Goal: Task Accomplishment & Management: Manage account settings

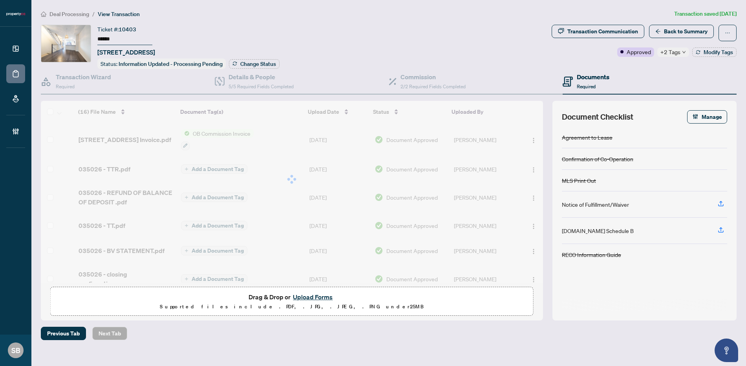
click at [71, 14] on span "Deal Processing" at bounding box center [69, 14] width 40 height 7
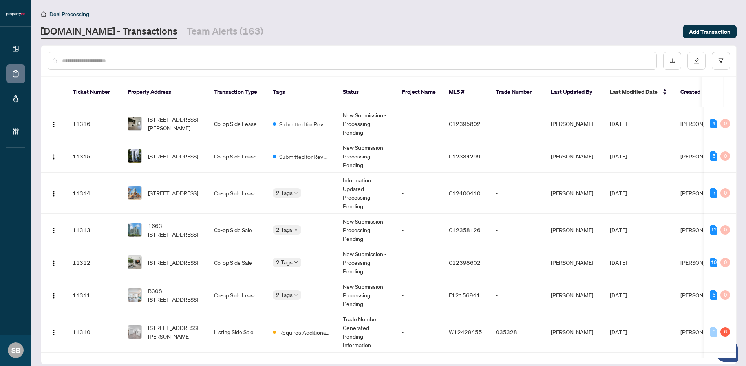
click at [244, 49] on div at bounding box center [388, 61] width 695 height 31
click at [237, 61] on input "text" at bounding box center [356, 61] width 588 height 9
paste input "******"
type input "******"
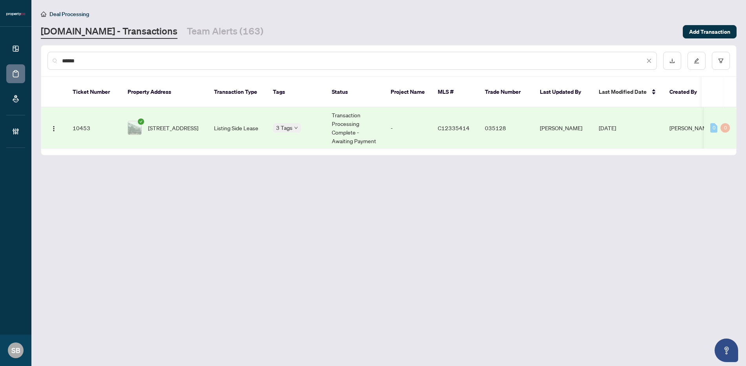
click at [380, 122] on td "Transaction Processing Complete - Awaiting Payment" at bounding box center [355, 128] width 59 height 41
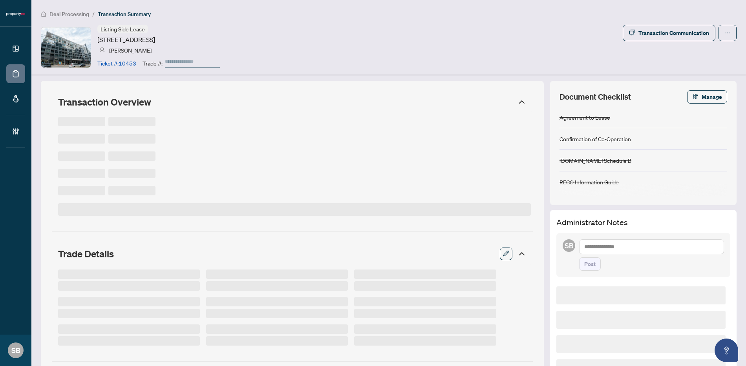
type input "******"
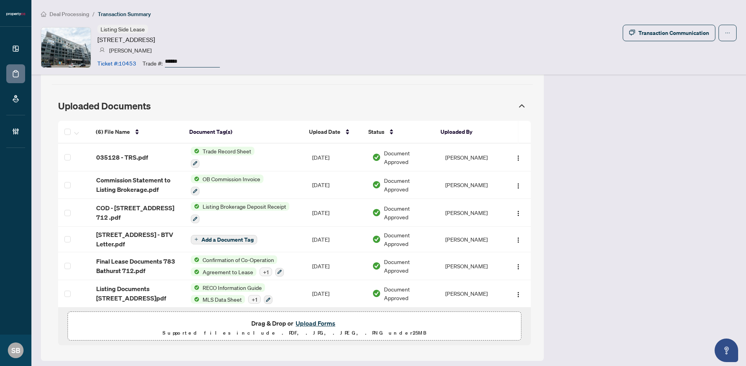
scroll to position [722, 0]
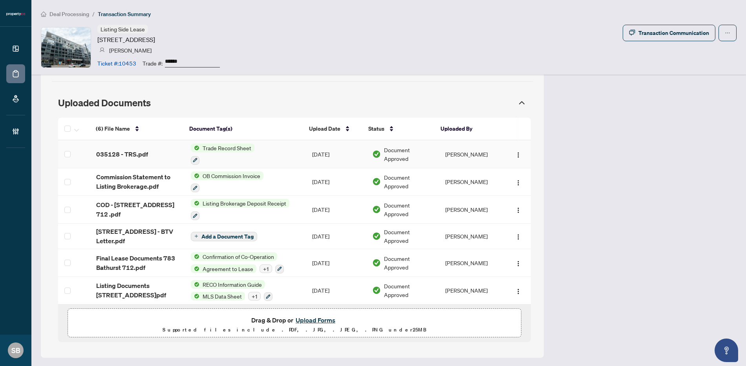
click at [155, 153] on div "035128 - TRS.pdf" at bounding box center [137, 154] width 82 height 9
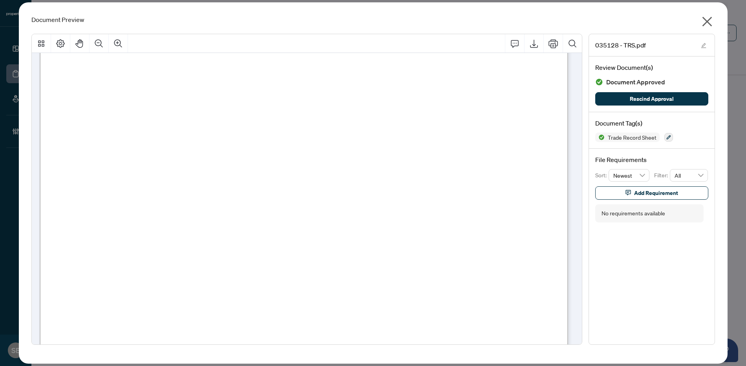
scroll to position [925, 0]
click at [719, 21] on div "Document Preview 035128 - TRS.pdf Review Document(s) Document Approved Rescind …" at bounding box center [373, 183] width 709 height 362
click at [703, 19] on icon "close" at bounding box center [707, 21] width 13 height 13
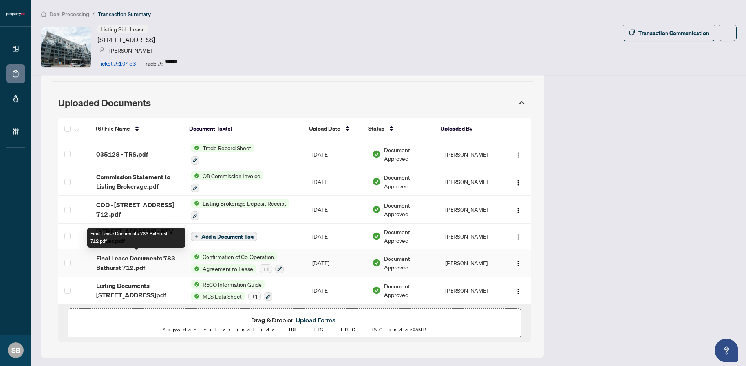
click at [162, 262] on span "Final Lease Documents 783 Bathurst 712.pdf" at bounding box center [137, 263] width 82 height 19
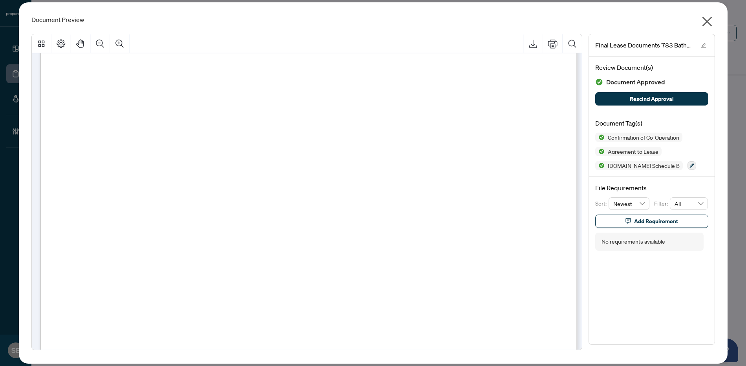
scroll to position [1437, 0]
click at [699, 25] on div "Document Preview Final Lease Documents 783 Bathurst 712.pdf Review Document(s) …" at bounding box center [373, 183] width 709 height 362
drag, startPoint x: 705, startPoint y: 22, endPoint x: 699, endPoint y: 26, distance: 7.1
click at [705, 22] on icon "close" at bounding box center [707, 21] width 13 height 13
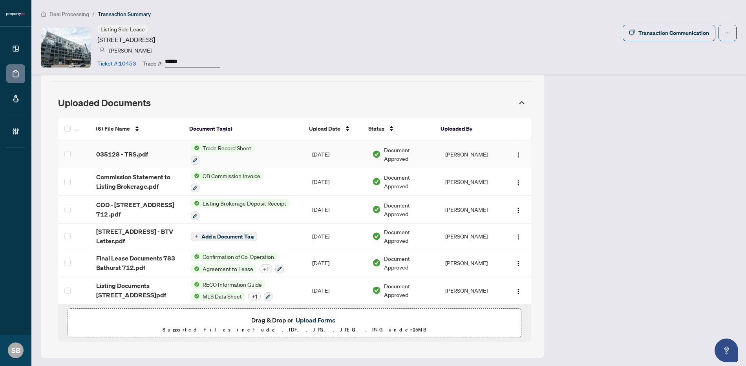
click at [315, 155] on td "Sep/30/2025" at bounding box center [336, 155] width 60 height 28
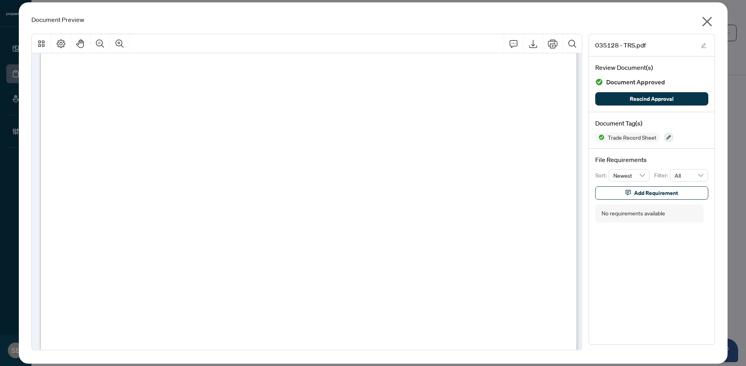
scroll to position [174, 0]
click at [699, 20] on div "Document Preview" at bounding box center [373, 19] width 684 height 9
click at [710, 22] on icon "close" at bounding box center [707, 21] width 13 height 13
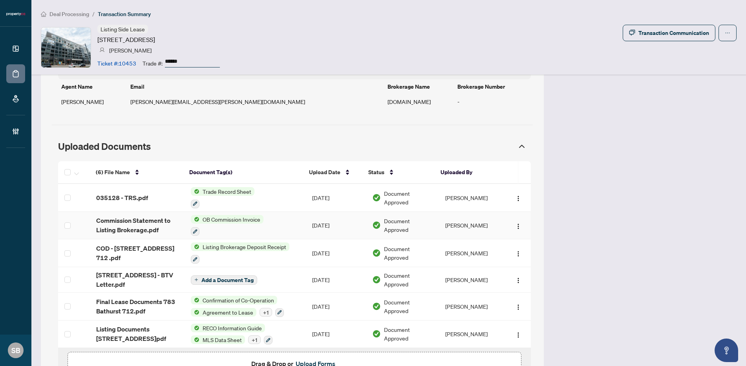
scroll to position [648, 0]
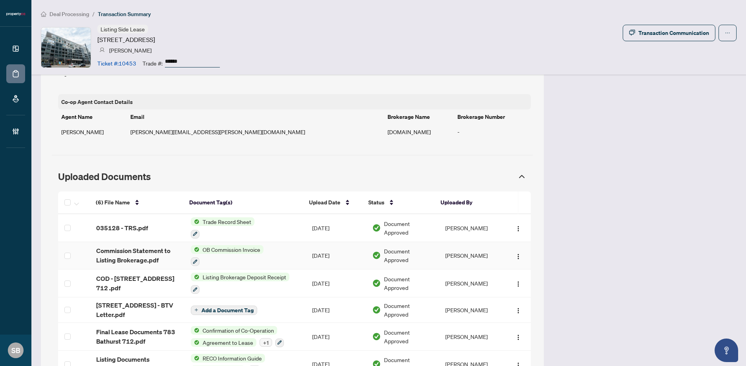
click at [243, 258] on div at bounding box center [227, 261] width 73 height 9
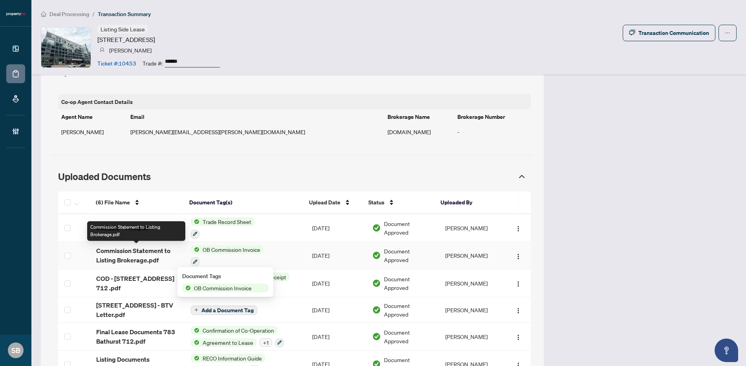
click at [146, 255] on span "Commission Statement to Listing Brokerage.pdf" at bounding box center [137, 255] width 82 height 19
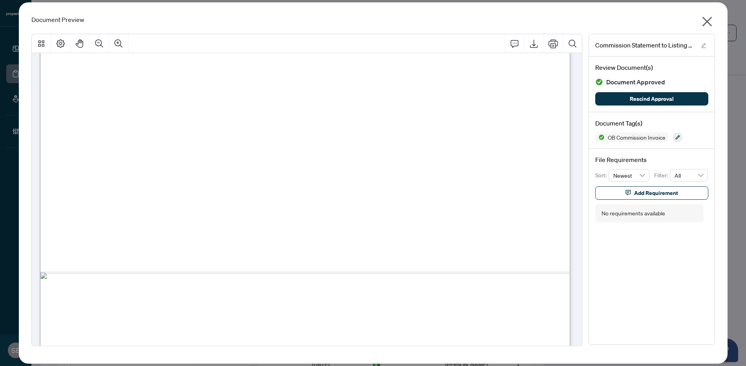
scroll to position [407, 0]
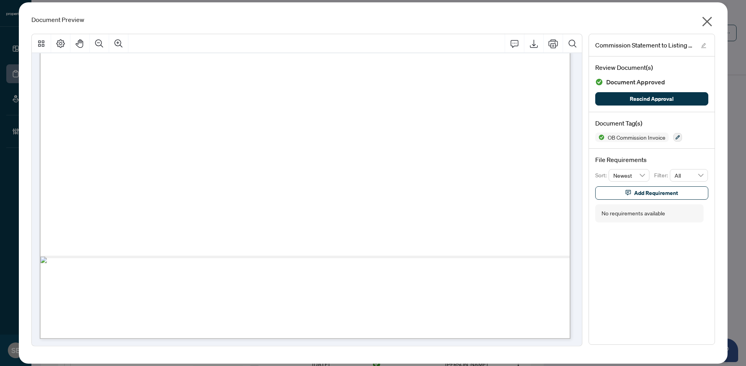
click at [712, 23] on icon "close" at bounding box center [707, 21] width 13 height 13
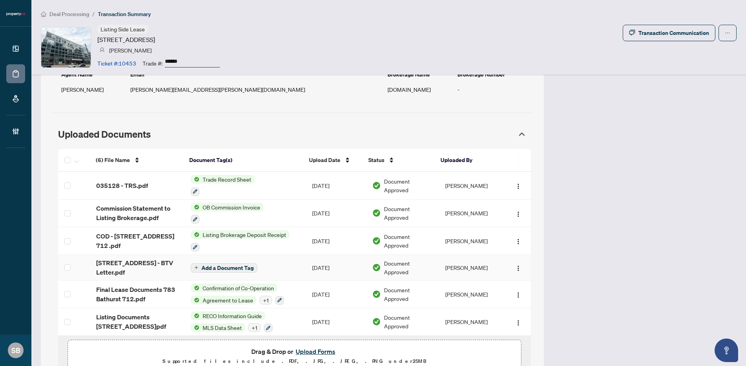
scroll to position [722, 0]
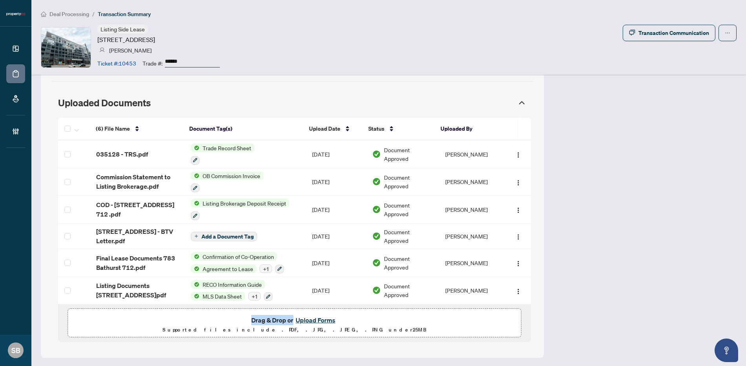
click at [324, 314] on span "Drag & Drop or Upload Forms Supported files include .PDF, .JPG, .JPEG, .PNG und…" at bounding box center [294, 325] width 453 height 32
click at [324, 318] on button "Upload Forms" at bounding box center [315, 320] width 44 height 10
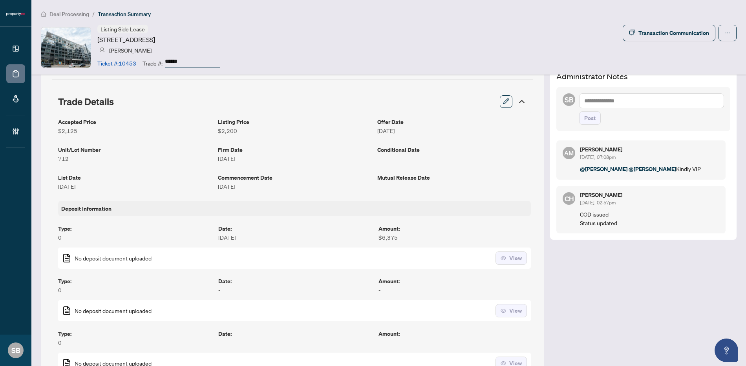
scroll to position [0, 0]
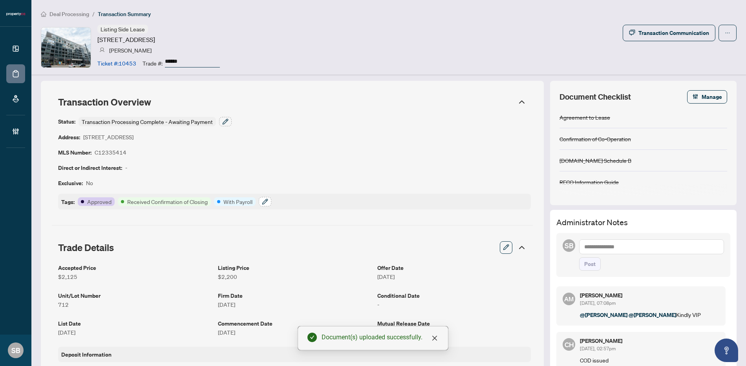
click at [261, 201] on button "button" at bounding box center [265, 201] width 13 height 9
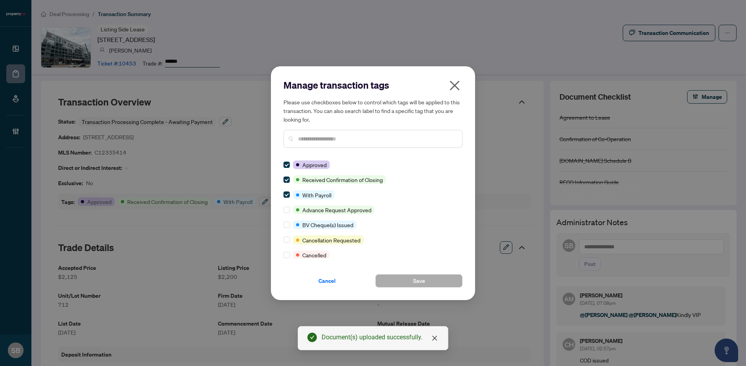
click at [344, 155] on div "Manage transaction tags Please use checkboxes below to control which tags will …" at bounding box center [373, 183] width 179 height 209
click at [338, 141] on input "text" at bounding box center [377, 139] width 158 height 9
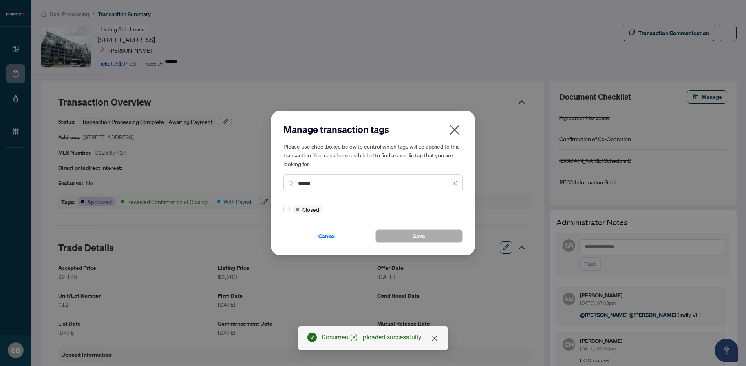
type input "******"
click at [290, 208] on div at bounding box center [288, 209] width 9 height 9
click at [286, 213] on label at bounding box center [287, 209] width 6 height 9
click at [412, 235] on button "Save" at bounding box center [418, 236] width 87 height 13
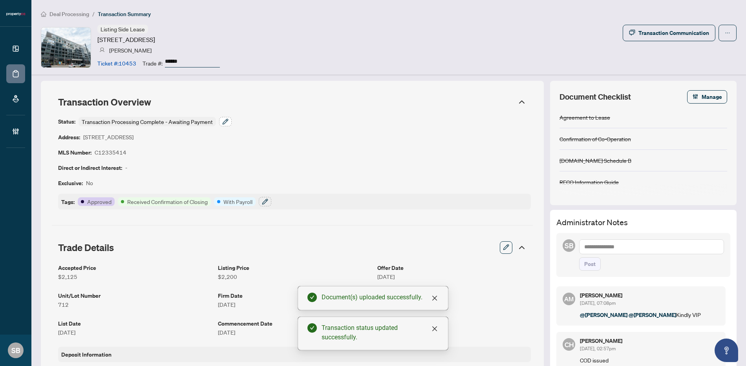
click at [229, 121] on button "button" at bounding box center [225, 121] width 13 height 9
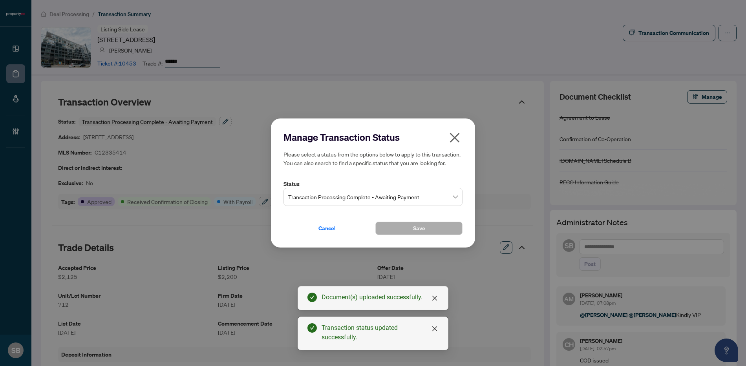
click at [461, 195] on div "Transaction Processing Complete - Awaiting Payment" at bounding box center [373, 197] width 179 height 18
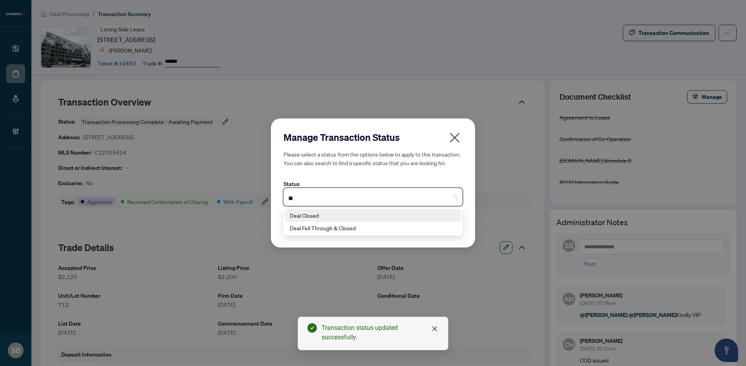
type input "*"
type input "******"
click at [368, 215] on div "Deal Closed" at bounding box center [373, 215] width 167 height 9
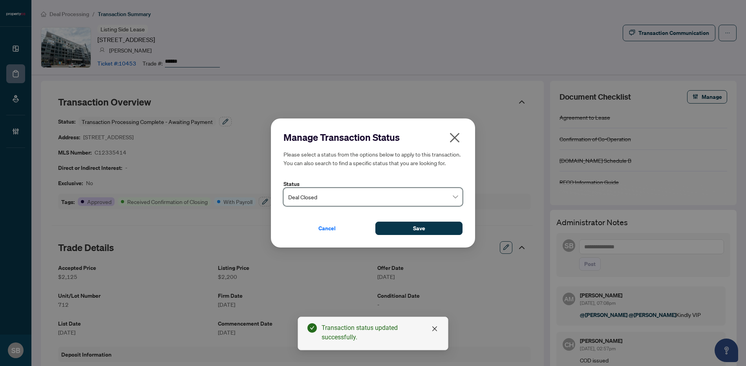
click at [442, 240] on div "Manage Transaction Status Please select a status from the options below to appl…" at bounding box center [373, 184] width 204 height 130
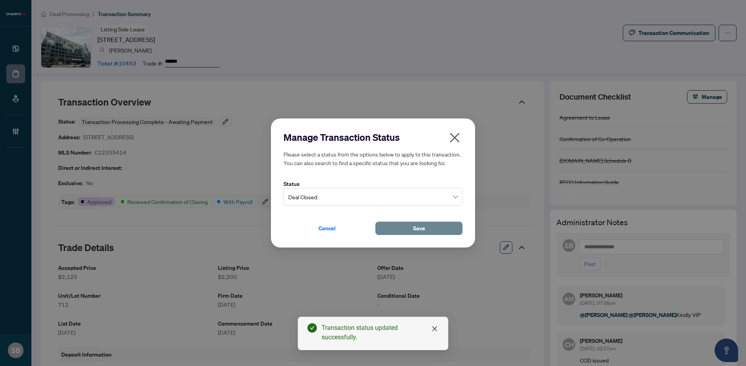
click at [434, 223] on button "Save" at bounding box center [418, 228] width 87 height 13
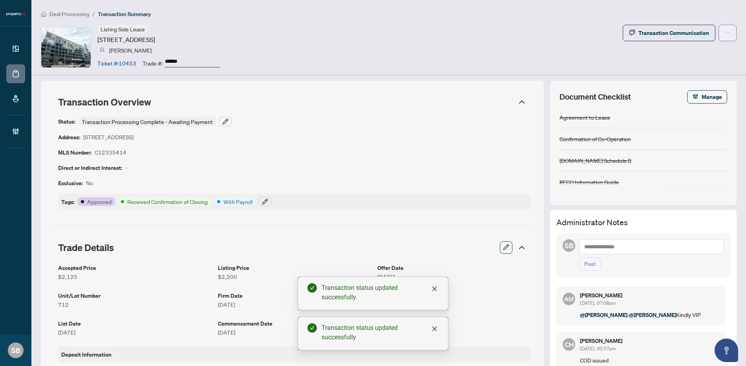
click at [719, 34] on button "button" at bounding box center [728, 33] width 18 height 16
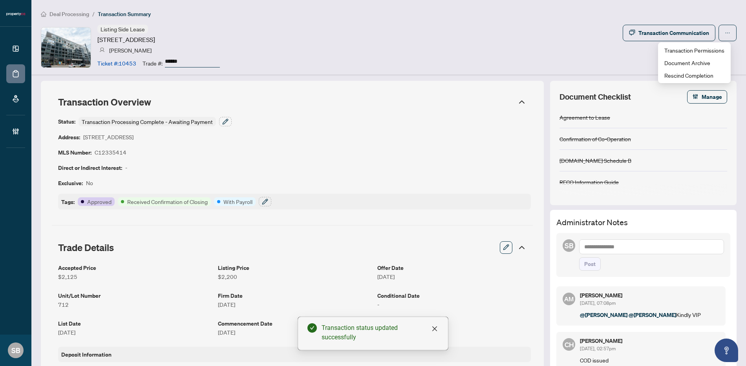
click at [588, 57] on div "Listing Side Lease 783 Bathurst St, Toronto, Ontario M5S 0A8, Canada Jeff Mckee…" at bounding box center [389, 47] width 696 height 45
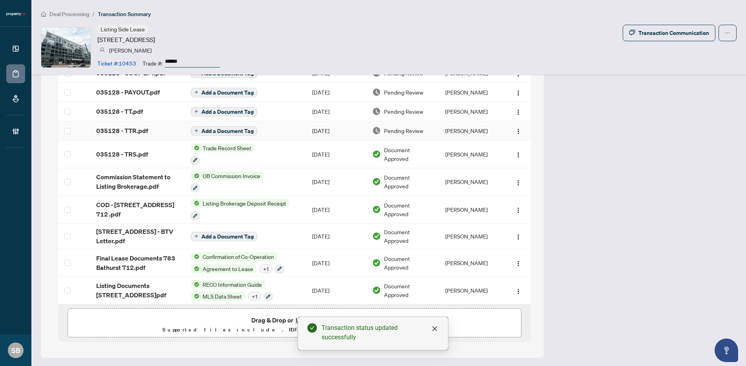
scroll to position [817, 0]
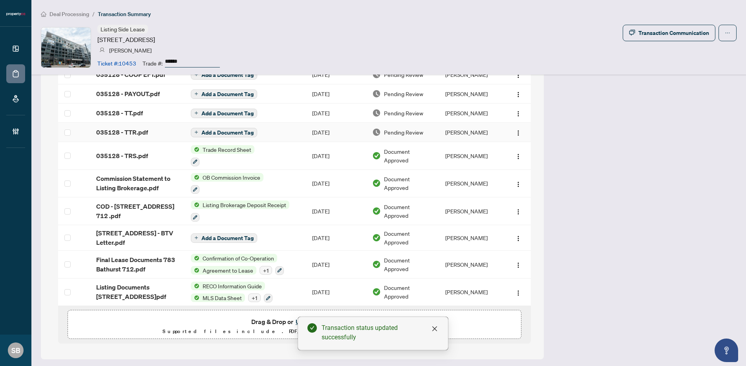
click at [396, 133] on span "Pending Review" at bounding box center [403, 132] width 39 height 9
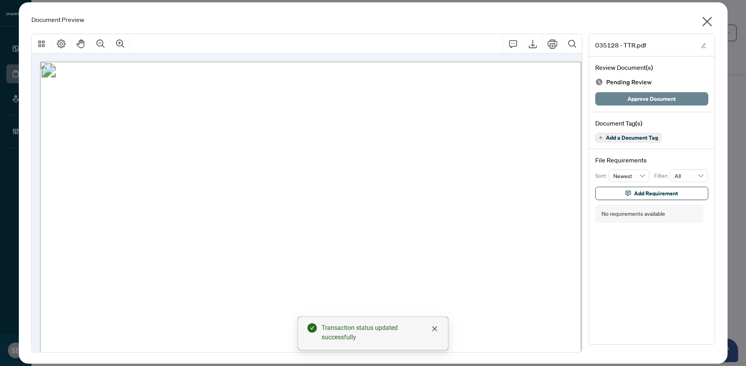
click at [650, 103] on span "Approve Document" at bounding box center [652, 99] width 48 height 13
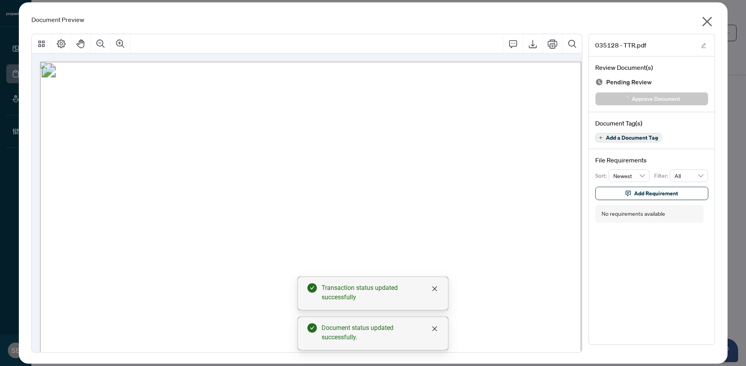
click at [709, 19] on icon "close" at bounding box center [707, 21] width 13 height 13
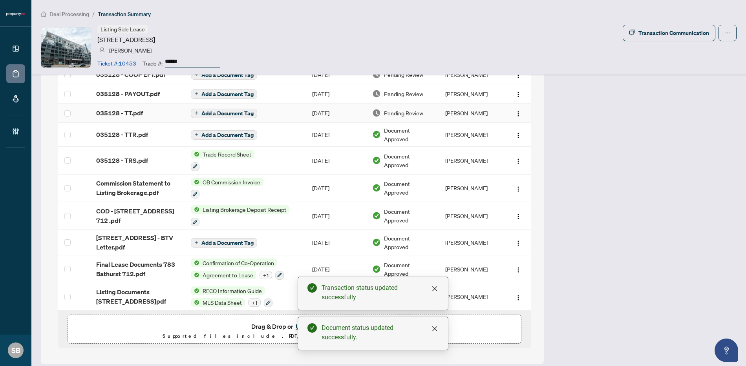
click at [441, 108] on td "[PERSON_NAME]" at bounding box center [471, 113] width 64 height 19
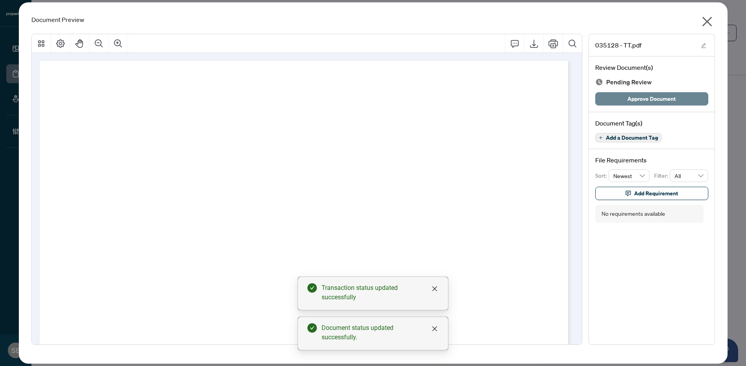
click at [641, 101] on span "Approve Document" at bounding box center [652, 99] width 48 height 13
click at [710, 17] on icon "close" at bounding box center [707, 21] width 13 height 13
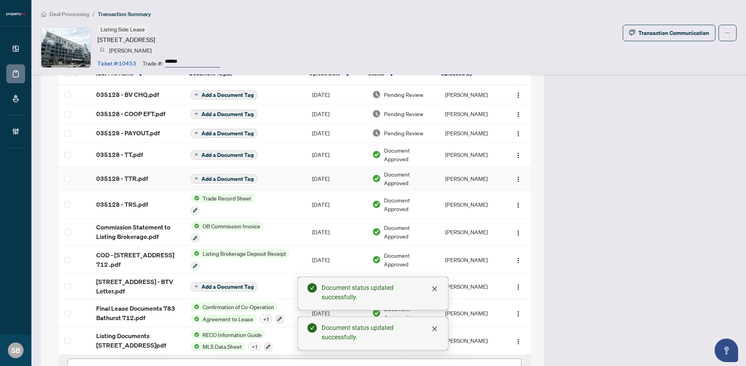
scroll to position [773, 0]
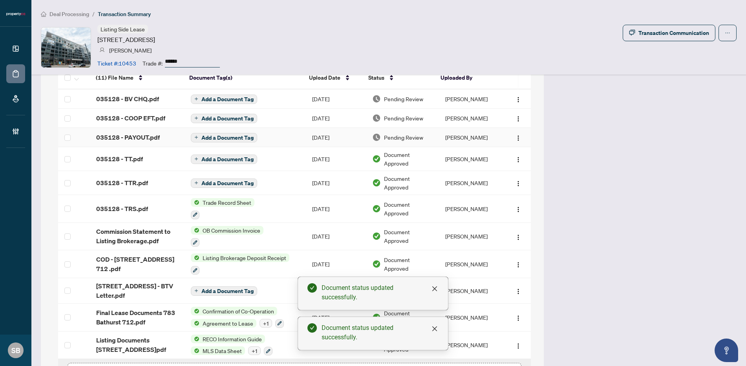
click at [411, 128] on td "Pending Review" at bounding box center [402, 137] width 73 height 19
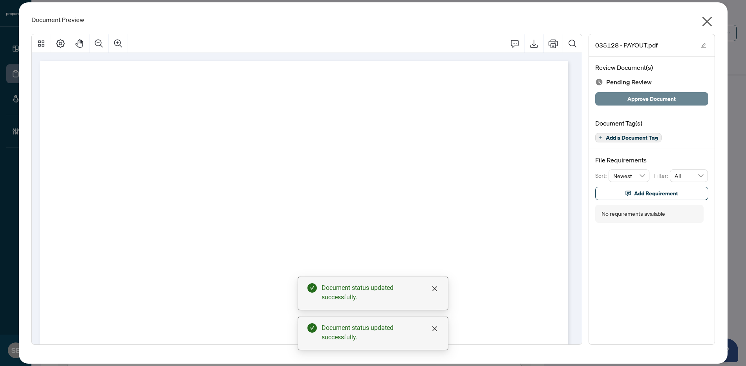
click at [636, 97] on span "Approve Document" at bounding box center [652, 99] width 48 height 13
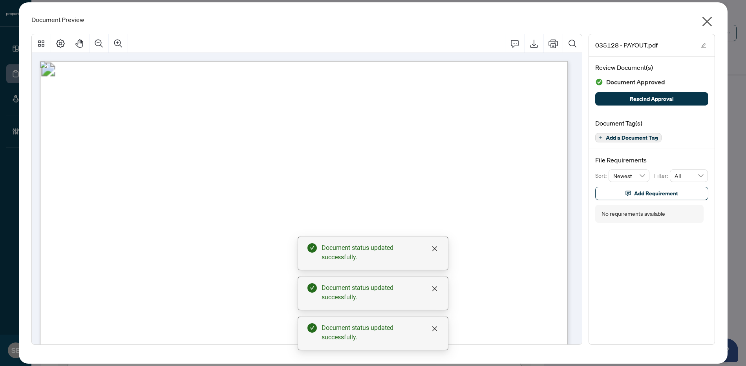
click at [715, 20] on button "button" at bounding box center [707, 23] width 16 height 17
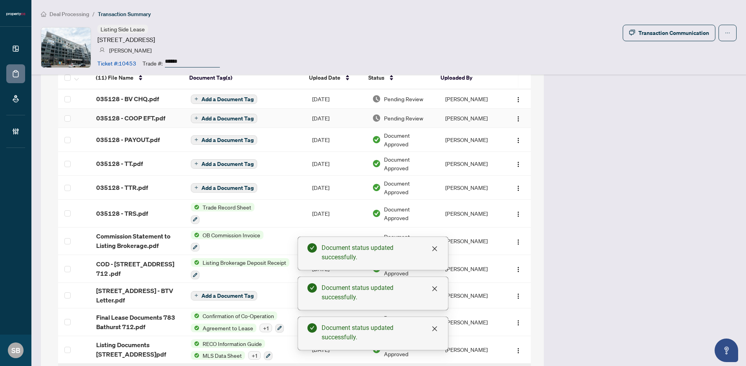
click at [382, 126] on td "Pending Review" at bounding box center [402, 118] width 73 height 19
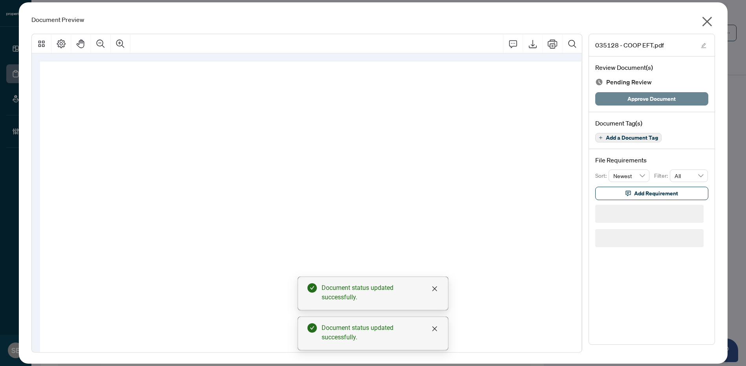
click at [616, 96] on button "Approve Document" at bounding box center [651, 98] width 113 height 13
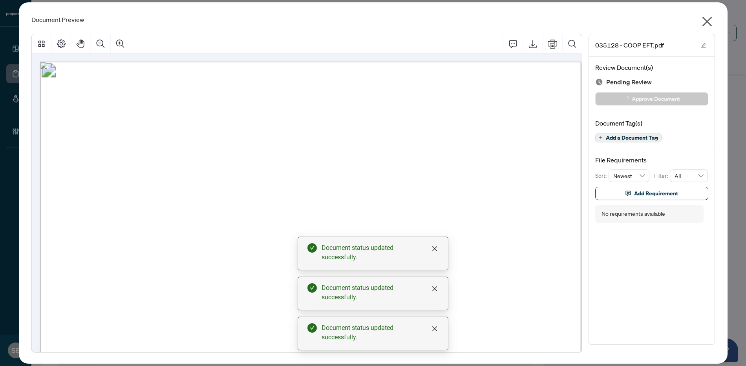
click at [721, 18] on div "Document Preview 035128 - COOP EFT.pdf Review Document(s) Pending Review Approv…" at bounding box center [373, 183] width 709 height 362
click at [716, 20] on div "Document Preview 035128 - COOP EFT.pdf Review Document(s) Document Approved Res…" at bounding box center [373, 183] width 709 height 362
click at [714, 21] on button "button" at bounding box center [707, 23] width 16 height 17
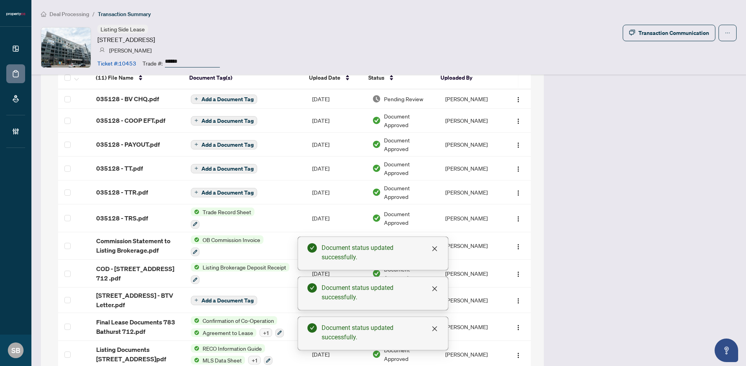
scroll to position [771, 0]
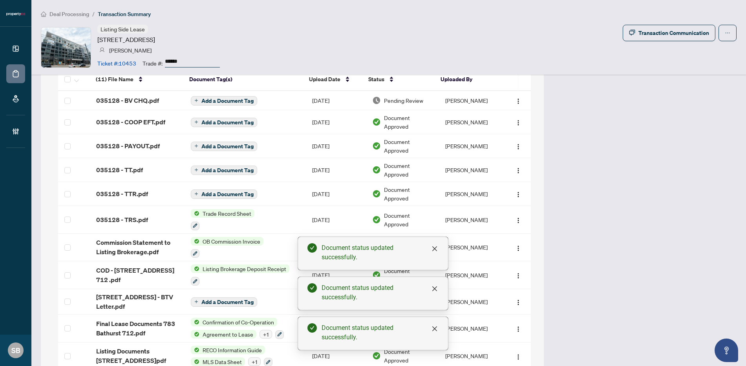
click at [409, 104] on td "Pending Review" at bounding box center [402, 100] width 73 height 19
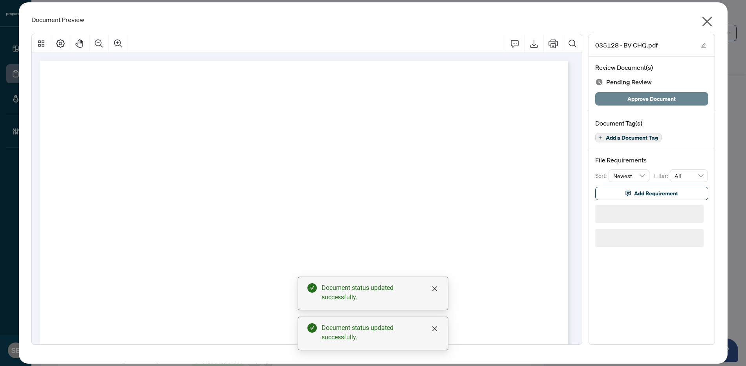
click at [639, 101] on span "Approve Document" at bounding box center [652, 99] width 48 height 13
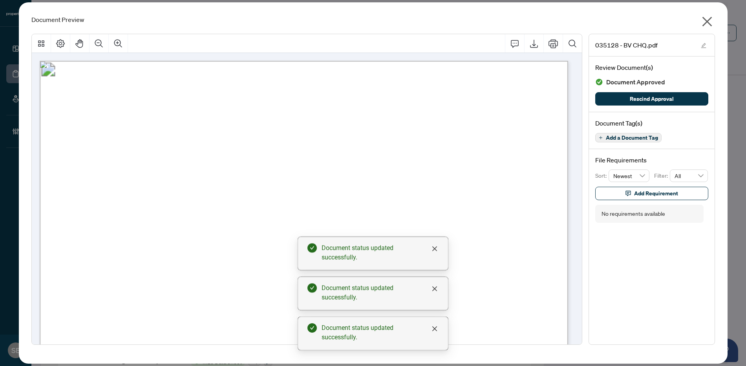
click at [707, 21] on icon "close" at bounding box center [707, 22] width 10 height 10
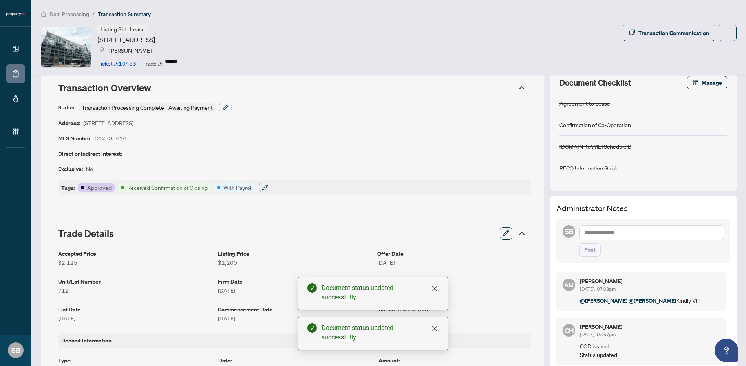
scroll to position [0, 0]
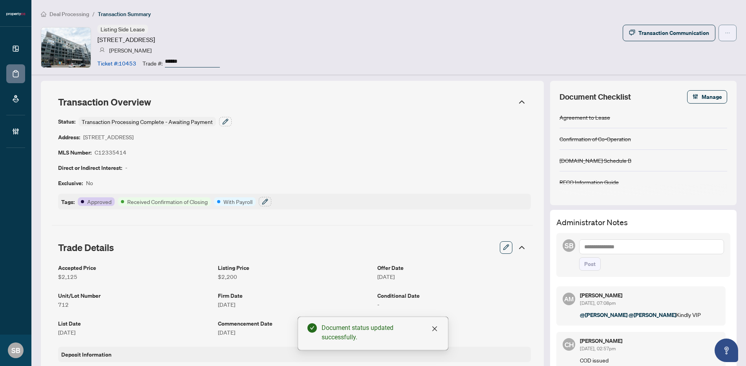
click at [719, 30] on button "button" at bounding box center [728, 33] width 18 height 16
click at [265, 202] on icon "button" at bounding box center [265, 202] width 6 height 6
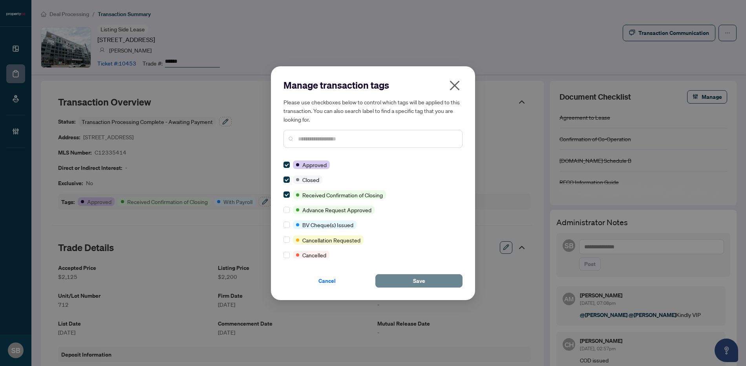
click at [417, 278] on span "Save" at bounding box center [419, 281] width 12 height 13
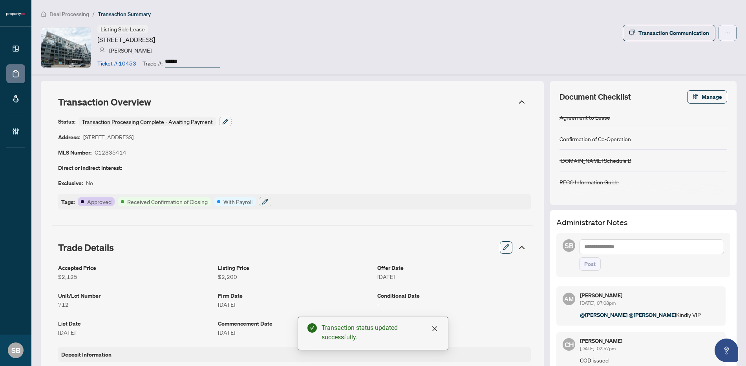
click at [726, 33] on icon "ellipsis" at bounding box center [728, 33] width 4 height 1
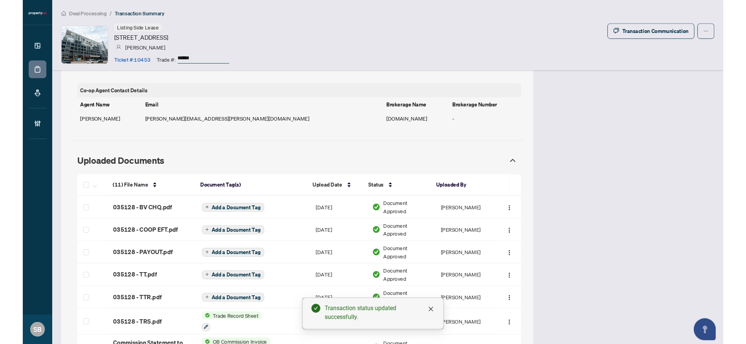
scroll to position [737, 0]
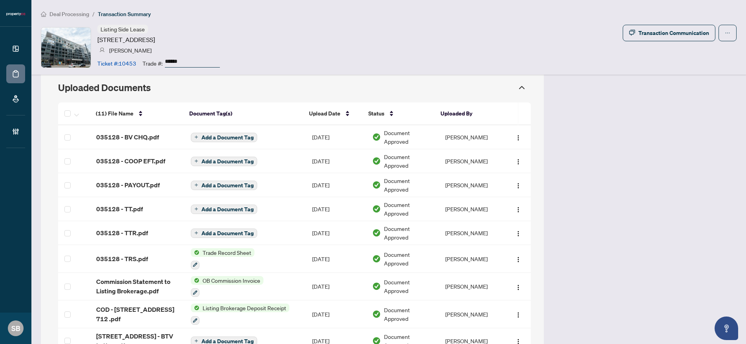
click at [70, 11] on span "Deal Processing" at bounding box center [69, 14] width 40 height 7
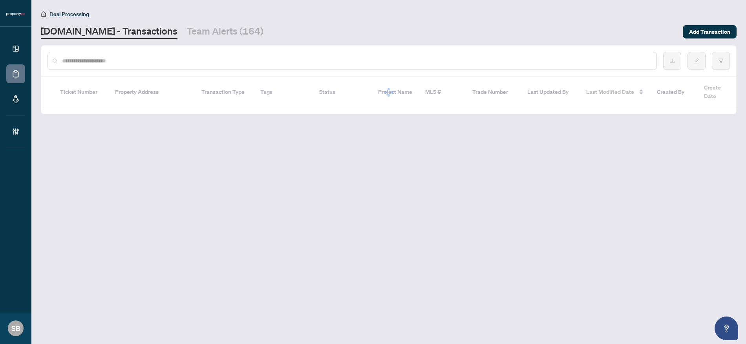
click at [135, 65] on div at bounding box center [353, 61] width 610 height 18
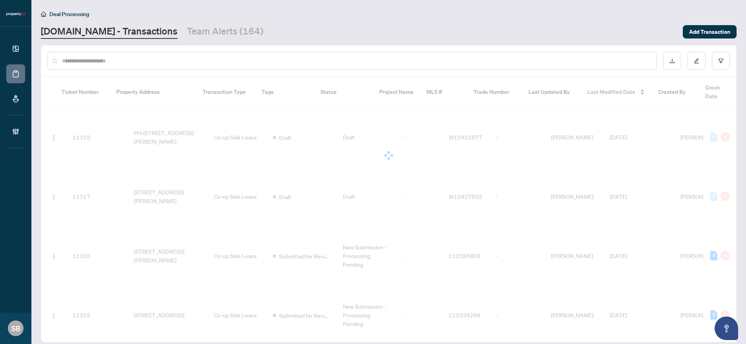
click at [131, 59] on input "text" at bounding box center [356, 61] width 588 height 9
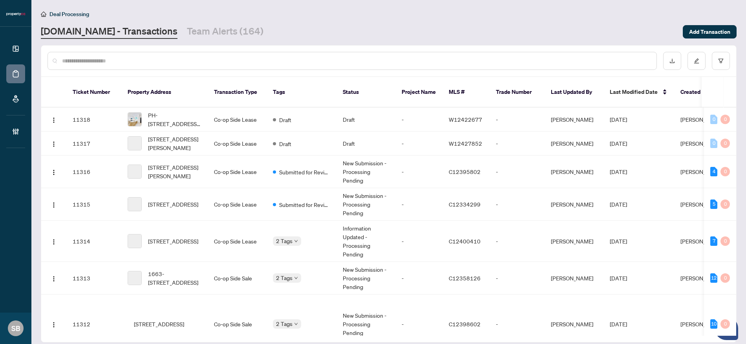
paste input "******"
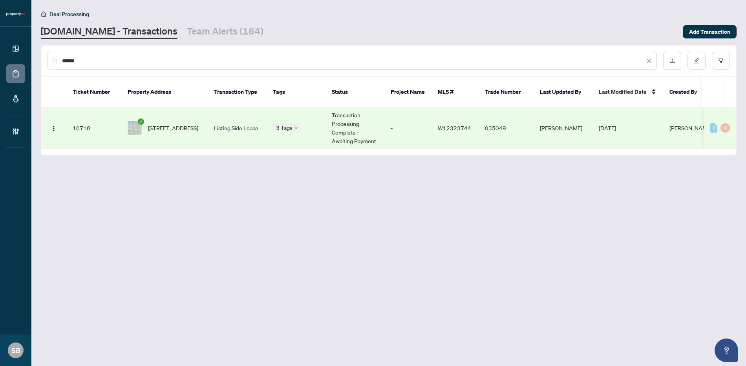
drag, startPoint x: 245, startPoint y: 115, endPoint x: 227, endPoint y: 81, distance: 39.3
click at [245, 115] on td "Listing Side Lease" at bounding box center [237, 128] width 59 height 41
click at [254, 61] on input "******" at bounding box center [353, 61] width 583 height 9
drag, startPoint x: 254, startPoint y: 61, endPoint x: -3, endPoint y: -14, distance: 267.3
click at [0, 0] on html "Dashboard Deal Processing Mortgage Referrals Brokerage Management SB Sydney Bro…" at bounding box center [373, 183] width 746 height 366
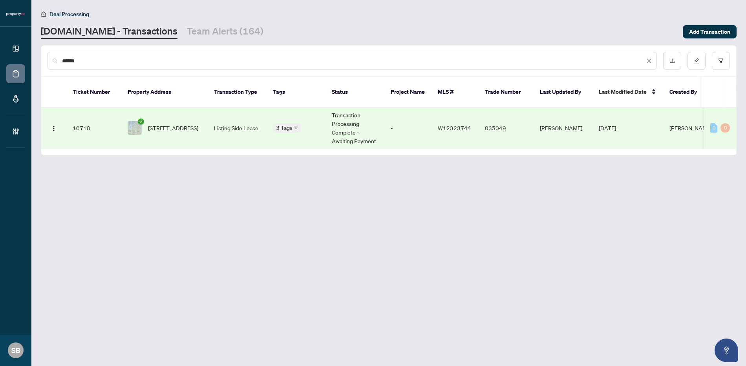
drag, startPoint x: 168, startPoint y: 66, endPoint x: 176, endPoint y: 74, distance: 11.1
click at [168, 66] on div "******" at bounding box center [353, 61] width 610 height 18
click at [186, 126] on span "822-1830 Bloor St, Toronto, Ontario M6P 0A2, Canada" at bounding box center [173, 128] width 50 height 9
drag, startPoint x: 556, startPoint y: 62, endPoint x: 88, endPoint y: 42, distance: 468.6
click at [85, 42] on main "Deal Processing Property.ca - Transactions Team Alerts (164) Add Transaction **…" at bounding box center [388, 183] width 715 height 366
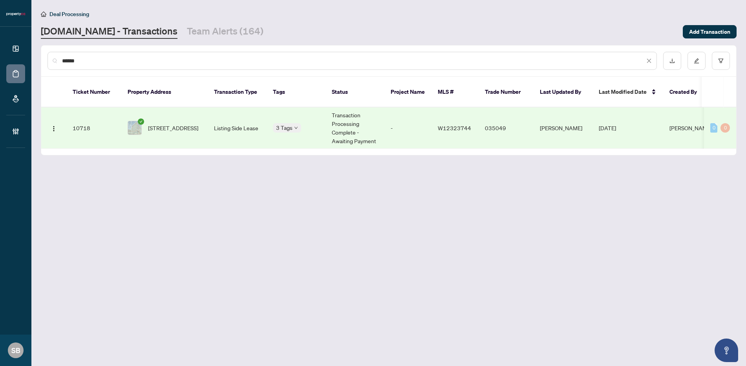
paste input "text"
click at [169, 127] on span "414-19 Avondale Ave, Toronto, Ontario M2N 0A6, Canada" at bounding box center [173, 128] width 50 height 9
click at [161, 55] on div "******" at bounding box center [353, 61] width 610 height 18
drag, startPoint x: 156, startPoint y: 60, endPoint x: 2, endPoint y: 51, distance: 153.8
click at [0, 51] on div "Dashboard Deal Processing Mortgage Referrals Brokerage Management SB Sydney Bro…" at bounding box center [373, 183] width 746 height 366
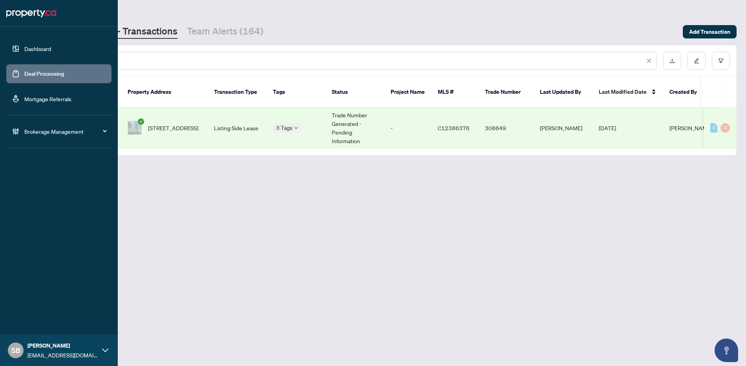
paste input "text"
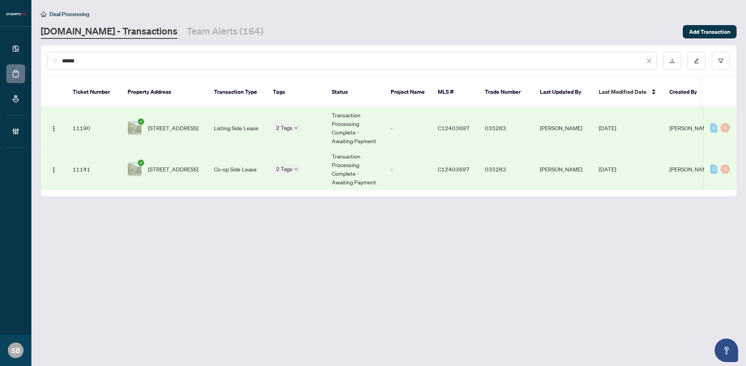
click at [239, 121] on td "Listing Side Lease" at bounding box center [237, 128] width 59 height 41
click at [160, 70] on div "******" at bounding box center [388, 61] width 695 height 31
drag, startPoint x: 161, startPoint y: 66, endPoint x: 45, endPoint y: 57, distance: 116.6
click at [45, 57] on div "******" at bounding box center [388, 61] width 695 height 31
paste input "text"
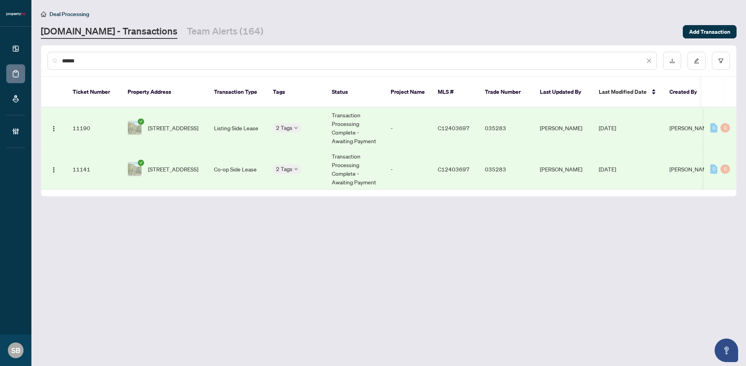
drag, startPoint x: 105, startPoint y: 62, endPoint x: 13, endPoint y: 60, distance: 92.7
click at [0, 60] on html "Dashboard Deal Processing Mortgage Referrals Brokerage Management SB Sydney Bro…" at bounding box center [373, 183] width 746 height 366
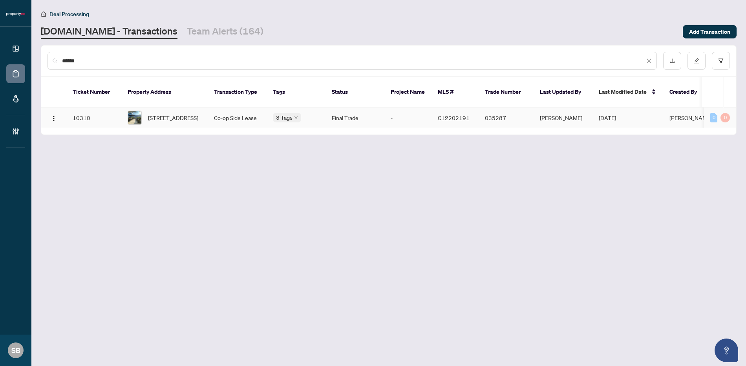
click at [223, 109] on td "Co-op Side Lease" at bounding box center [237, 118] width 59 height 21
drag, startPoint x: 116, startPoint y: 59, endPoint x: 23, endPoint y: 51, distance: 93.0
click at [0, 56] on html "Dashboard Deal Processing Mortgage Referrals Brokerage Management SB Sydney Bro…" at bounding box center [373, 183] width 746 height 366
paste input "text"
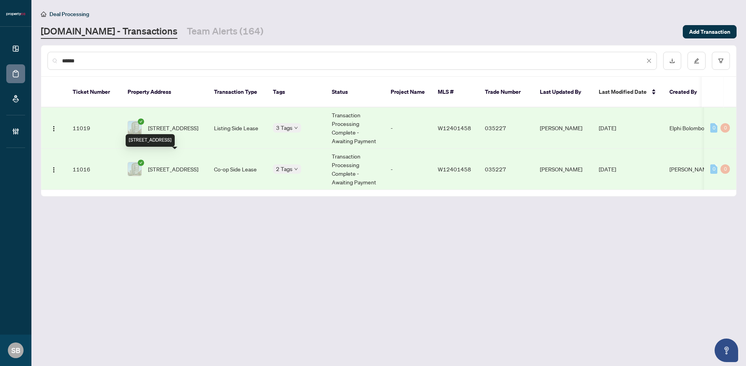
click at [190, 124] on span "302-15 Windermere Ave, Toronto, Ontario M6S 5A2, Canada" at bounding box center [173, 128] width 50 height 9
click at [576, 61] on input "******" at bounding box center [353, 61] width 583 height 9
drag, startPoint x: 575, startPoint y: 61, endPoint x: 206, endPoint y: 53, distance: 368.9
click at [206, 53] on div "******" at bounding box center [353, 61] width 610 height 18
paste input "text"
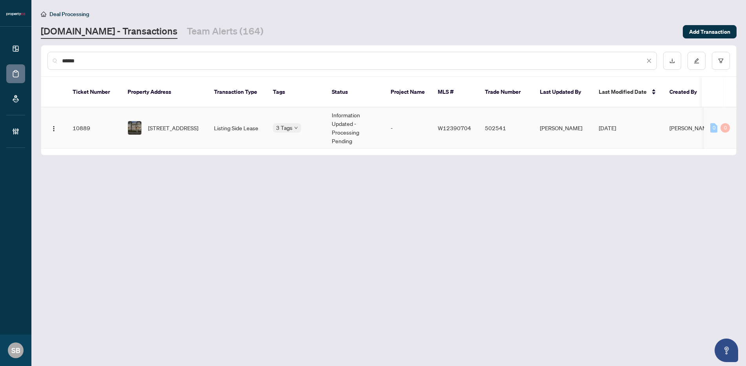
click at [176, 124] on span "421 Switchgrass St, Oakville, Ontario L6M 0Z2, Canada" at bounding box center [173, 128] width 50 height 9
click at [13, 12] on div "Dashboard Deal Processing Mortgage Referrals Brokerage Management SB Sydney Bro…" at bounding box center [373, 183] width 746 height 366
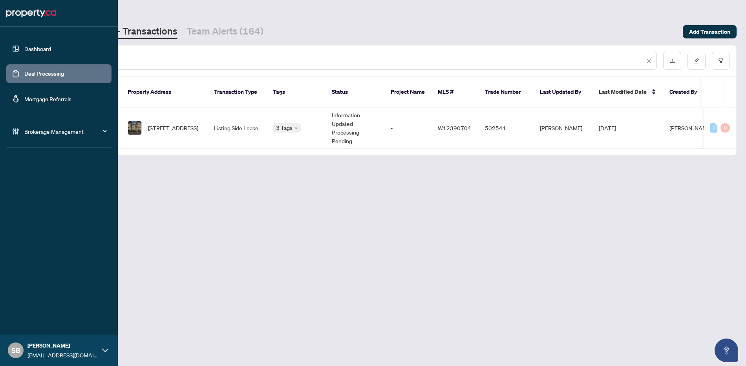
paste input "text"
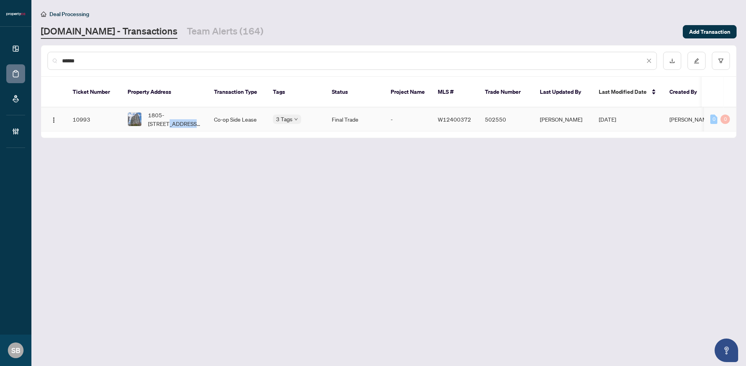
click at [185, 111] on span "1805-339 Rathburn Rd, Mississauga, Ontario L5B 0C8, Canada" at bounding box center [174, 119] width 53 height 17
click at [159, 60] on input "******" at bounding box center [353, 61] width 583 height 9
drag, startPoint x: 158, startPoint y: 62, endPoint x: -4, endPoint y: 18, distance: 167.9
click at [0, 18] on html "Dashboard Deal Processing Mortgage Referrals Brokerage Management SB Sydney Bro…" at bounding box center [373, 183] width 746 height 366
paste input "text"
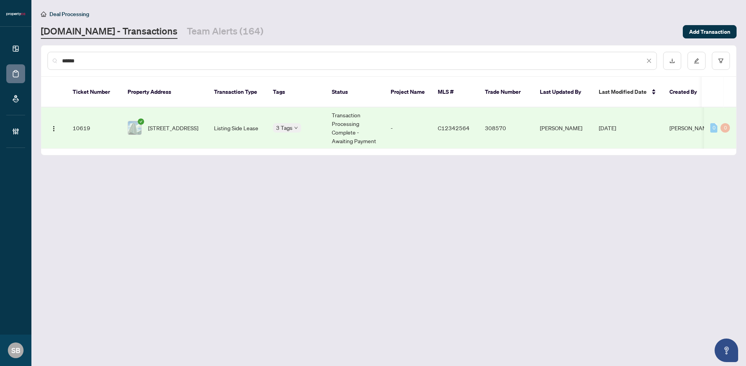
click at [231, 115] on td "Listing Side Lease" at bounding box center [237, 128] width 59 height 41
drag, startPoint x: 177, startPoint y: 62, endPoint x: 149, endPoint y: 60, distance: 28.3
click at [172, 62] on input "******" at bounding box center [353, 61] width 583 height 9
drag, startPoint x: 149, startPoint y: 60, endPoint x: 49, endPoint y: 55, distance: 99.5
click at [48, 60] on div "******" at bounding box center [353, 61] width 610 height 18
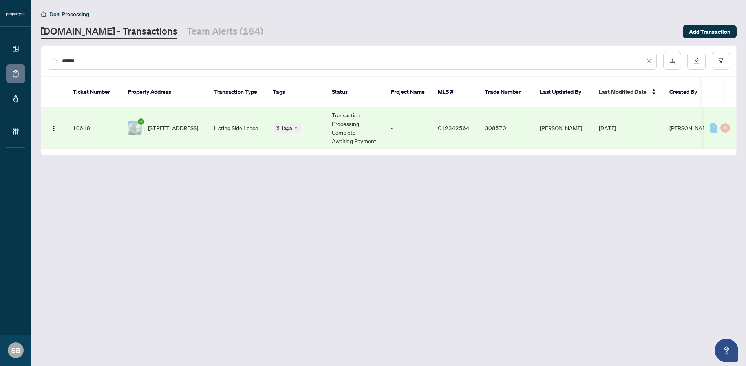
paste input "text"
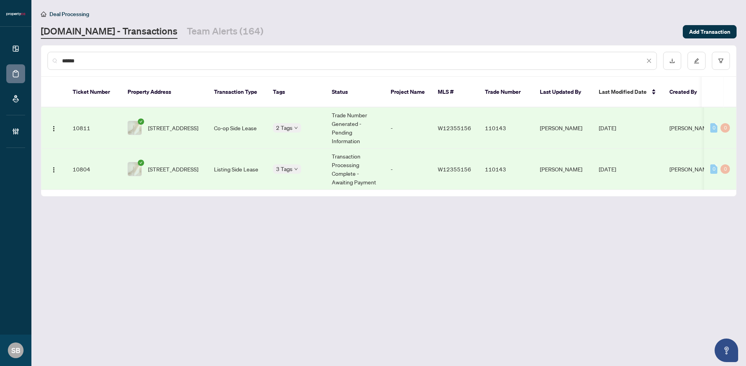
click at [237, 165] on td "Listing Side Lease" at bounding box center [237, 169] width 59 height 41
click at [177, 65] on div "******" at bounding box center [353, 61] width 610 height 18
drag, startPoint x: 176, startPoint y: 64, endPoint x: 15, endPoint y: 16, distance: 168.1
click at [14, 21] on div "Dashboard Deal Processing Mortgage Referrals Brokerage Management SB Sydney Bro…" at bounding box center [373, 183] width 746 height 366
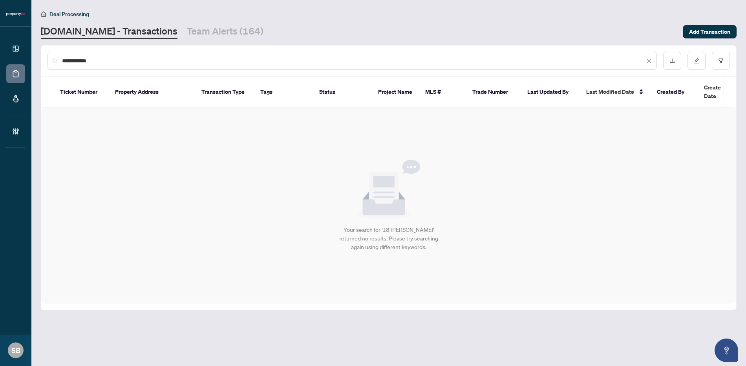
click at [152, 62] on input "**********" at bounding box center [353, 61] width 583 height 9
drag, startPoint x: 151, startPoint y: 61, endPoint x: 6, endPoint y: 17, distance: 151.8
click at [0, 19] on div "**********" at bounding box center [373, 183] width 746 height 366
click at [187, 65] on div "*******" at bounding box center [353, 61] width 610 height 18
drag, startPoint x: 114, startPoint y: 65, endPoint x: 8, endPoint y: 38, distance: 108.7
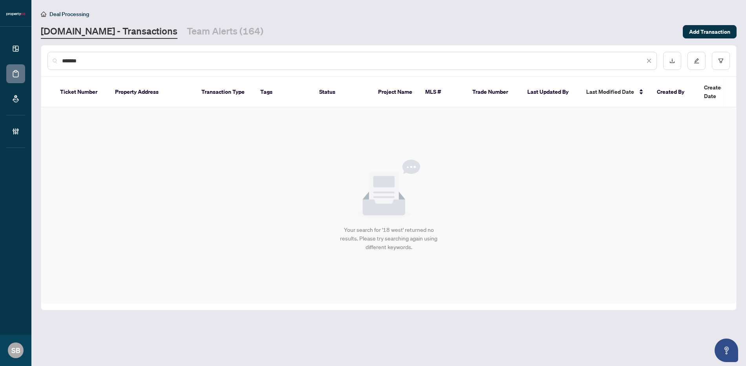
click at [4, 38] on div "Dashboard Deal Processing Mortgage Referrals Brokerage Management SB Sydney Bro…" at bounding box center [373, 183] width 746 height 366
click at [185, 61] on input "*******" at bounding box center [353, 61] width 583 height 9
paste input "text"
drag, startPoint x: -4, startPoint y: 1, endPoint x: 30, endPoint y: 11, distance: 34.9
click at [0, 2] on html "Dashboard Deal Processing Mortgage Referrals Brokerage Management SB Sydney Bro…" at bounding box center [373, 183] width 746 height 366
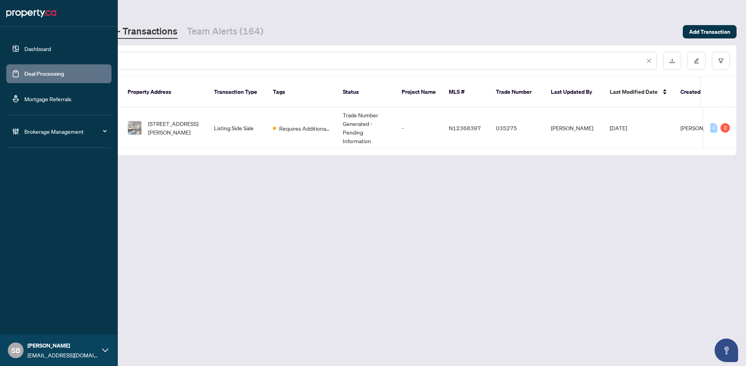
type input "******"
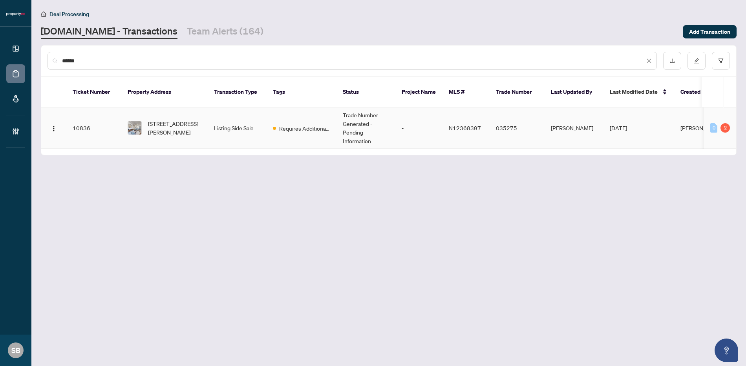
click at [254, 121] on td "Listing Side Sale" at bounding box center [237, 128] width 59 height 41
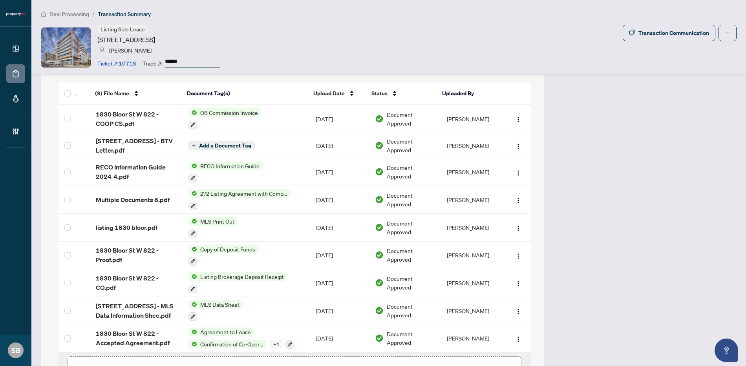
scroll to position [650, 0]
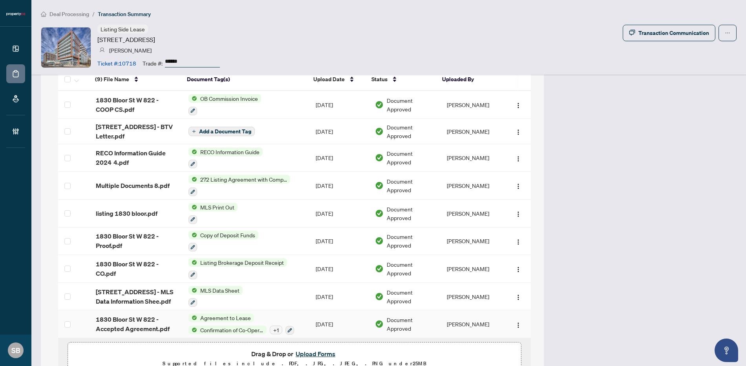
click at [134, 319] on span "1830 Bloor St W 822 - Accepted Agreement.pdf" at bounding box center [136, 324] width 81 height 19
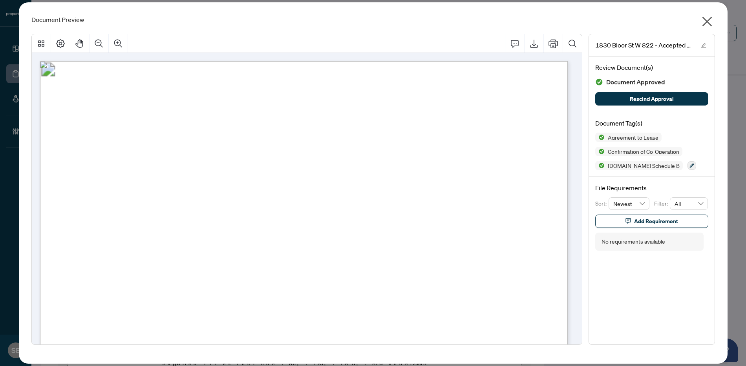
click at [707, 21] on icon "close" at bounding box center [707, 22] width 10 height 10
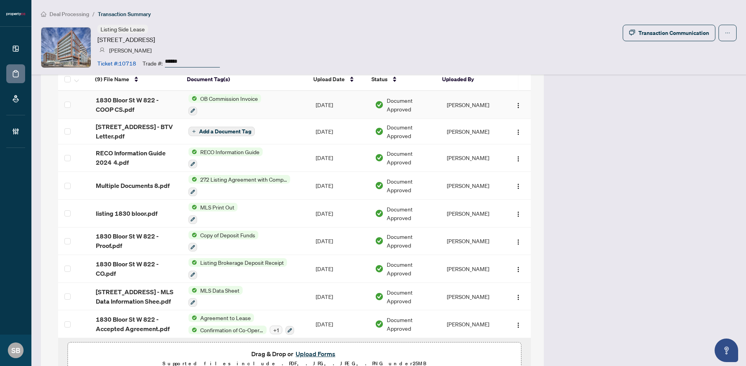
click at [266, 110] on td "OB Commission Invoice" at bounding box center [245, 105] width 127 height 28
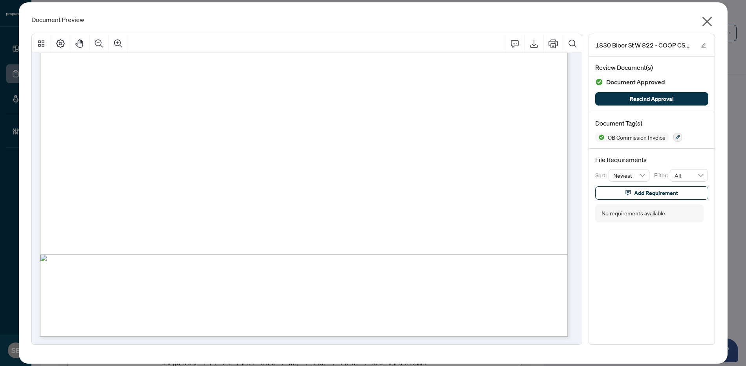
scroll to position [408, 0]
drag, startPoint x: 696, startPoint y: 19, endPoint x: 708, endPoint y: 20, distance: 11.4
click at [698, 20] on div "Document Preview" at bounding box center [373, 19] width 684 height 9
click at [720, 25] on div "Document Preview 1830 Bloor St W 822 - COOP CS.pdf Review Document(s) Document …" at bounding box center [373, 183] width 709 height 362
click at [704, 23] on icon "close" at bounding box center [707, 21] width 13 height 13
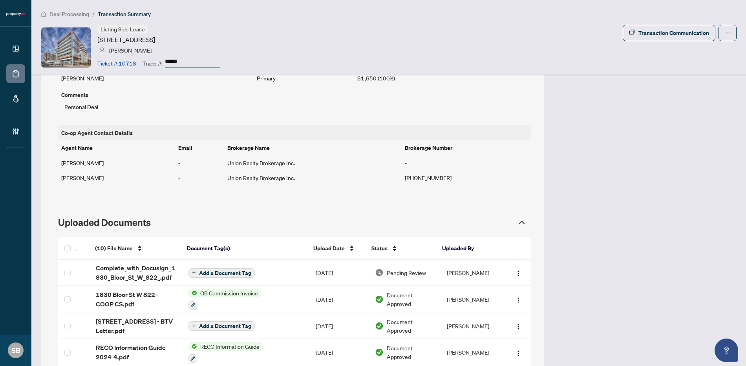
scroll to position [491, 0]
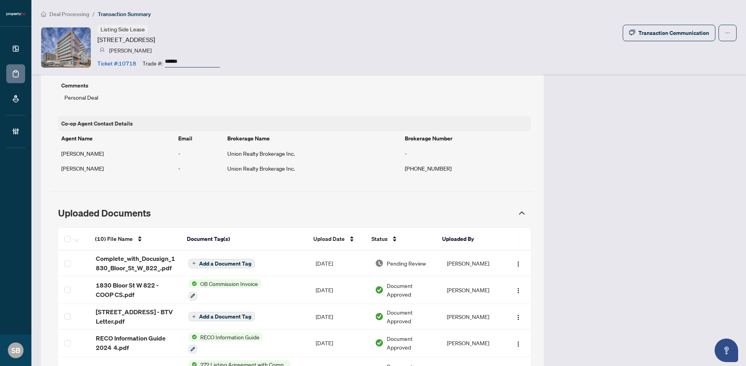
click at [214, 264] on span "Add a Document Tag" at bounding box center [225, 263] width 52 height 5
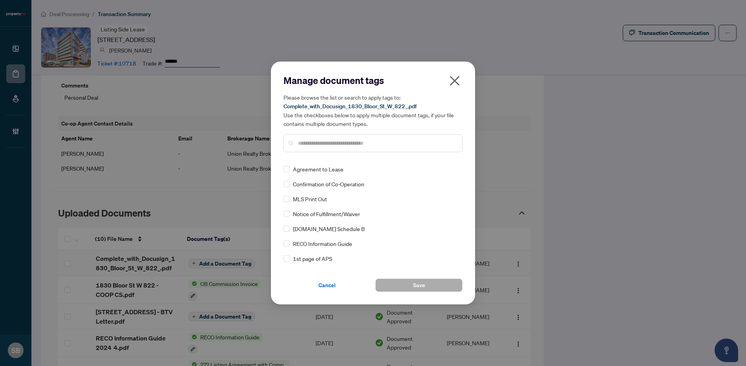
click at [374, 148] on div at bounding box center [373, 143] width 179 height 18
click at [377, 141] on input "text" at bounding box center [377, 143] width 158 height 9
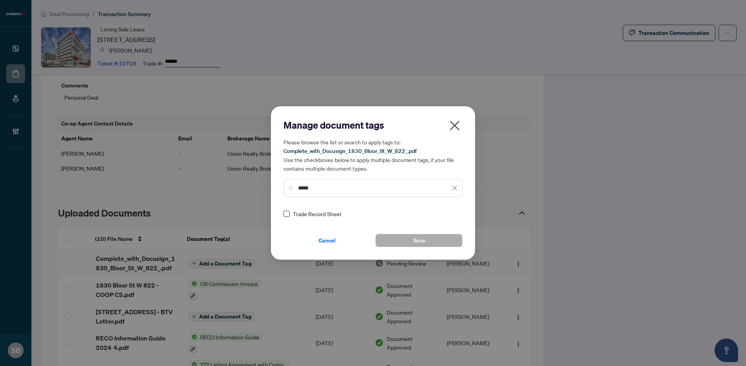
type input "*****"
click at [288, 219] on div "Manage document tags Please browse the list or search to apply tags to: Complet…" at bounding box center [373, 183] width 179 height 128
click at [449, 219] on div "Manage document tags Please browse the list or search to apply tags to: Complet…" at bounding box center [373, 183] width 179 height 128
click at [445, 216] on img at bounding box center [447, 214] width 8 height 8
click at [423, 253] on div "Approved" at bounding box center [424, 252] width 50 height 9
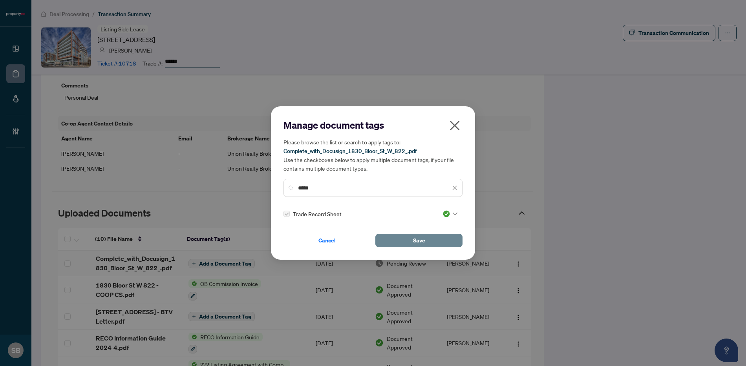
click at [430, 243] on button "Save" at bounding box center [418, 240] width 87 height 13
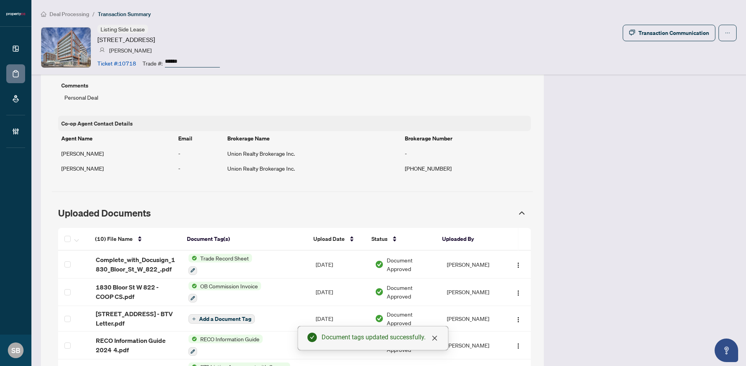
scroll to position [711, 0]
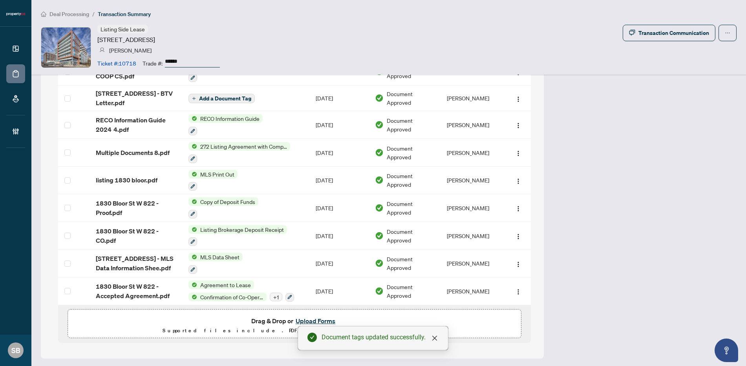
click at [313, 320] on button "Upload Forms" at bounding box center [315, 321] width 44 height 10
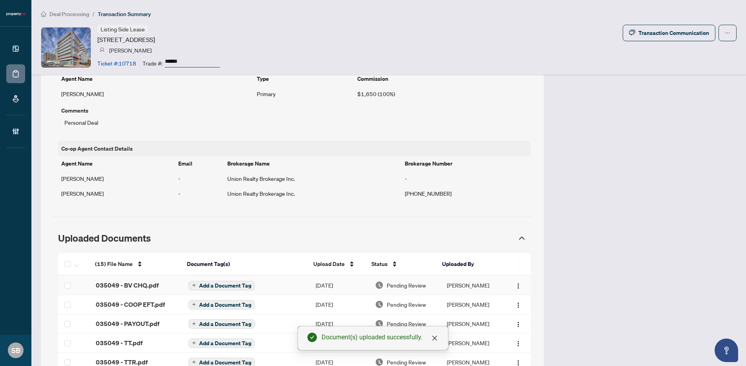
click at [404, 286] on span "Pending Review" at bounding box center [406, 285] width 39 height 9
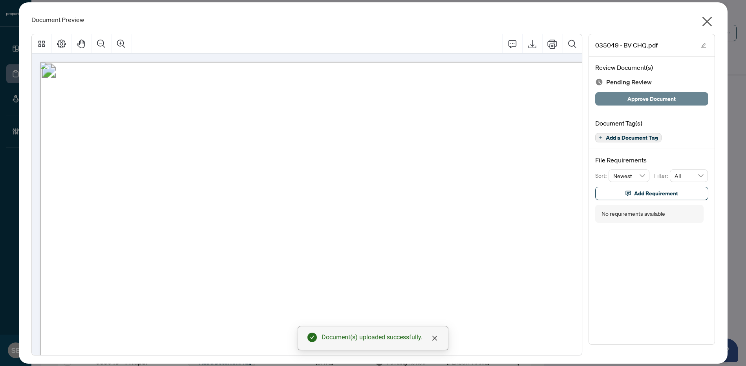
click at [649, 95] on span "Approve Document" at bounding box center [652, 99] width 48 height 13
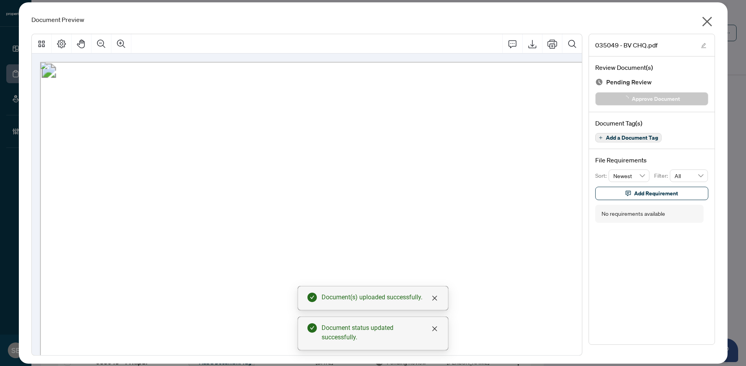
click at [707, 18] on icon "close" at bounding box center [707, 21] width 13 height 13
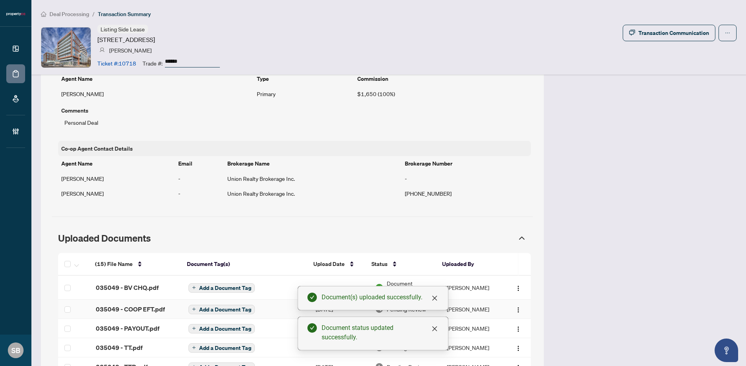
click at [471, 307] on td "[PERSON_NAME]" at bounding box center [472, 309] width 63 height 19
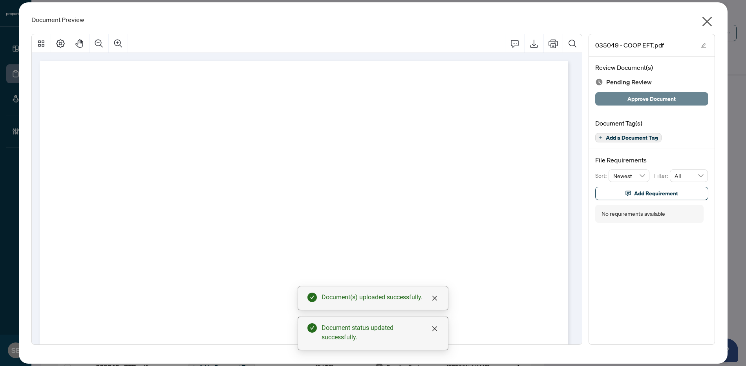
click at [659, 97] on span "Approve Document" at bounding box center [652, 99] width 48 height 13
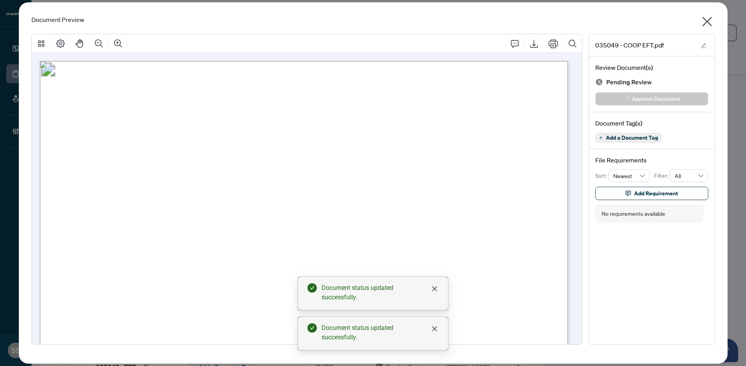
click at [704, 21] on icon "close" at bounding box center [707, 21] width 13 height 13
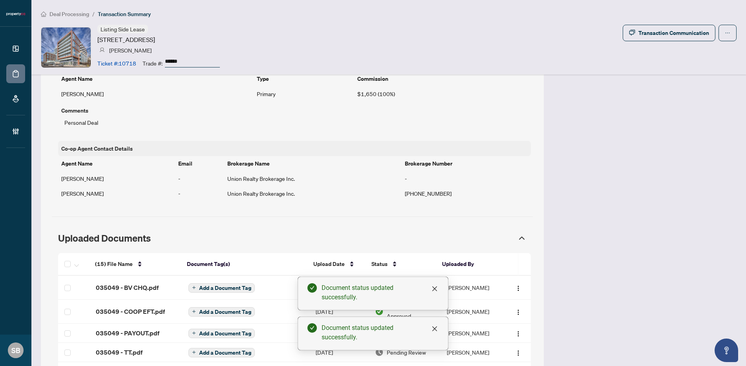
scroll to position [541, 0]
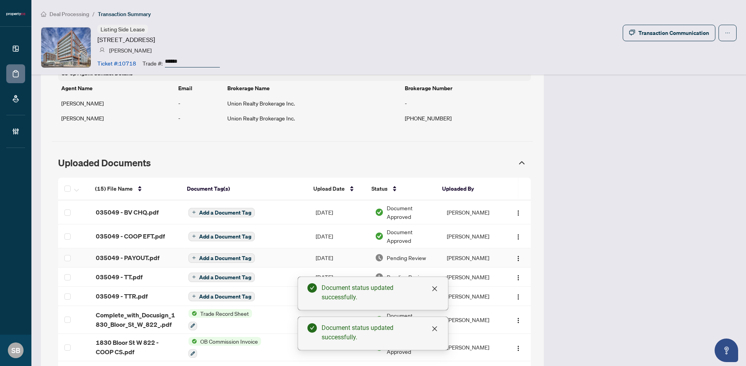
click at [401, 257] on span "Pending Review" at bounding box center [406, 258] width 39 height 9
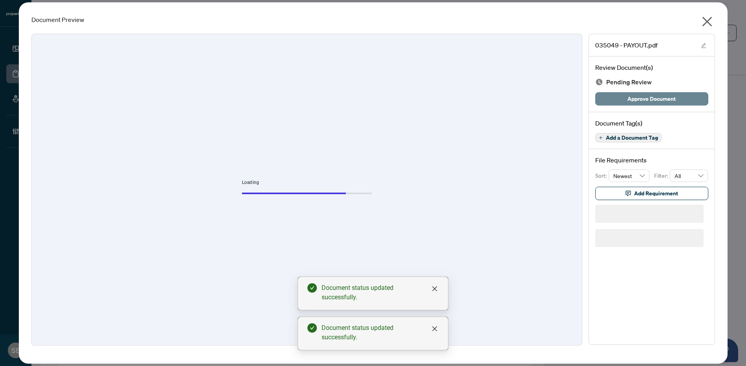
click at [650, 97] on span "Approve Document" at bounding box center [652, 99] width 48 height 13
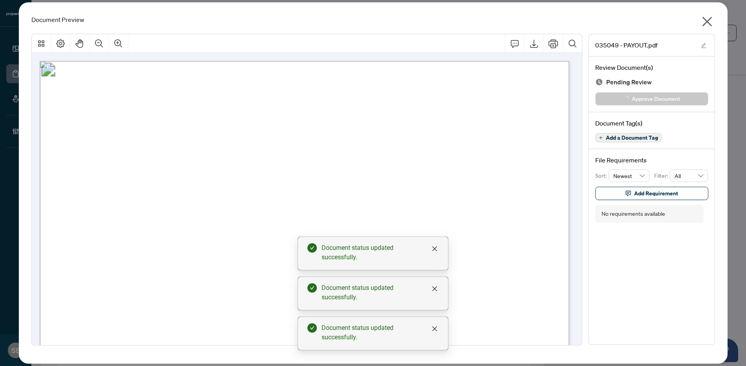
click at [715, 16] on div "Document Preview 035049 - PAYOUT.pdf Review Document(s) Pending Review Approve …" at bounding box center [373, 183] width 709 height 362
drag, startPoint x: 709, startPoint y: 17, endPoint x: 640, endPoint y: 88, distance: 99.1
click at [709, 17] on icon "close" at bounding box center [707, 21] width 13 height 13
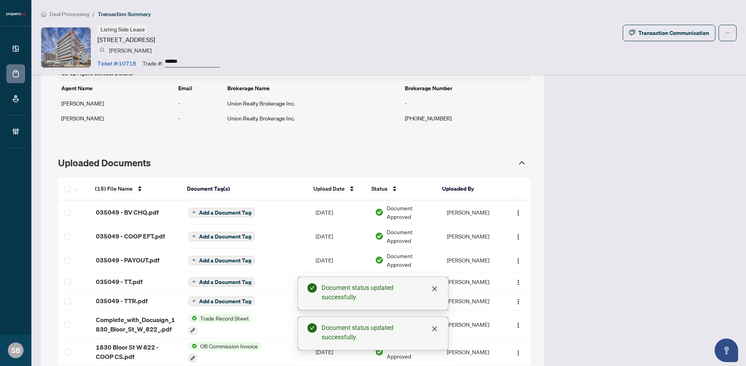
scroll to position [608, 0]
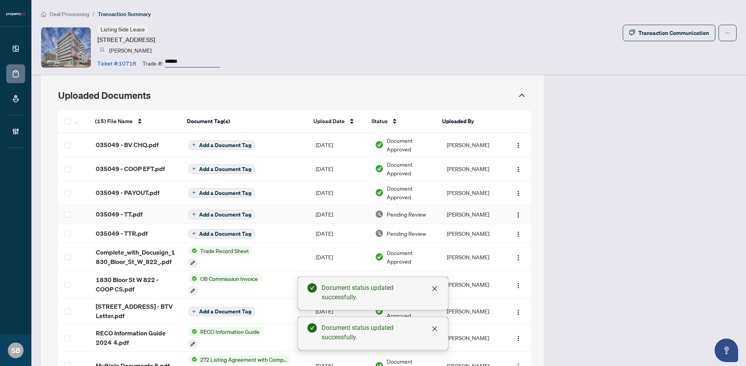
click at [415, 215] on span "Pending Review" at bounding box center [406, 214] width 39 height 9
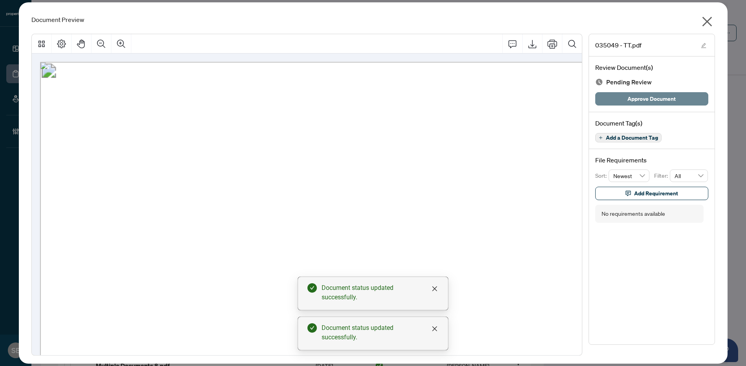
click at [630, 97] on span "Approve Document" at bounding box center [652, 99] width 48 height 13
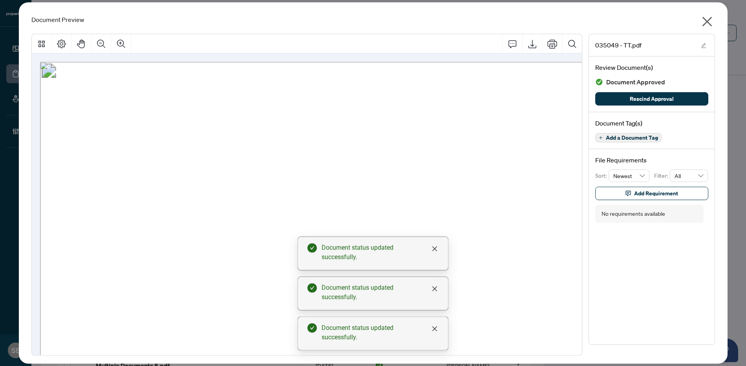
click at [710, 17] on icon "close" at bounding box center [707, 21] width 13 height 13
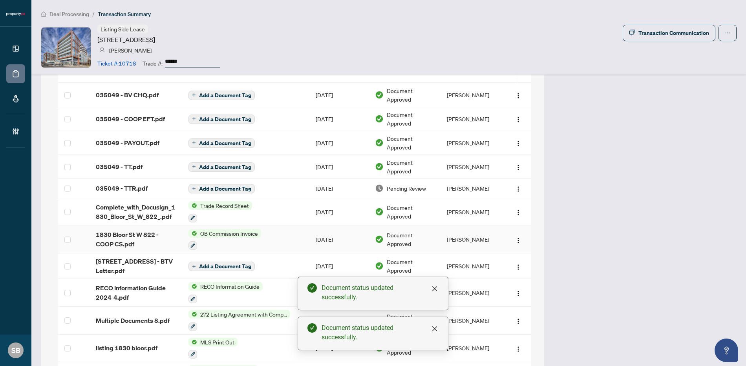
scroll to position [699, 0]
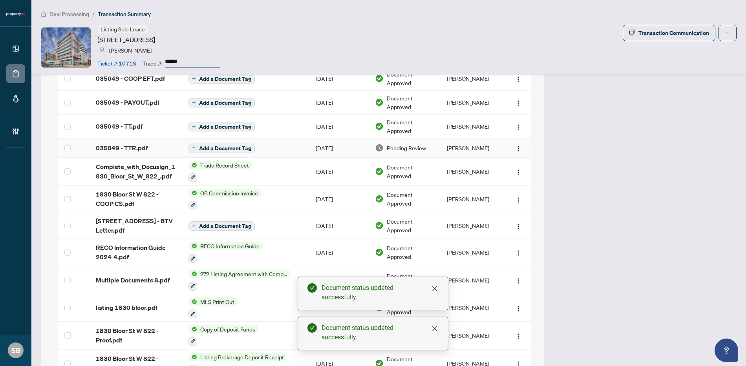
click at [414, 147] on span "Pending Review" at bounding box center [406, 148] width 39 height 9
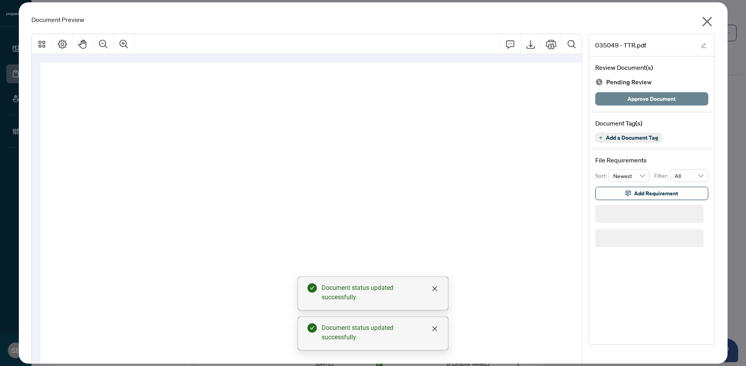
click at [621, 99] on button "Approve Document" at bounding box center [651, 98] width 113 height 13
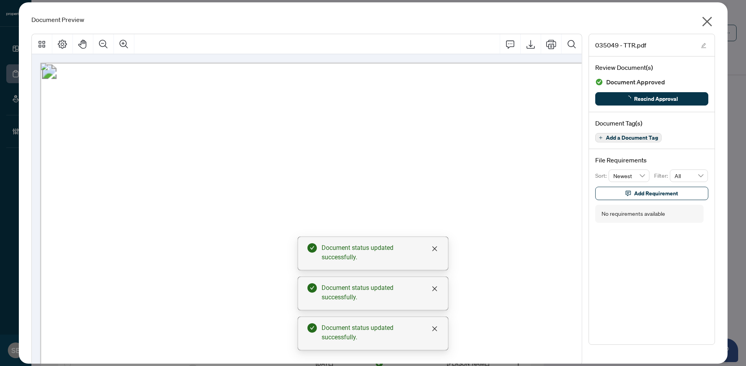
click at [706, 17] on icon "close" at bounding box center [707, 21] width 13 height 13
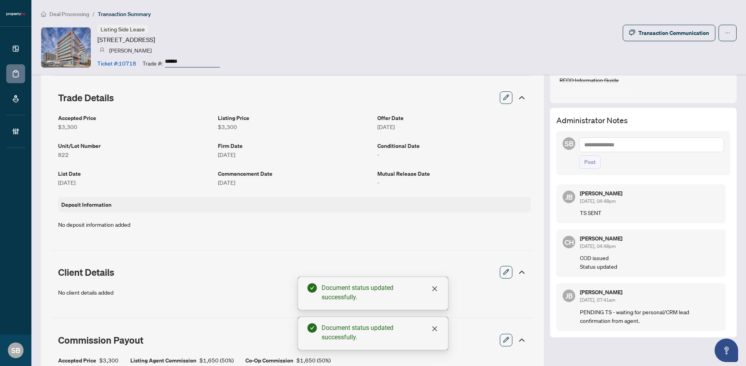
scroll to position [0, 0]
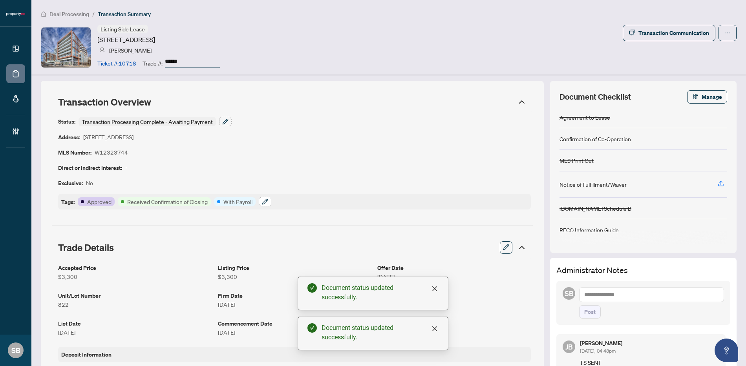
click at [264, 204] on icon "button" at bounding box center [265, 202] width 6 height 6
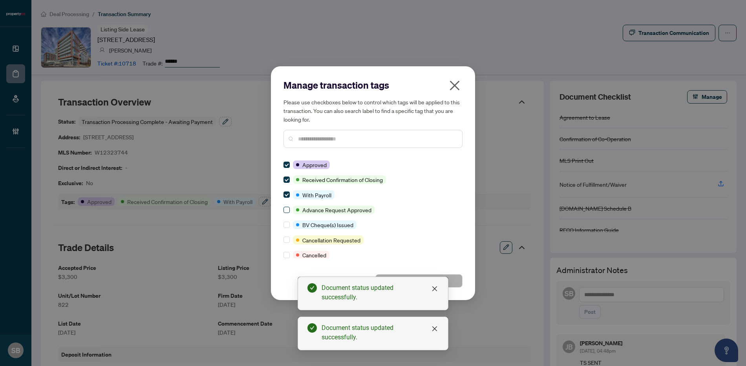
click at [286, 198] on label at bounding box center [287, 194] width 6 height 9
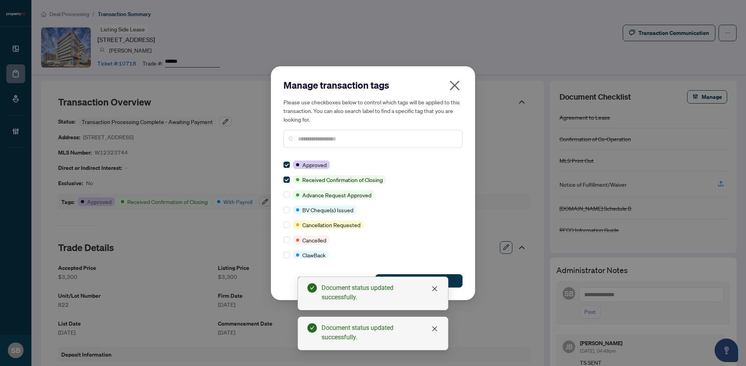
click at [330, 143] on div at bounding box center [373, 139] width 179 height 18
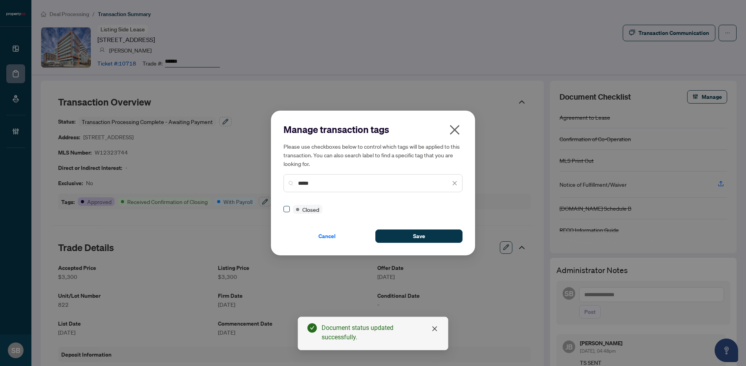
type input "*****"
click at [406, 230] on button "Save" at bounding box center [418, 236] width 87 height 13
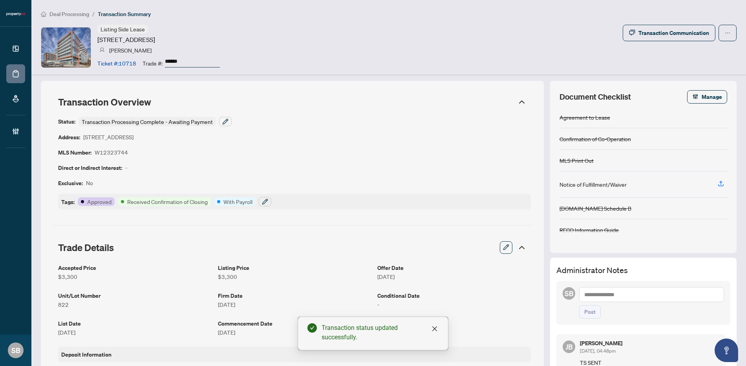
click at [408, 234] on body "Dashboard Deal Processing Mortgage Referrals Brokerage Management SB Sydney Bro…" at bounding box center [373, 183] width 746 height 366
click at [226, 120] on icon "button" at bounding box center [226, 120] width 1 height 1
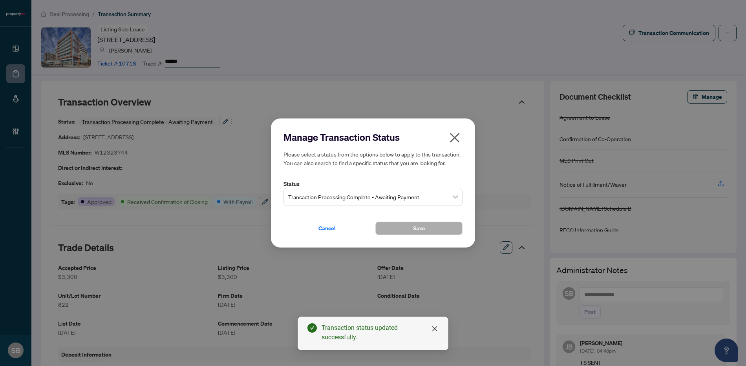
click at [414, 199] on span "Transaction Processing Complete - Awaiting Payment" at bounding box center [373, 197] width 170 height 15
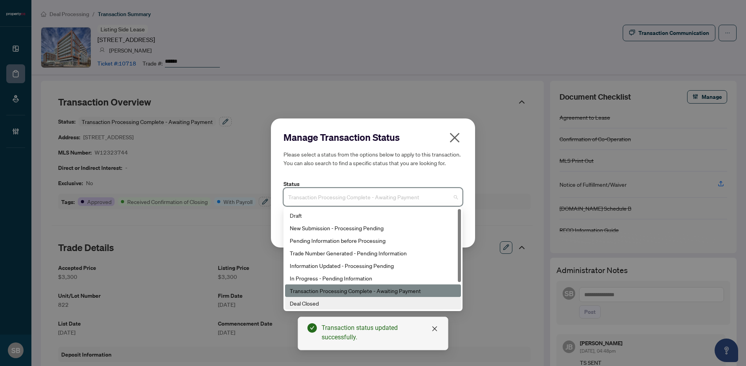
click at [320, 306] on div "Deal Closed" at bounding box center [373, 303] width 167 height 9
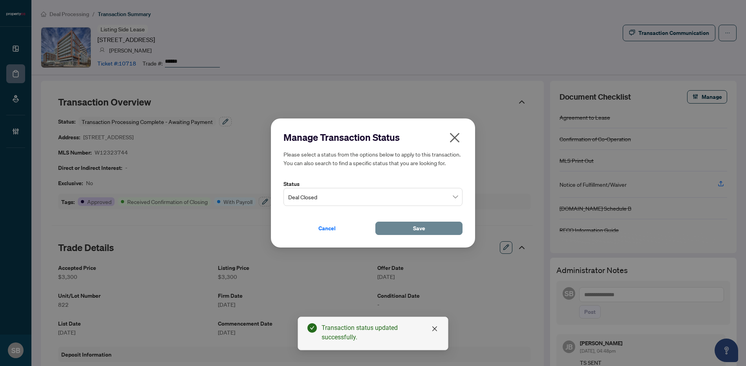
click at [431, 232] on button "Save" at bounding box center [418, 228] width 87 height 13
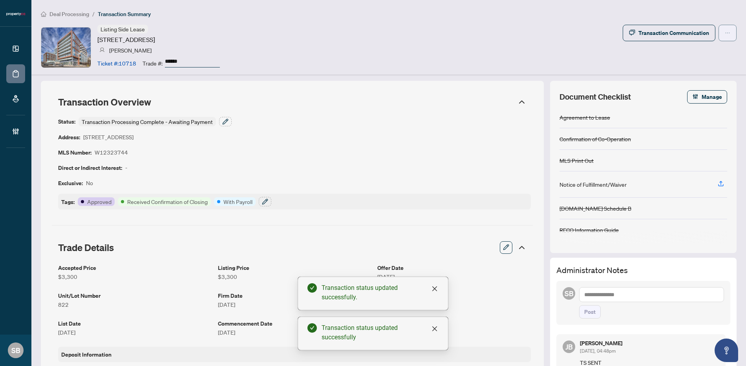
click at [725, 33] on icon "ellipsis" at bounding box center [727, 32] width 5 height 5
click at [509, 64] on div "Listing Side Lease 1830 Bloor St, Toronto, Ontario M6P 0A2, Canada Chris Craddo…" at bounding box center [389, 47] width 696 height 45
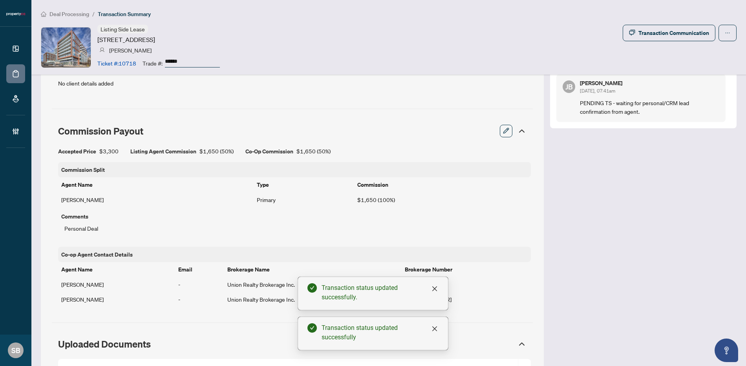
scroll to position [358, 0]
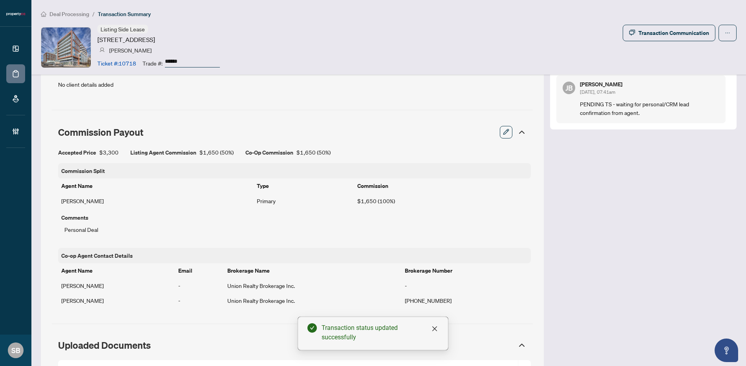
click at [80, 15] on span "Deal Processing" at bounding box center [69, 14] width 40 height 7
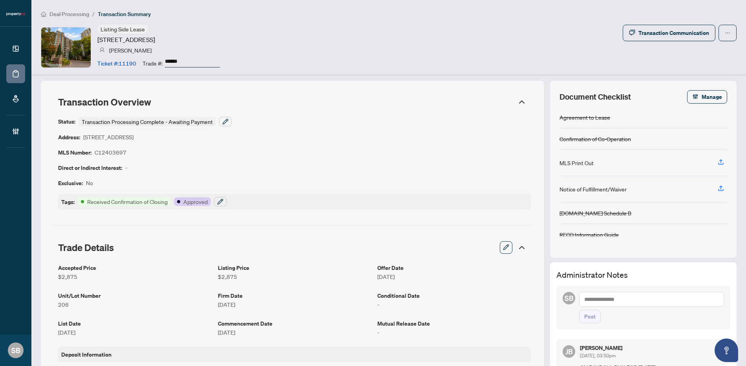
scroll to position [699, 0]
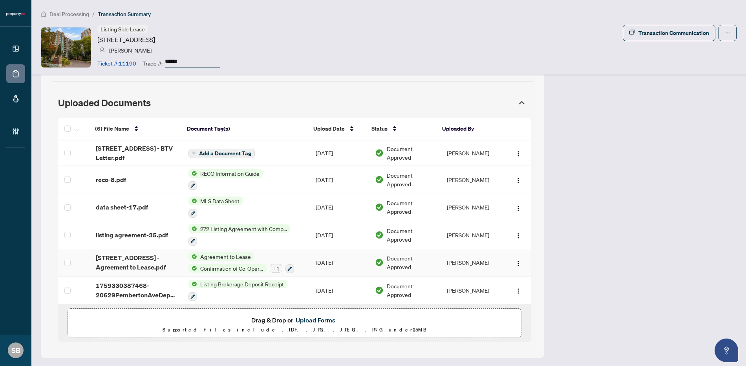
click at [147, 265] on span "[STREET_ADDRESS] - Agreement to Lease.pdf" at bounding box center [136, 262] width 81 height 19
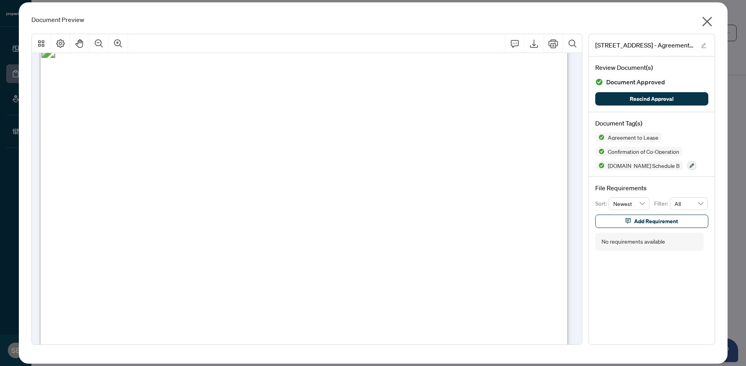
scroll to position [1494, 0]
click at [704, 22] on icon "close" at bounding box center [707, 21] width 13 height 13
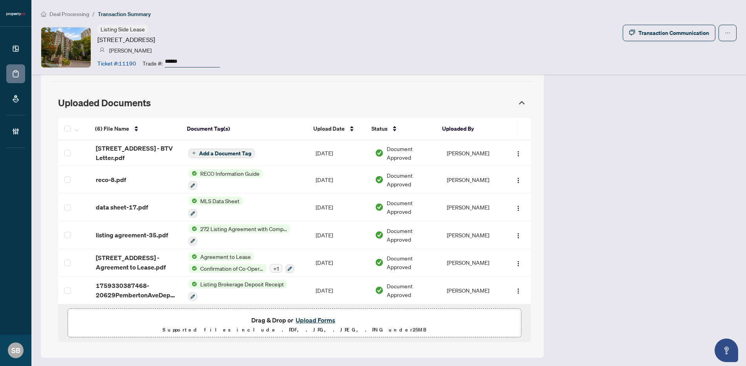
click at [312, 318] on button "Upload Forms" at bounding box center [315, 320] width 44 height 10
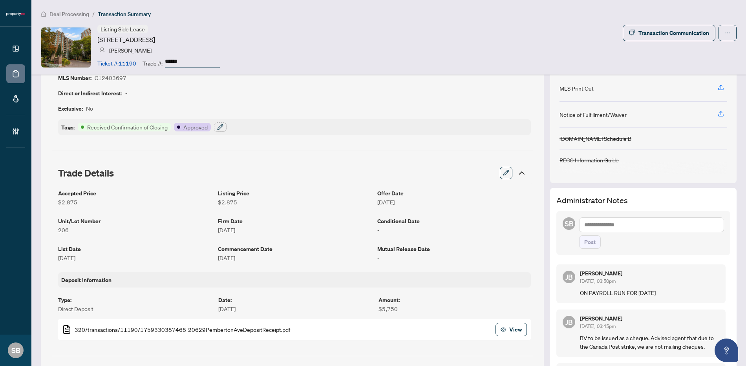
scroll to position [0, 0]
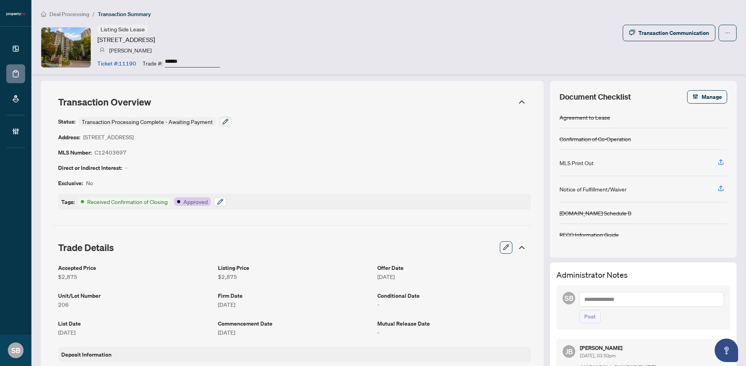
click at [219, 201] on icon "button" at bounding box center [220, 201] width 5 height 5
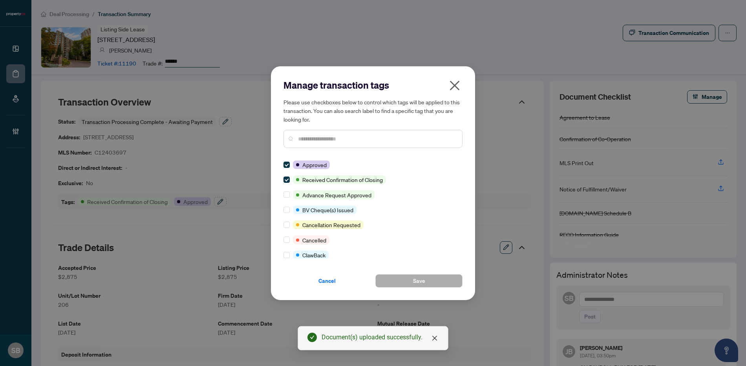
click at [349, 138] on input "text" at bounding box center [377, 139] width 158 height 9
type input "*"
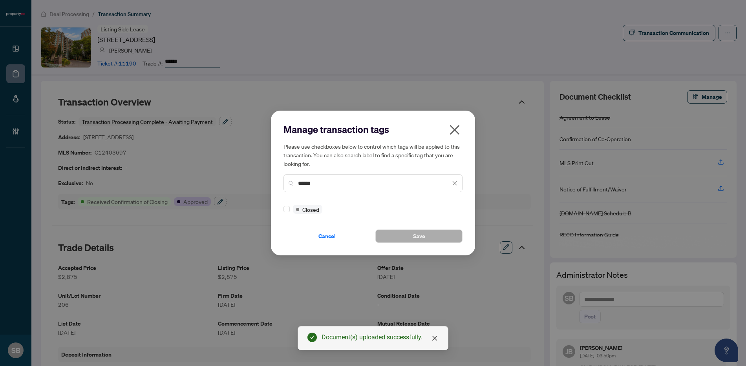
type input "******"
drag, startPoint x: 424, startPoint y: 234, endPoint x: 435, endPoint y: 226, distance: 13.5
click at [424, 234] on span "Save" at bounding box center [419, 236] width 12 height 13
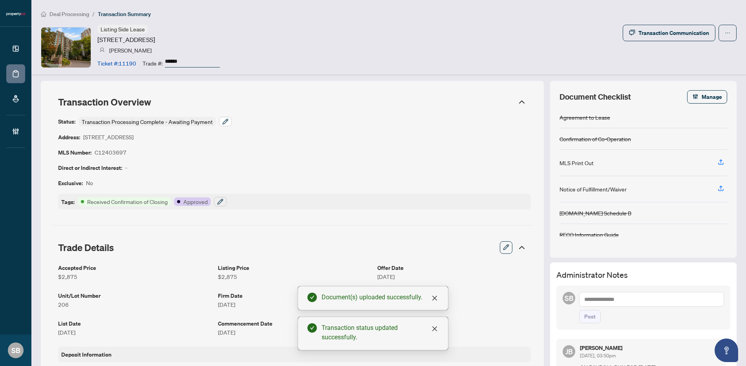
click at [222, 120] on icon "button" at bounding box center [225, 122] width 6 height 6
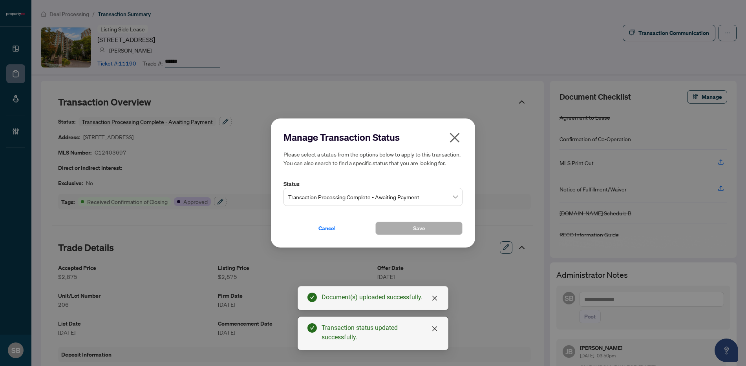
click at [384, 198] on span "Transaction Processing Complete - Awaiting Payment" at bounding box center [373, 197] width 170 height 15
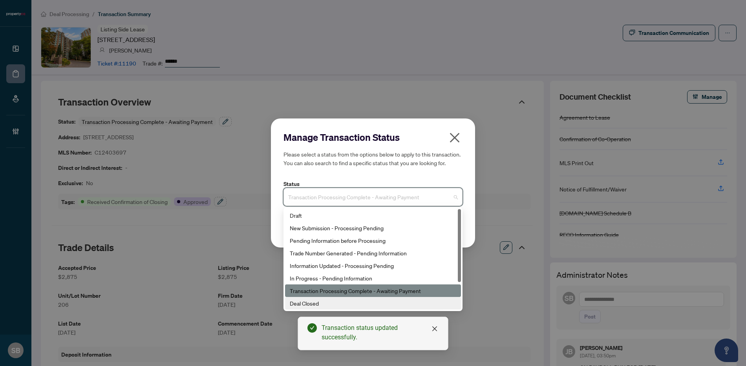
click at [305, 306] on div "Deal Closed" at bounding box center [373, 303] width 167 height 9
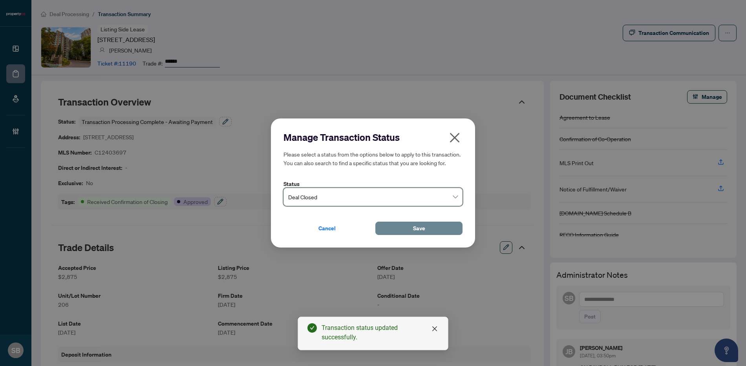
click at [423, 226] on span "Save" at bounding box center [419, 228] width 12 height 13
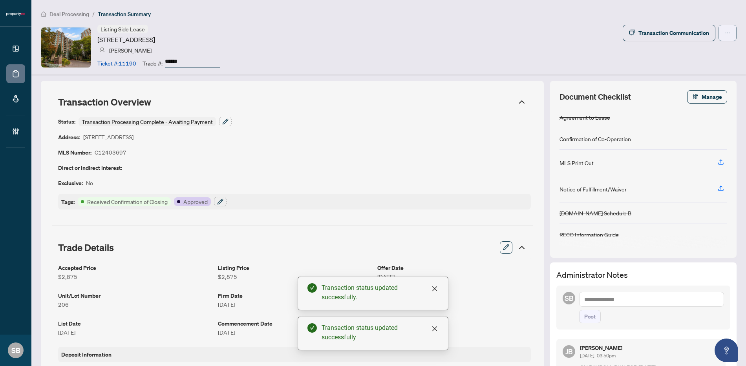
click at [725, 35] on icon "ellipsis" at bounding box center [727, 32] width 5 height 5
click at [725, 37] on span "button" at bounding box center [727, 33] width 5 height 13
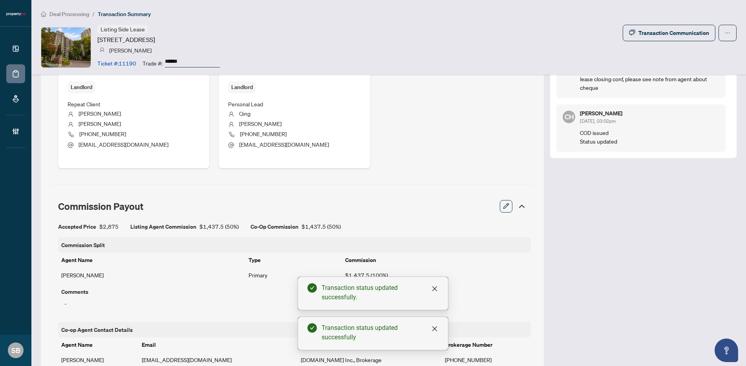
scroll to position [586, 0]
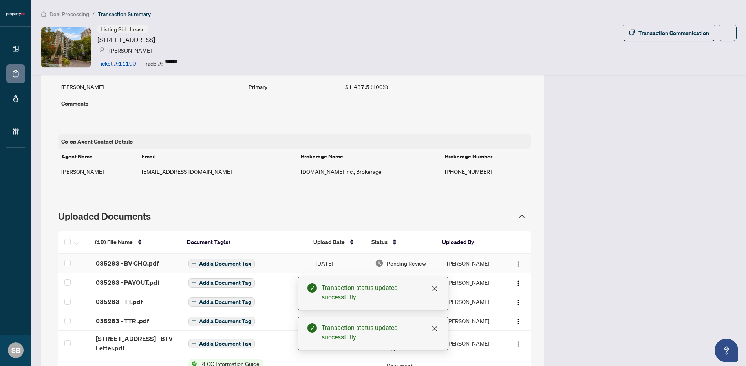
click at [460, 265] on td "[PERSON_NAME]" at bounding box center [472, 263] width 63 height 19
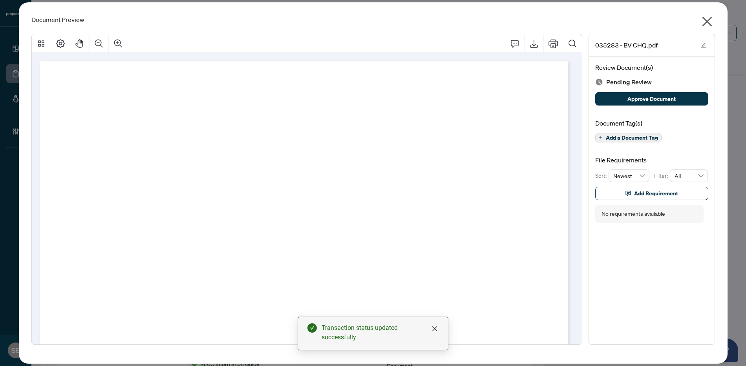
drag, startPoint x: 624, startPoint y: 96, endPoint x: 648, endPoint y: 76, distance: 31.2
click at [624, 96] on button "Approve Document" at bounding box center [651, 98] width 113 height 13
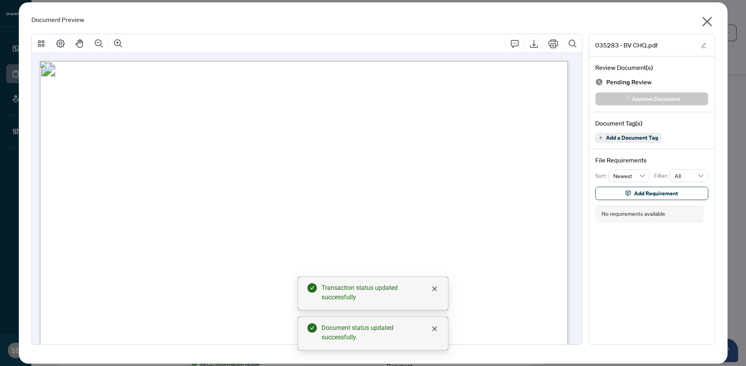
click at [710, 17] on icon "close" at bounding box center [707, 22] width 10 height 10
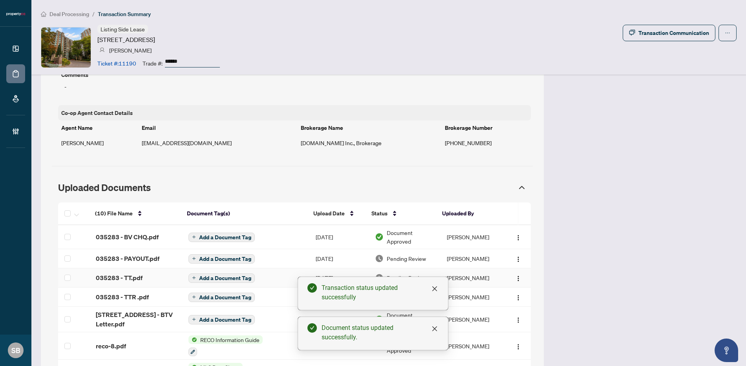
scroll to position [649, 0]
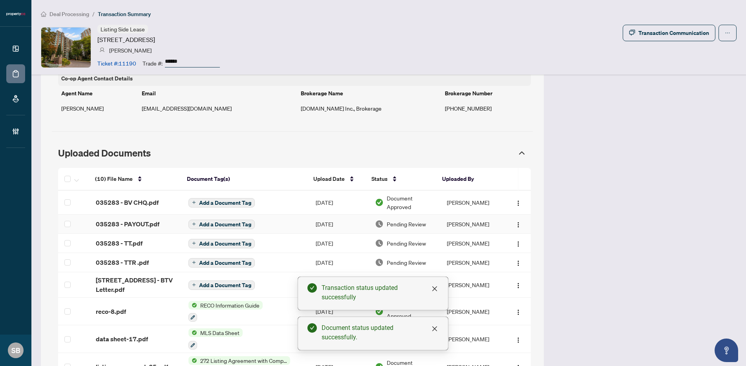
click at [458, 221] on td "[PERSON_NAME]" at bounding box center [472, 224] width 63 height 19
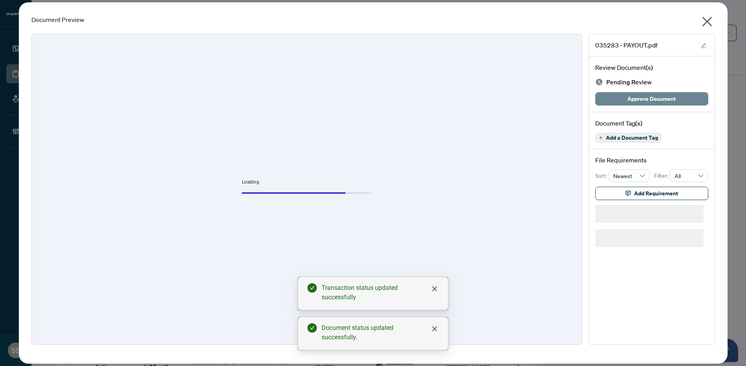
click at [648, 97] on span "Approve Document" at bounding box center [652, 99] width 48 height 13
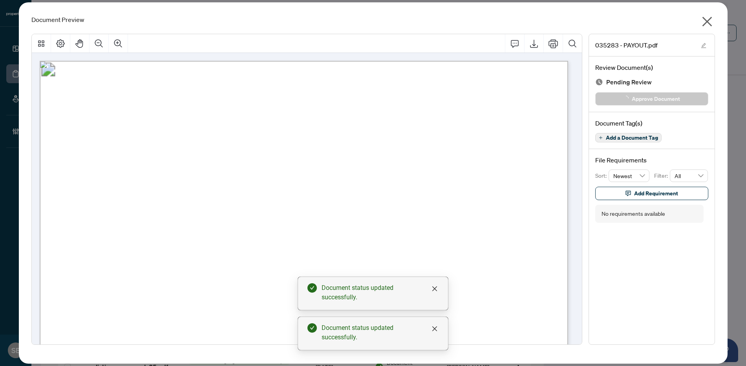
click at [701, 21] on icon "close" at bounding box center [707, 21] width 13 height 13
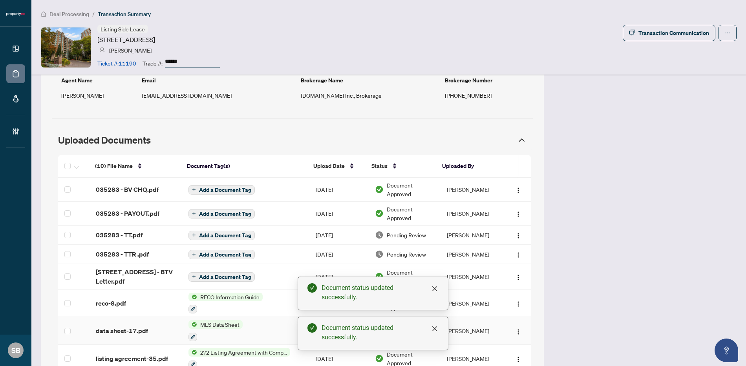
scroll to position [773, 0]
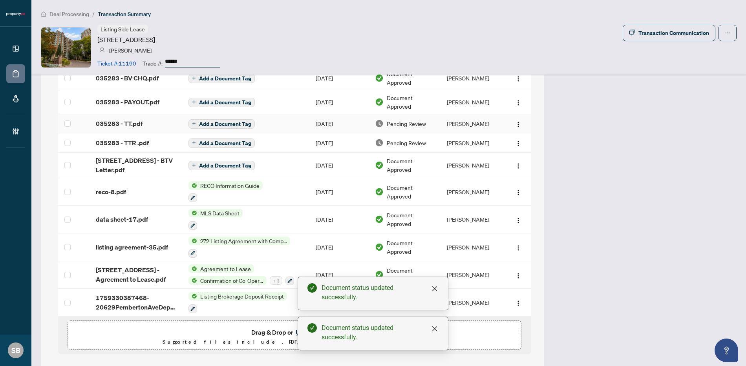
click at [421, 121] on span "Pending Review" at bounding box center [406, 123] width 39 height 9
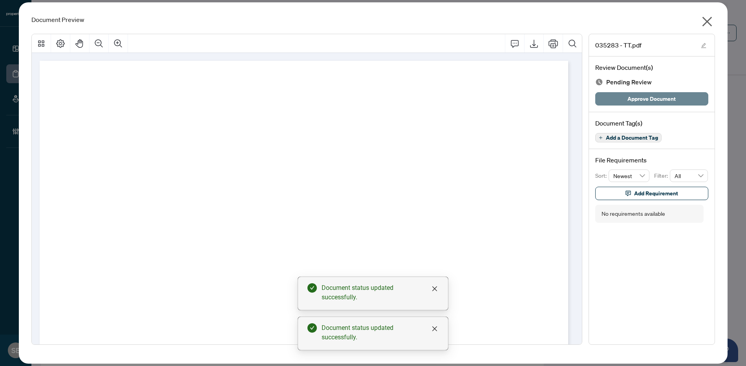
click at [636, 104] on span "Approve Document" at bounding box center [652, 99] width 48 height 13
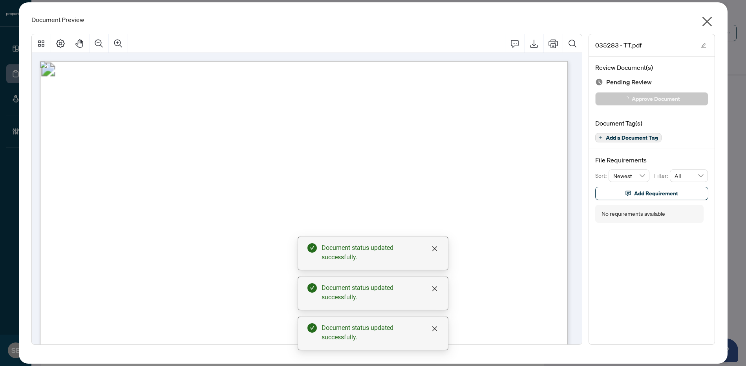
click at [704, 21] on icon "close" at bounding box center [707, 21] width 13 height 13
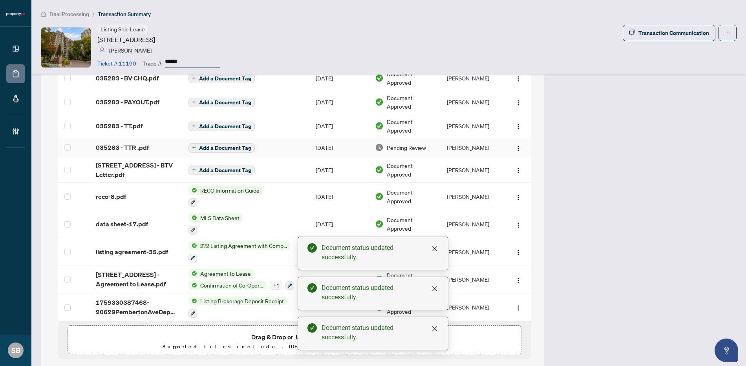
click at [426, 150] on div "Pending Review" at bounding box center [404, 147] width 59 height 9
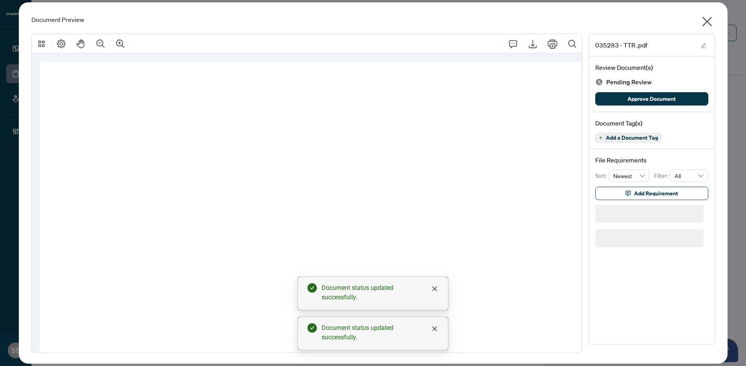
drag, startPoint x: 655, startPoint y: 97, endPoint x: 661, endPoint y: 64, distance: 33.6
click at [655, 97] on span "Approve Document" at bounding box center [652, 99] width 48 height 13
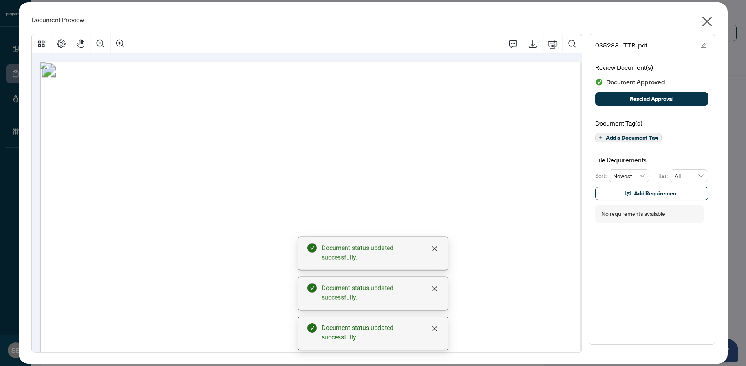
click at [714, 22] on button "button" at bounding box center [707, 23] width 16 height 17
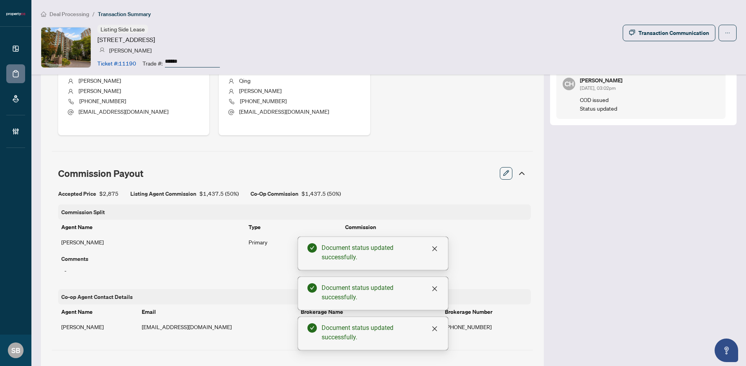
scroll to position [273, 0]
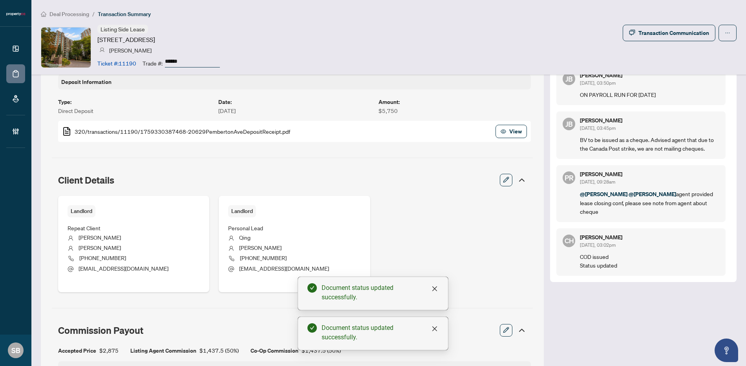
click at [81, 12] on span "Deal Processing" at bounding box center [69, 14] width 40 height 7
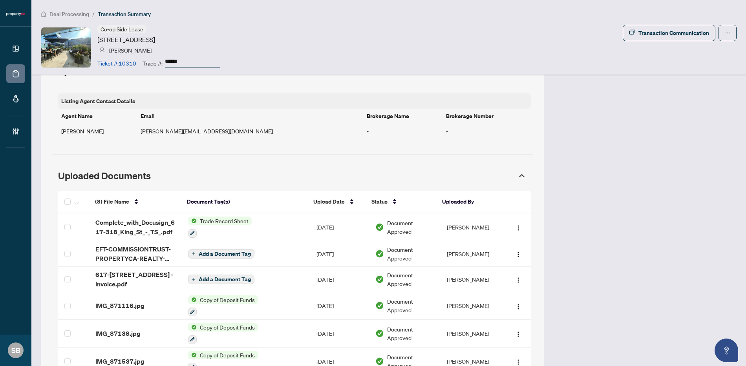
scroll to position [664, 0]
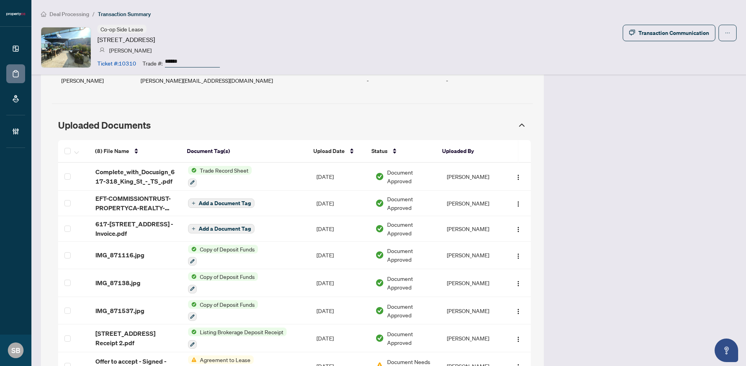
click at [136, 167] on span "Complete_with_Docusign_617-318_King_St_-_TS_.pdf" at bounding box center [135, 176] width 80 height 19
click at [136, 166] on div "(8) File Name Document Tag(s) Upload Date Status Uploaded By (8) File Name Docu…" at bounding box center [294, 260] width 473 height 240
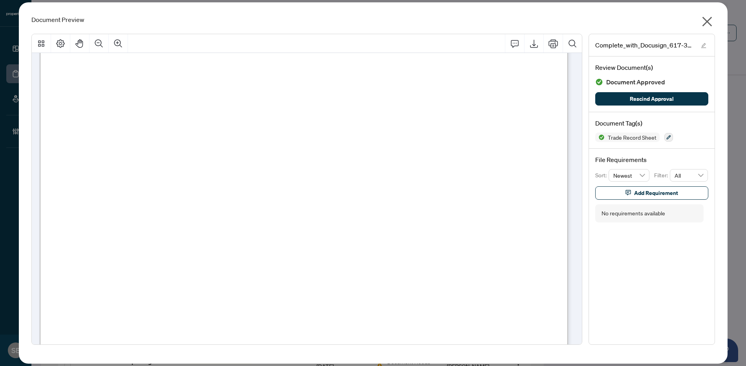
scroll to position [236, 0]
click at [709, 22] on icon "close" at bounding box center [707, 21] width 13 height 13
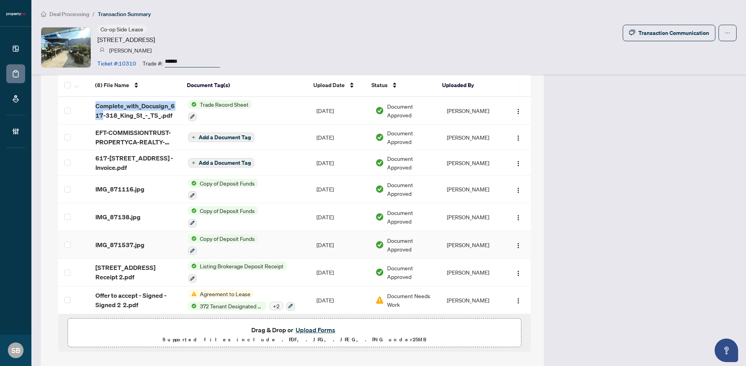
scroll to position [731, 0]
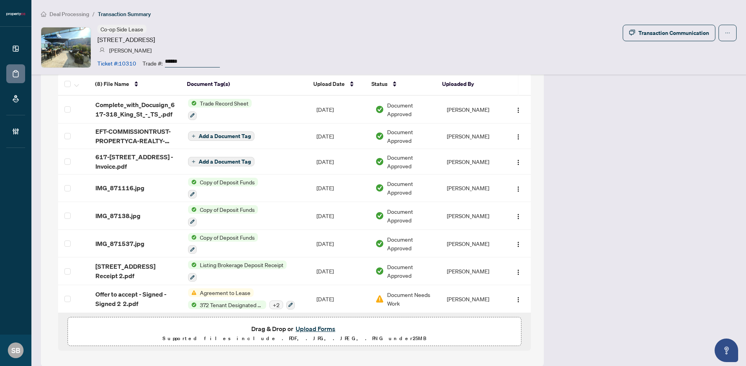
click at [324, 334] on p "Supported files include .PDF, .JPG, .JPEG, .PNG under 25 MB" at bounding box center [294, 338] width 441 height 9
click at [323, 324] on button "Upload Forms" at bounding box center [315, 329] width 44 height 10
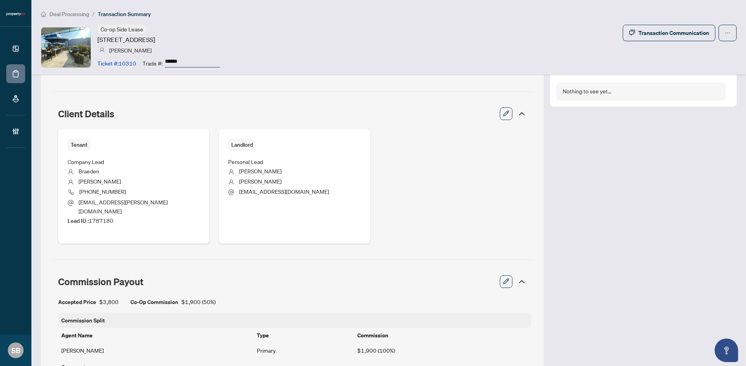
scroll to position [0, 0]
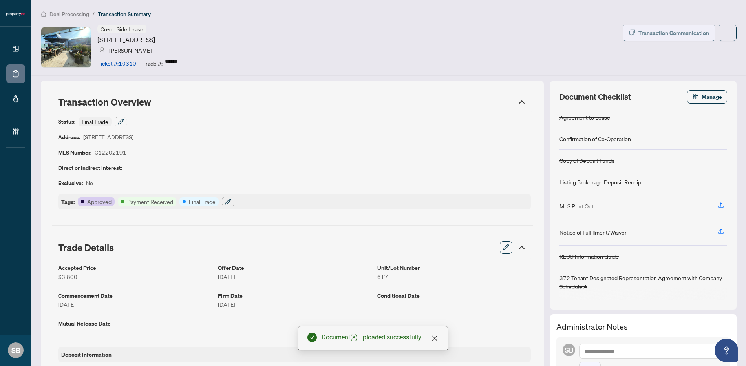
click at [685, 29] on div "Transaction Communication" at bounding box center [674, 33] width 71 height 13
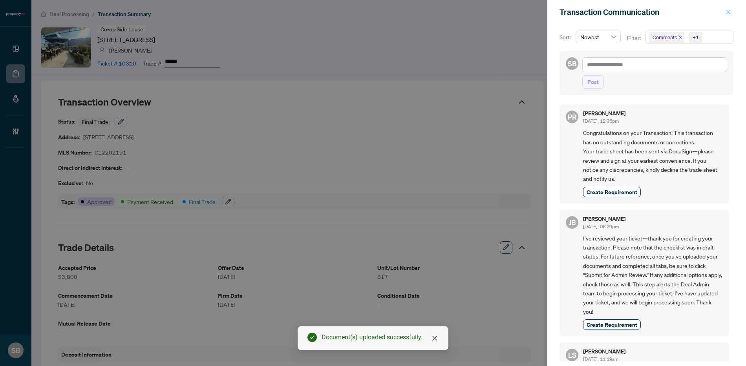
click at [729, 13] on icon "close" at bounding box center [729, 12] width 4 height 4
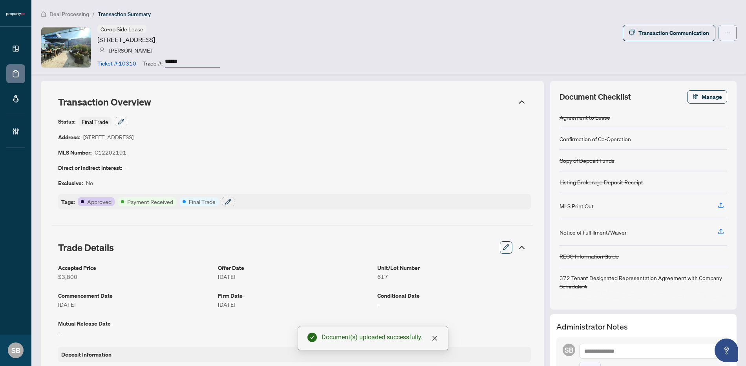
click at [726, 33] on icon "ellipsis" at bounding box center [728, 33] width 4 height 1
click at [709, 79] on span "Submit for Completion" at bounding box center [695, 75] width 60 height 9
type textarea "**********"
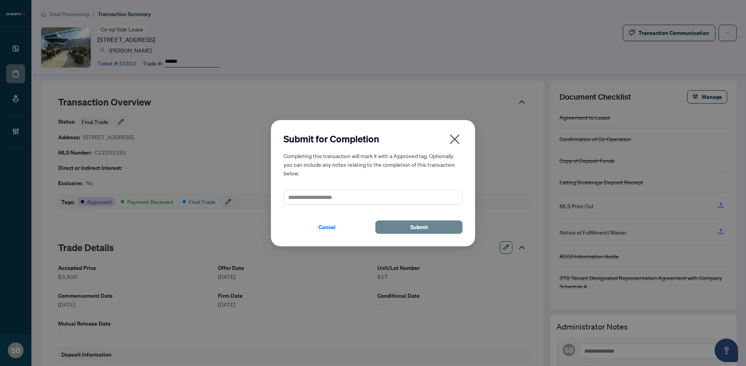
click at [409, 225] on button "Submit" at bounding box center [418, 227] width 87 height 13
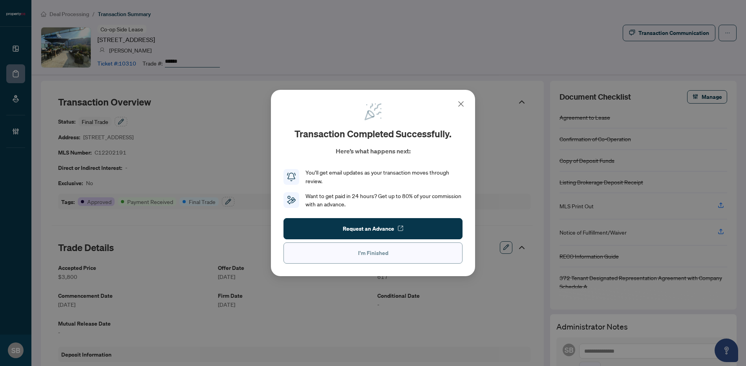
click at [352, 248] on button "I'm Finished" at bounding box center [373, 253] width 179 height 21
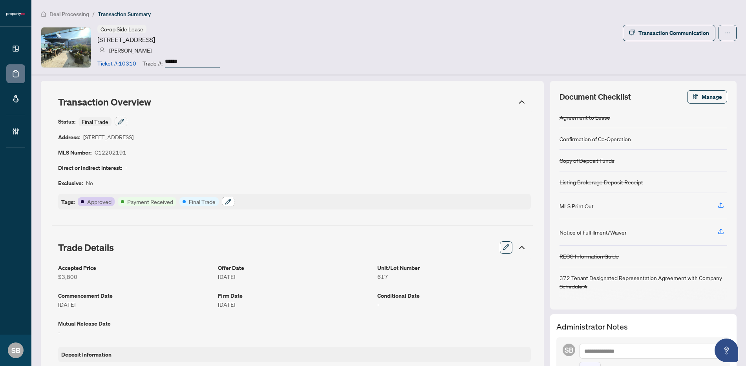
click at [229, 199] on icon "button" at bounding box center [227, 201] width 5 height 5
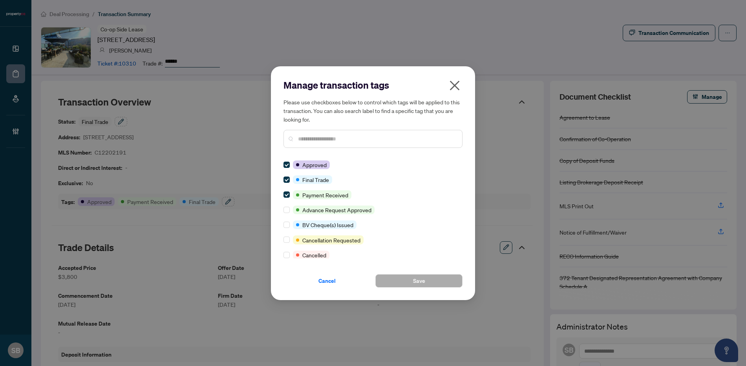
click at [341, 152] on div "Manage transaction tags Please use checkboxes below to control which tags will …" at bounding box center [373, 116] width 179 height 75
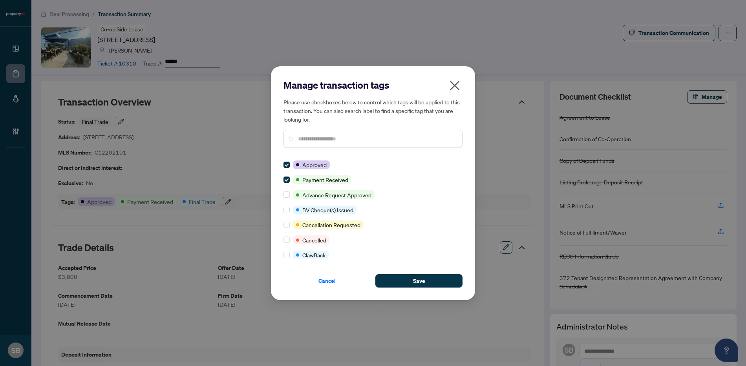
click at [317, 135] on input "text" at bounding box center [377, 139] width 158 height 9
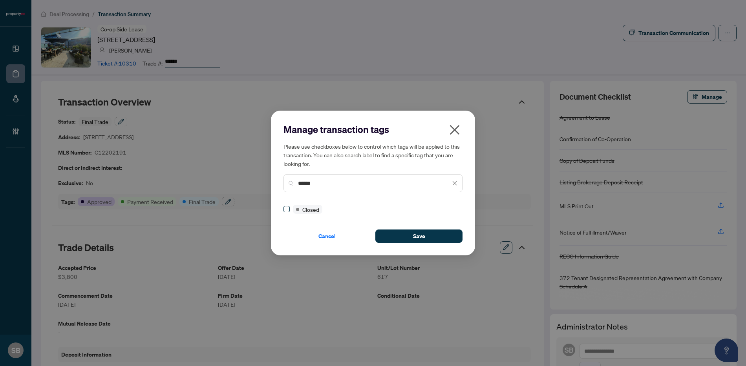
type input "******"
click at [434, 239] on button "Save" at bounding box center [418, 236] width 87 height 13
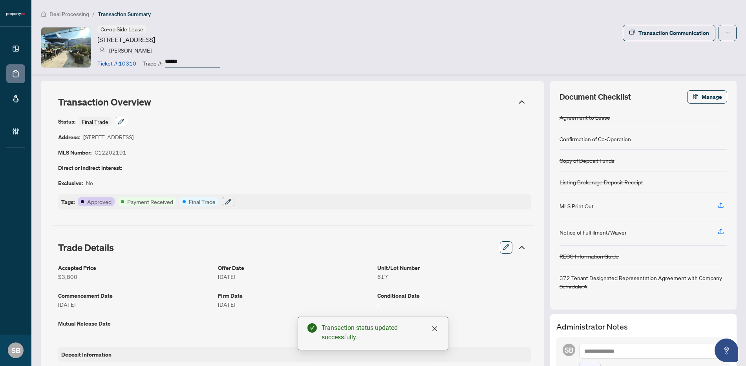
click at [121, 120] on icon "button" at bounding box center [121, 122] width 6 height 6
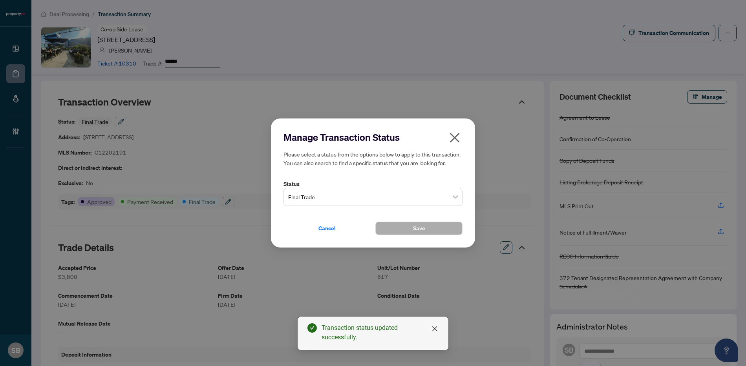
click at [446, 199] on span "Final Trade" at bounding box center [373, 197] width 170 height 15
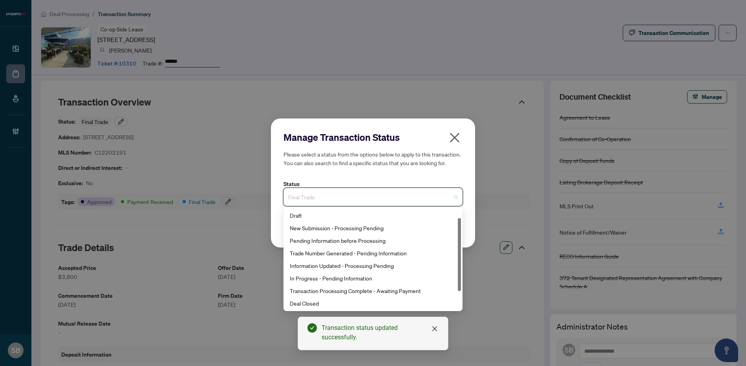
scroll to position [13, 0]
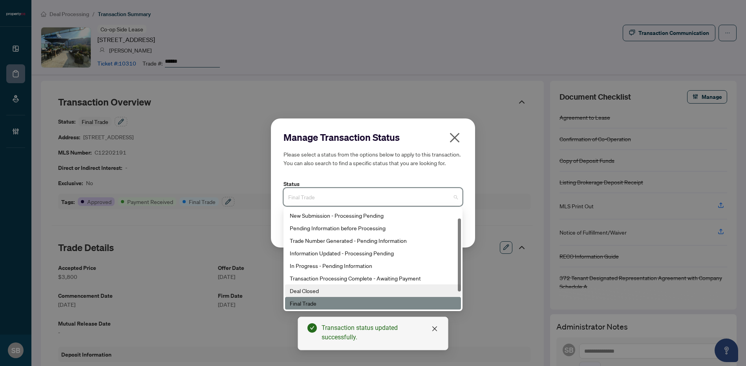
click at [304, 288] on div "Deal Closed" at bounding box center [373, 291] width 167 height 9
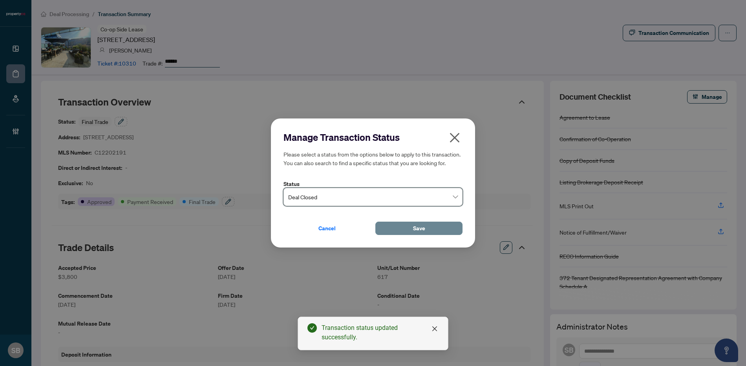
click at [404, 233] on button "Save" at bounding box center [418, 228] width 87 height 13
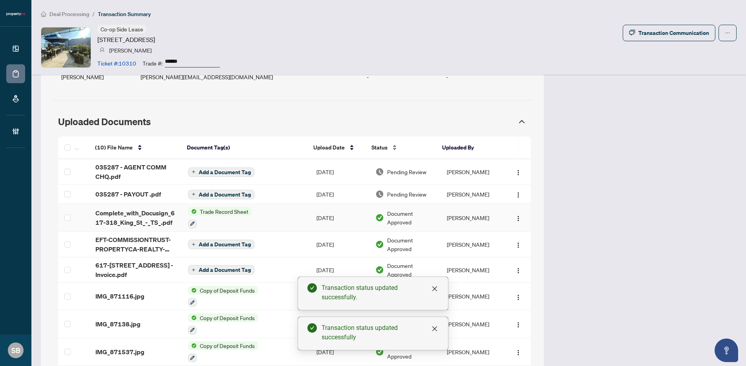
scroll to position [628, 0]
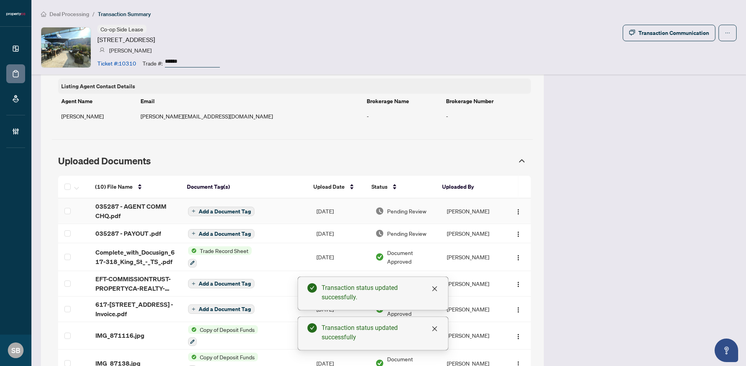
click at [430, 205] on td "Pending Review" at bounding box center [404, 212] width 71 height 26
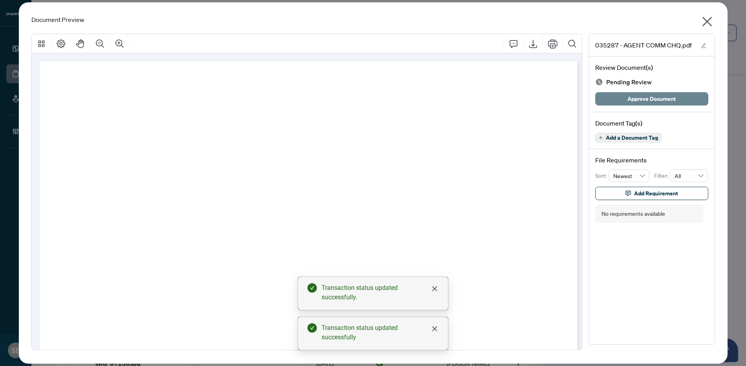
click at [655, 96] on span "Approve Document" at bounding box center [652, 99] width 48 height 13
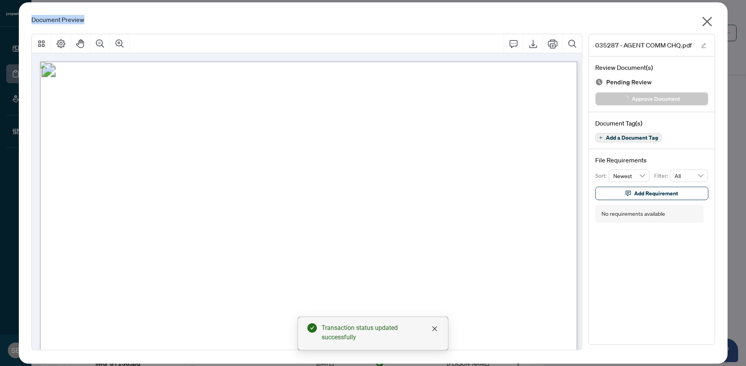
click at [705, 15] on div "Document Preview 035287 - AGENT COMM CHQ.pdf Review Document(s) Pending Review …" at bounding box center [373, 183] width 709 height 362
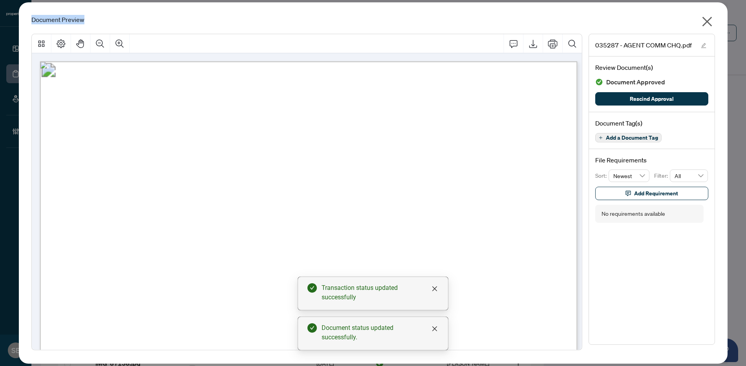
click at [705, 26] on icon "close" at bounding box center [707, 21] width 13 height 13
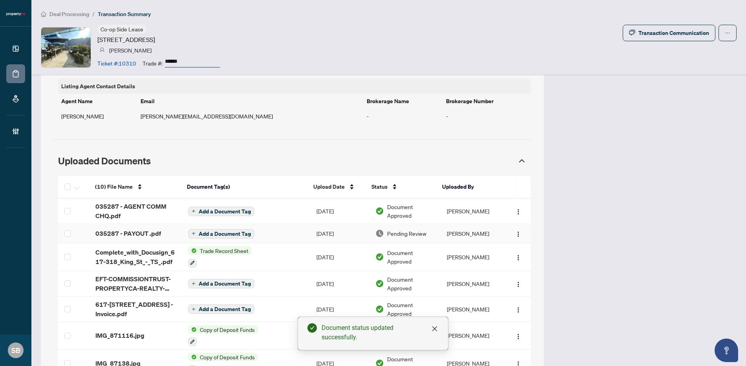
click at [351, 224] on td "[DATE]" at bounding box center [339, 233] width 59 height 19
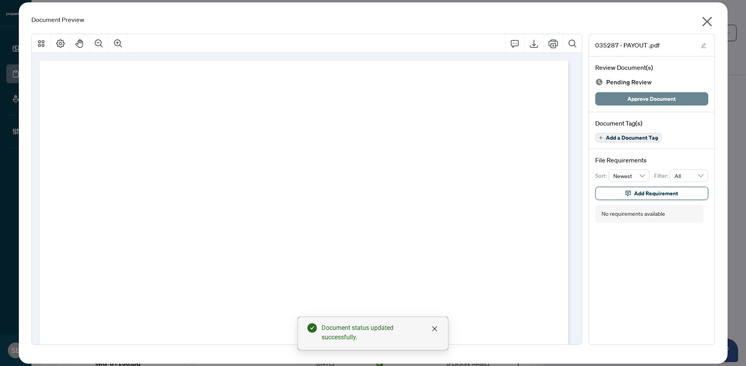
click at [659, 100] on span "Approve Document" at bounding box center [652, 99] width 48 height 13
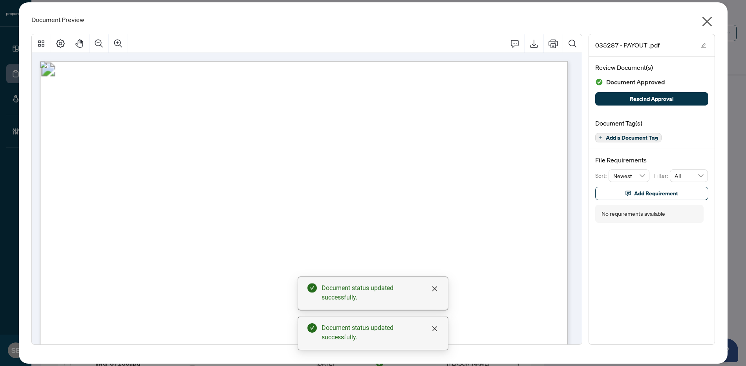
click at [706, 20] on icon "close" at bounding box center [707, 22] width 10 height 10
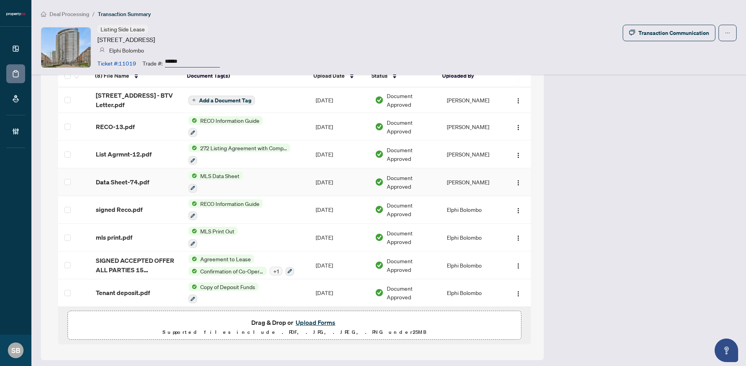
scroll to position [703, 0]
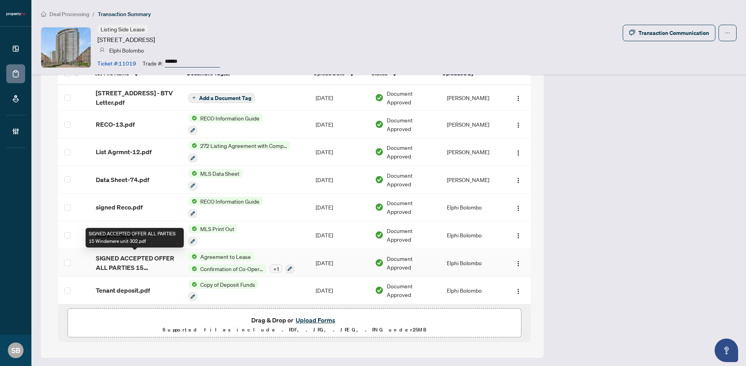
click at [154, 255] on span "SIGNED ACCEPTED OFFER ALL PARTIES 15 Windemere unit 302.pdf" at bounding box center [136, 263] width 81 height 19
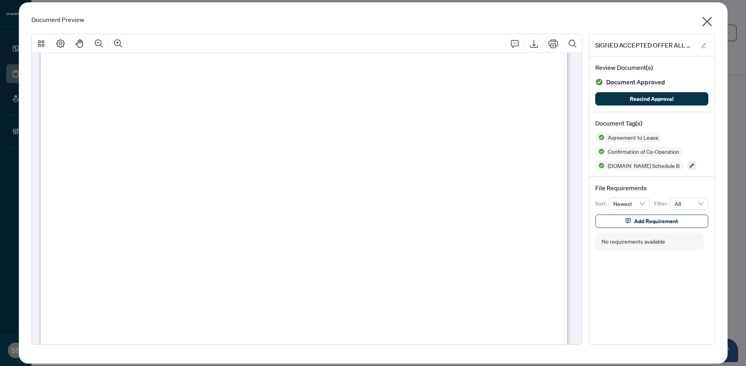
scroll to position [748, 0]
click at [711, 21] on icon "close" at bounding box center [707, 21] width 13 height 13
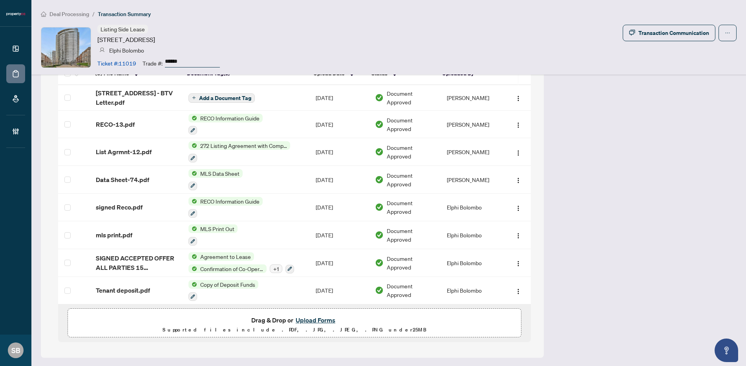
click at [323, 315] on button "Upload Forms" at bounding box center [315, 320] width 44 height 10
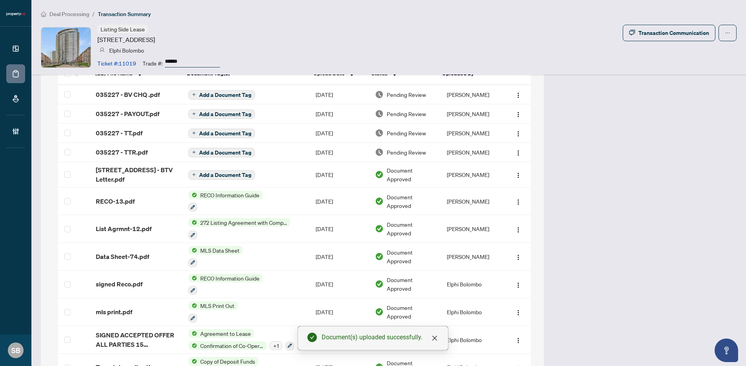
scroll to position [688, 0]
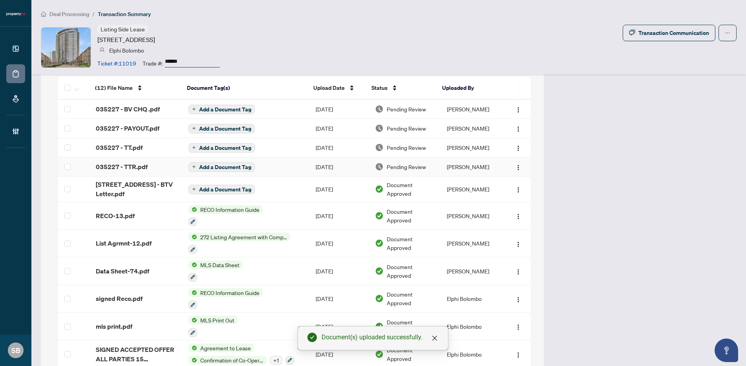
click at [453, 168] on td "[PERSON_NAME]" at bounding box center [472, 166] width 63 height 19
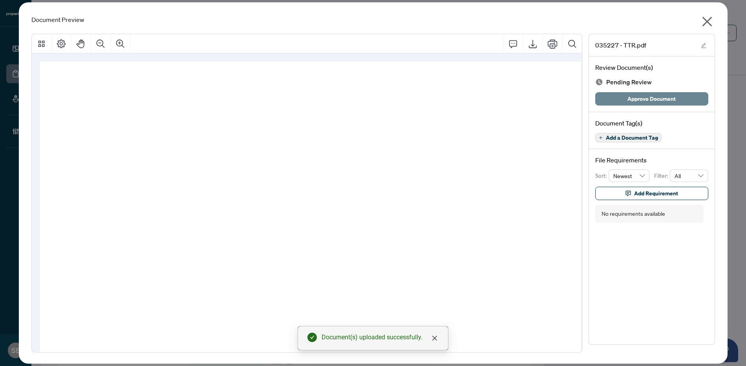
click at [656, 95] on span "Approve Document" at bounding box center [652, 99] width 48 height 13
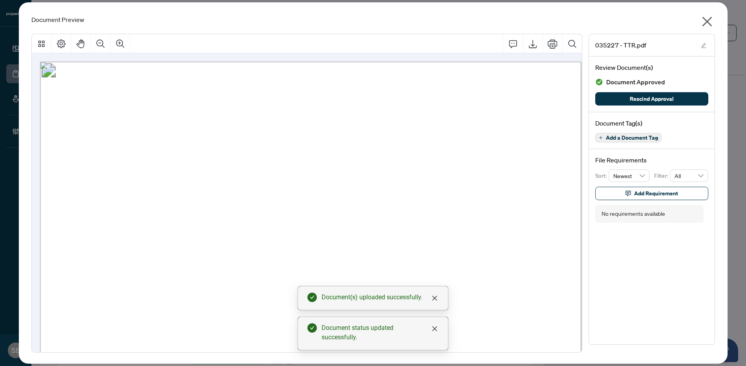
drag, startPoint x: 709, startPoint y: 20, endPoint x: 670, endPoint y: 44, distance: 46.2
click at [709, 20] on icon "close" at bounding box center [707, 22] width 10 height 10
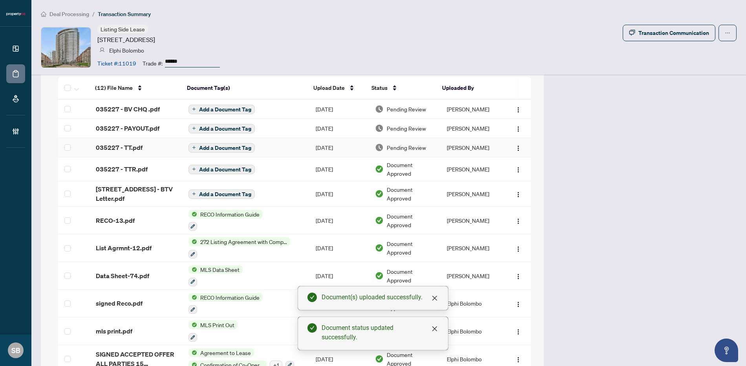
click at [400, 143] on span "Pending Review" at bounding box center [406, 147] width 39 height 9
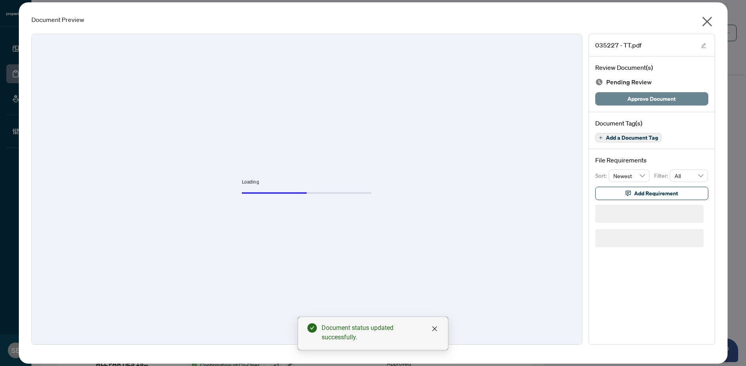
click at [648, 97] on span "Approve Document" at bounding box center [652, 99] width 48 height 13
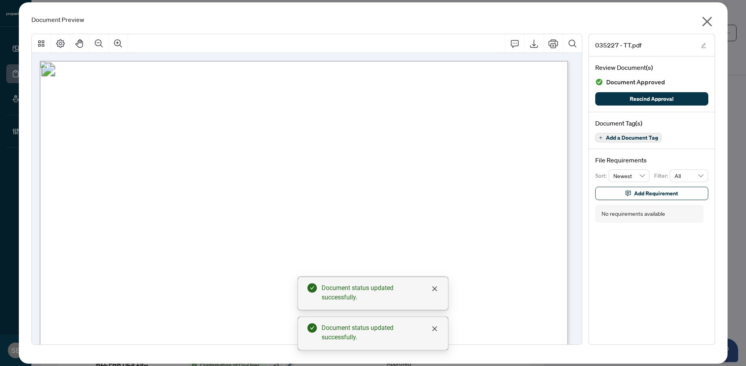
click at [713, 21] on icon "close" at bounding box center [707, 21] width 13 height 13
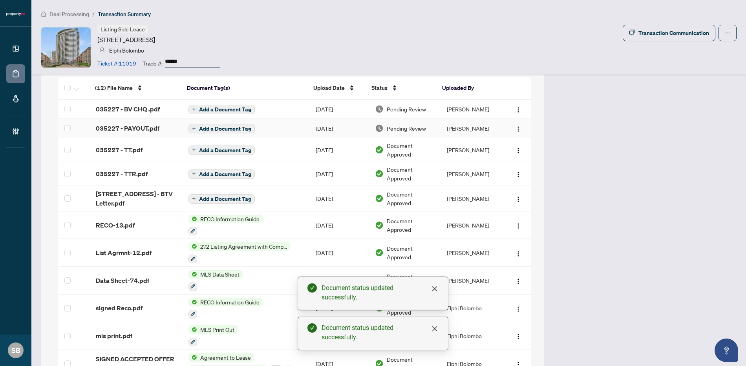
click at [416, 133] on td "Pending Review" at bounding box center [405, 128] width 72 height 19
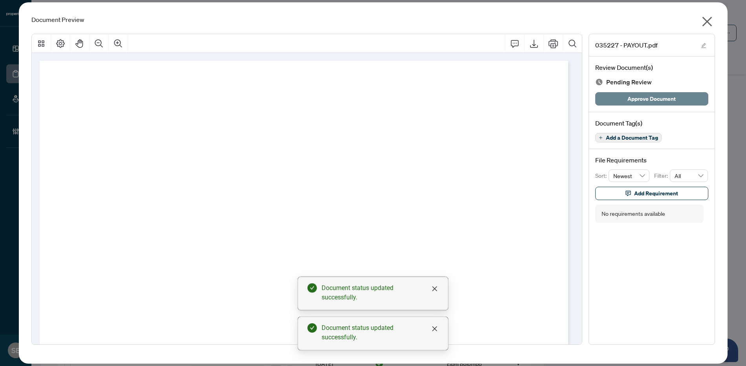
click at [641, 98] on span "Approve Document" at bounding box center [652, 99] width 48 height 13
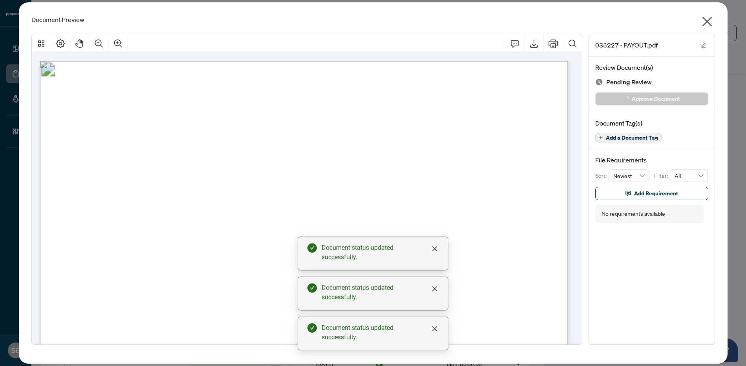
click at [713, 20] on icon "close" at bounding box center [707, 21] width 13 height 13
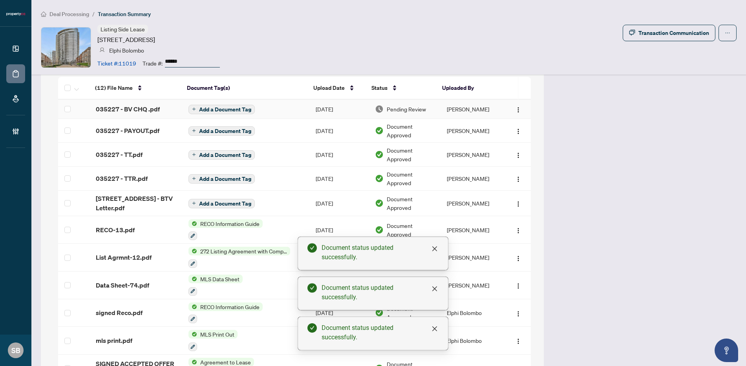
click at [402, 104] on td "Pending Review" at bounding box center [405, 109] width 72 height 19
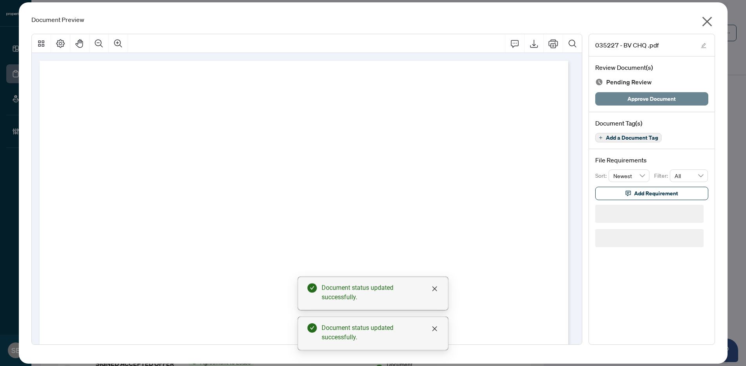
click at [635, 99] on span "Approve Document" at bounding box center [652, 99] width 48 height 13
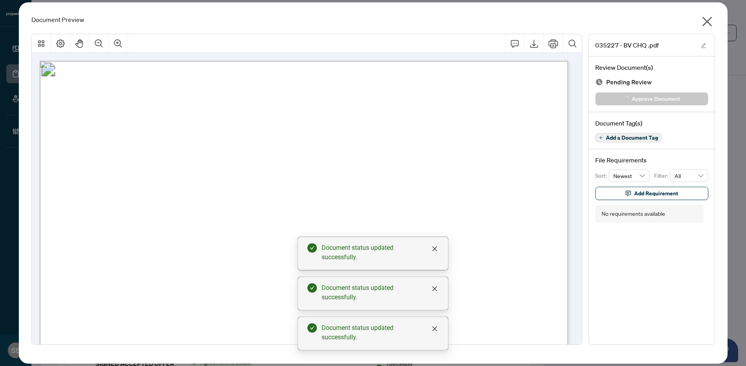
click at [702, 26] on icon "close" at bounding box center [707, 21] width 13 height 13
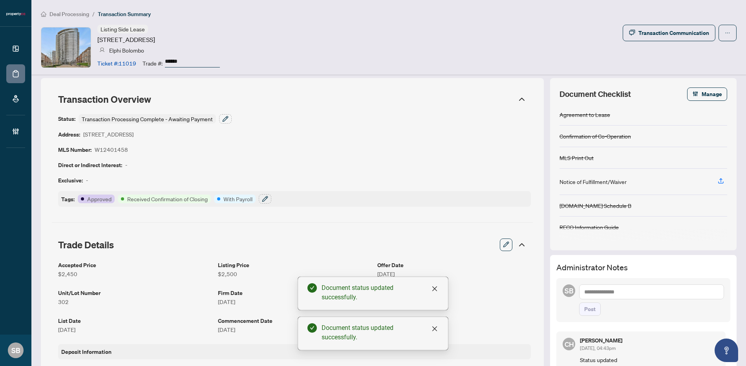
scroll to position [0, 0]
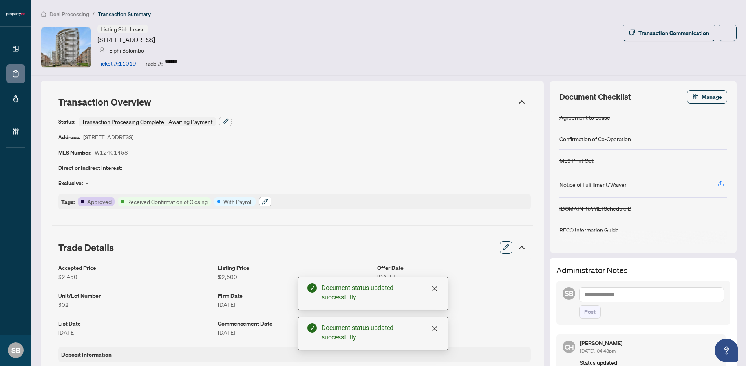
click at [265, 200] on icon "button" at bounding box center [265, 202] width 6 height 6
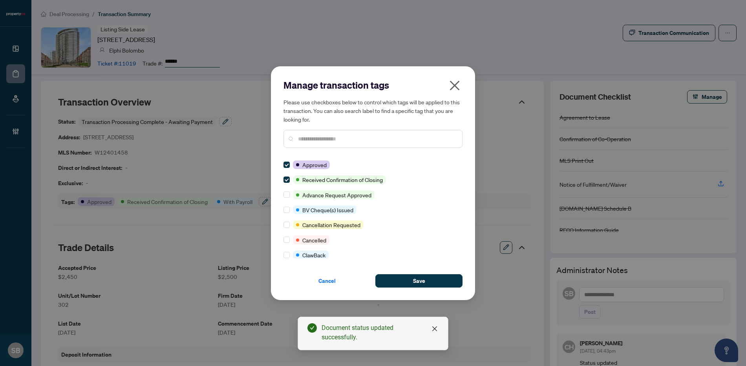
click at [347, 142] on input "text" at bounding box center [377, 139] width 158 height 9
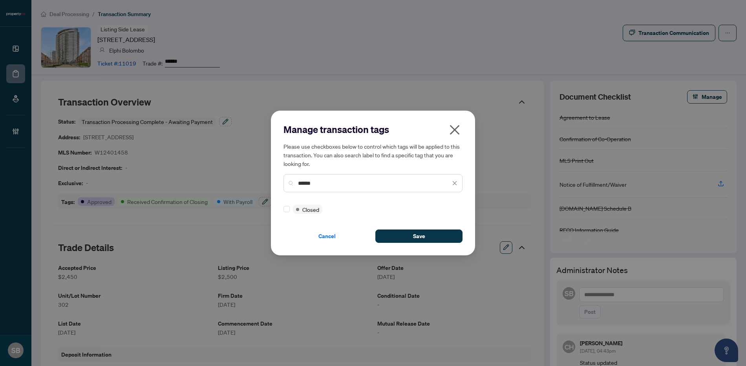
type input "******"
click at [290, 208] on div at bounding box center [288, 209] width 9 height 9
drag, startPoint x: 466, startPoint y: 248, endPoint x: 438, endPoint y: 242, distance: 28.9
click at [465, 248] on div "Manage transaction tags Please use checkboxes below to control which tags will …" at bounding box center [373, 183] width 204 height 145
click at [438, 242] on button "Save" at bounding box center [418, 236] width 87 height 13
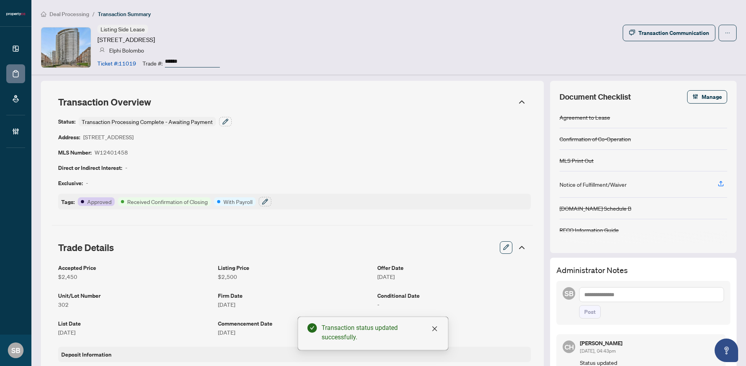
click at [220, 116] on div "Status: Transaction Processing Complete - Awaiting Payment Address: 15 Winderme…" at bounding box center [292, 163] width 481 height 102
click at [223, 122] on icon "button" at bounding box center [225, 122] width 6 height 6
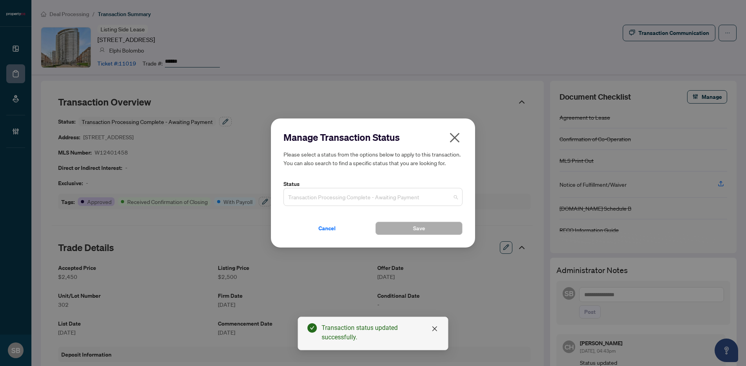
click at [441, 196] on span "Transaction Processing Complete - Awaiting Payment" at bounding box center [373, 197] width 170 height 15
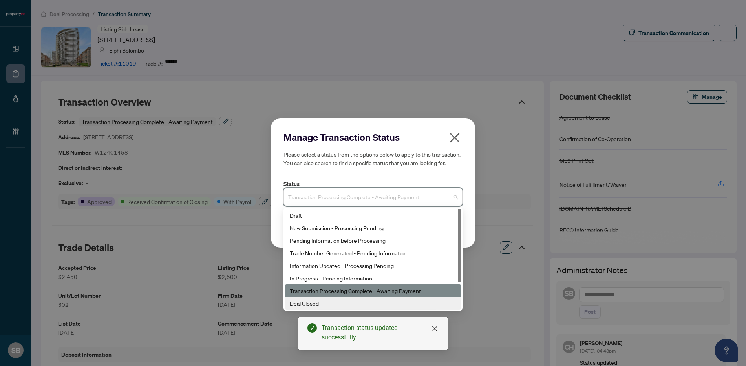
click at [314, 308] on div "Deal Closed" at bounding box center [373, 303] width 167 height 9
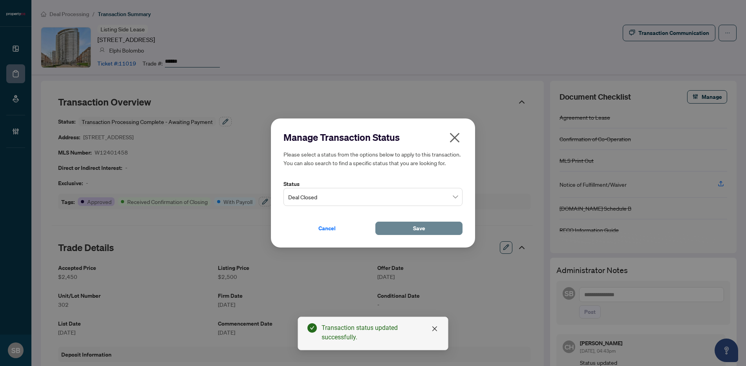
click at [422, 225] on span "Save" at bounding box center [419, 228] width 12 height 13
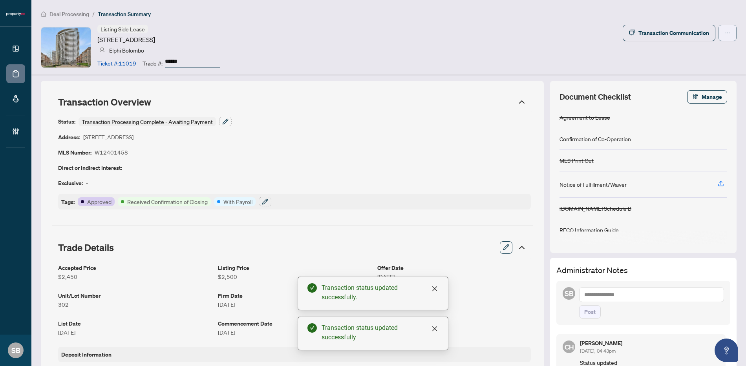
click at [725, 32] on icon "ellipsis" at bounding box center [727, 32] width 5 height 5
click at [725, 38] on span "button" at bounding box center [727, 33] width 5 height 13
drag, startPoint x: 319, startPoint y: 67, endPoint x: 134, endPoint y: 16, distance: 191.4
click at [303, 58] on div "Listing Side Lease 15 Windermere Ave, Toronto, Ontario M6S 5A2, Canada Elphi Bo…" at bounding box center [389, 47] width 696 height 45
click at [81, 14] on span "Deal Processing" at bounding box center [69, 14] width 40 height 7
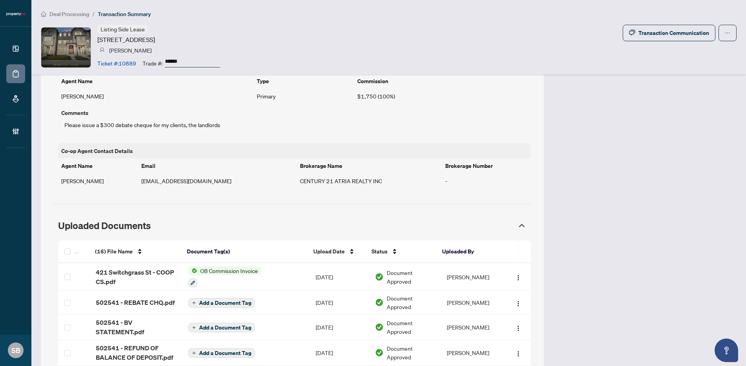
scroll to position [558, 0]
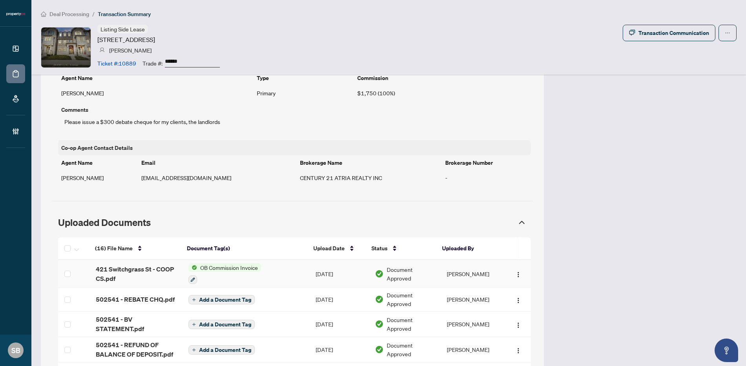
click at [337, 273] on td "[DATE]" at bounding box center [338, 274] width 59 height 28
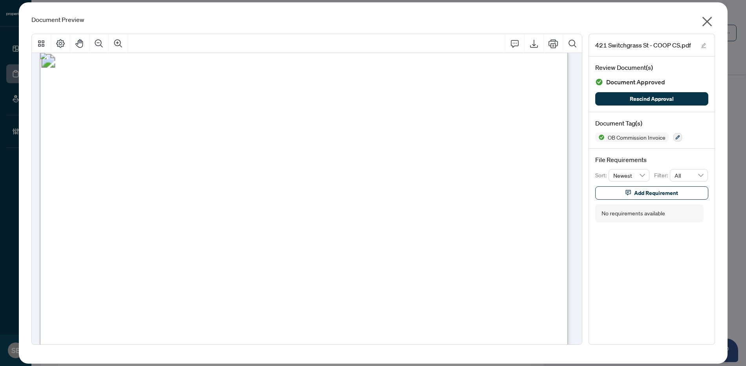
scroll to position [408, 0]
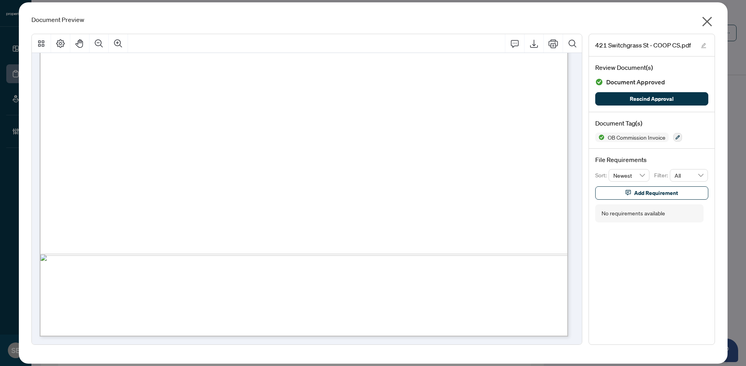
click at [706, 21] on icon "close" at bounding box center [707, 21] width 13 height 13
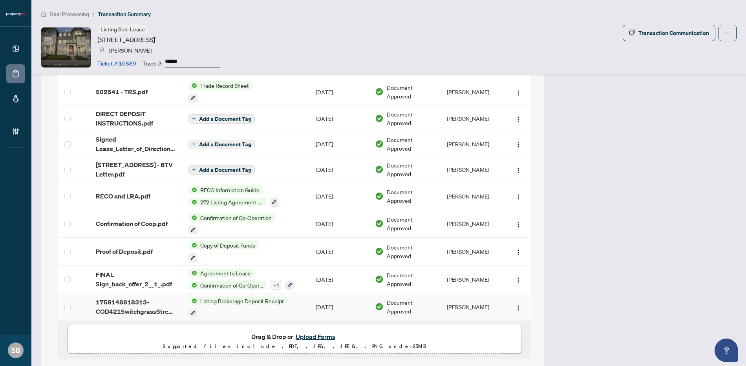
scroll to position [933, 0]
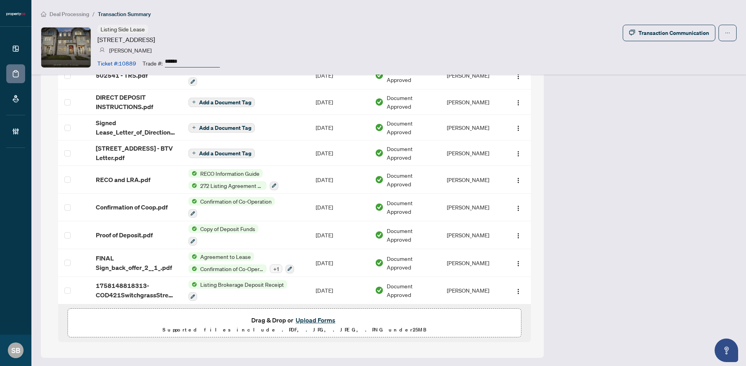
click at [316, 318] on button "Upload Forms" at bounding box center [315, 320] width 44 height 10
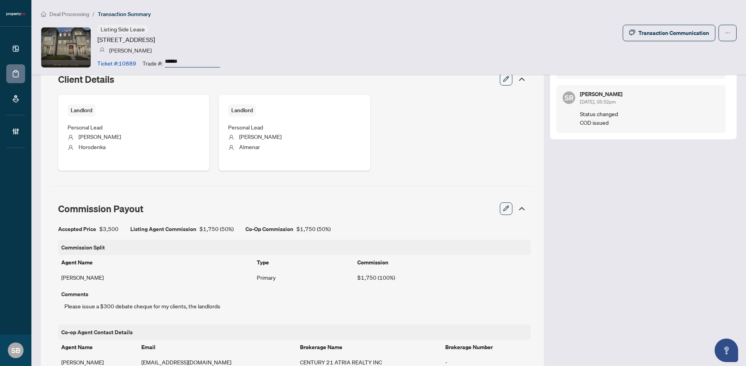
scroll to position [0, 0]
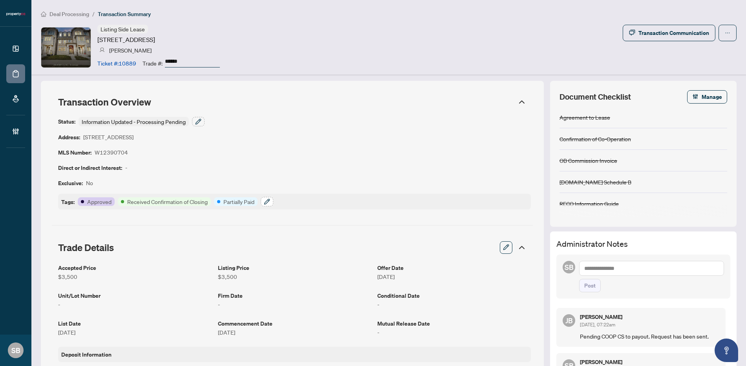
click at [269, 201] on icon "button" at bounding box center [267, 202] width 6 height 6
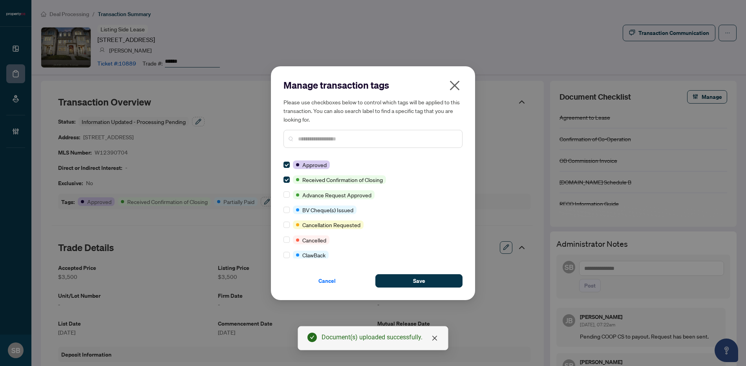
click at [329, 136] on input "text" at bounding box center [377, 139] width 158 height 9
type input "*"
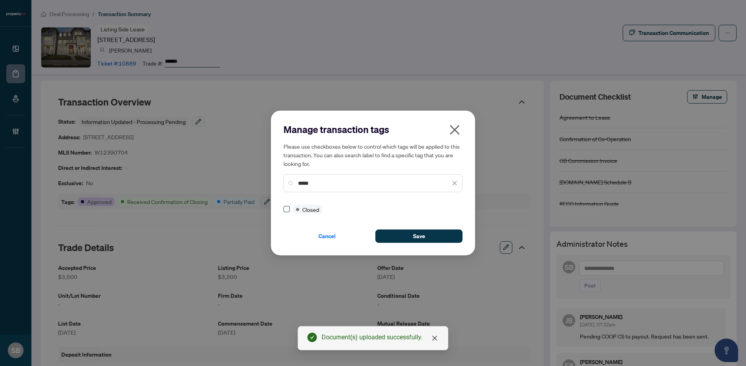
type input "*****"
click at [396, 232] on button "Save" at bounding box center [418, 236] width 87 height 13
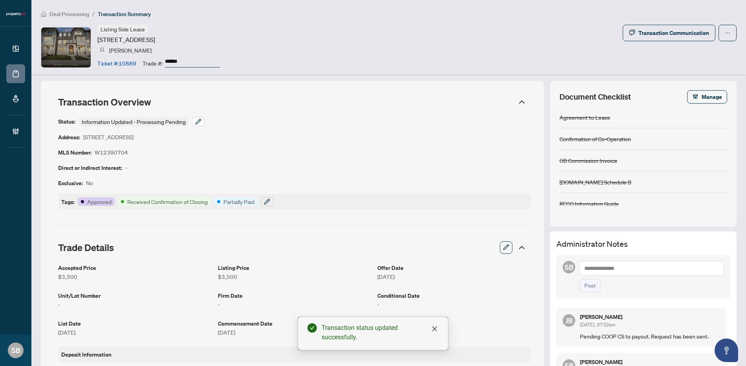
click at [196, 124] on icon "button" at bounding box center [198, 121] width 5 height 5
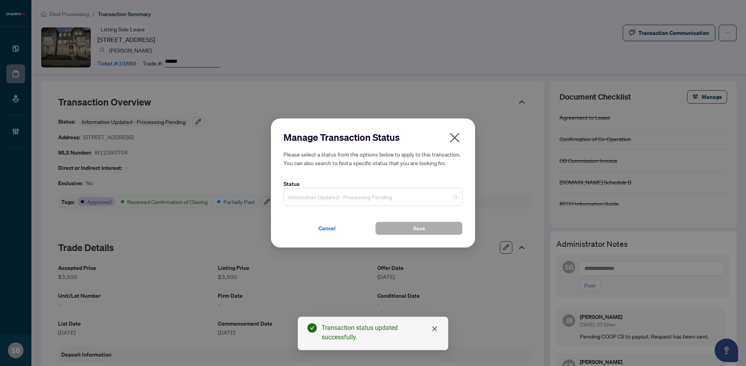
click at [388, 199] on span "Information Updated - Processing Pending" at bounding box center [373, 197] width 170 height 15
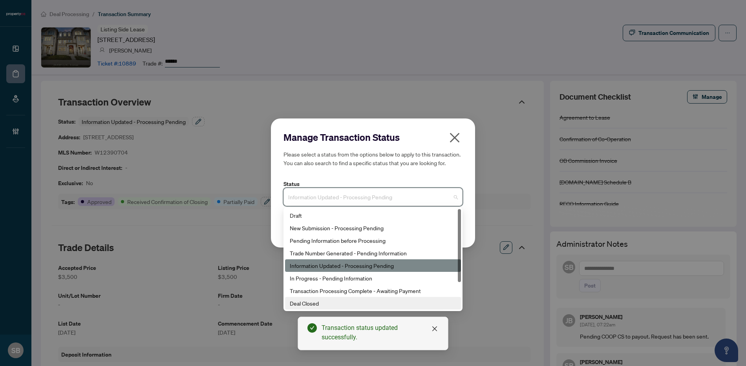
click at [309, 301] on div "Deal Closed" at bounding box center [373, 303] width 167 height 9
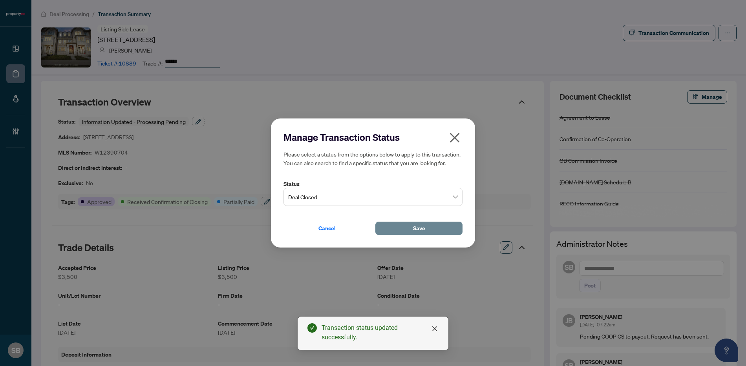
click at [421, 234] on span "Save" at bounding box center [419, 228] width 12 height 13
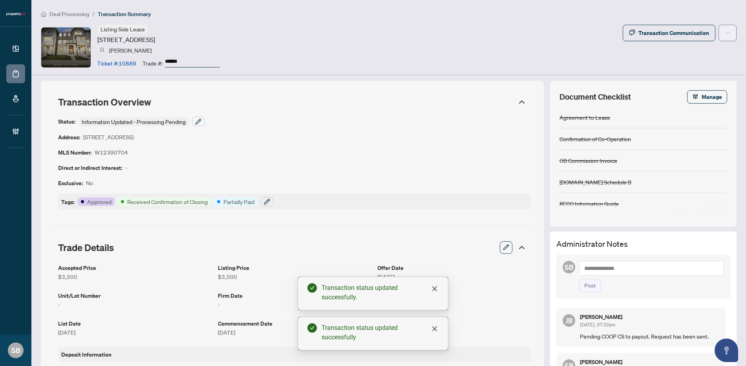
click at [724, 30] on button "button" at bounding box center [728, 33] width 18 height 16
click at [680, 88] on span "Submit for Completion" at bounding box center [695, 88] width 60 height 9
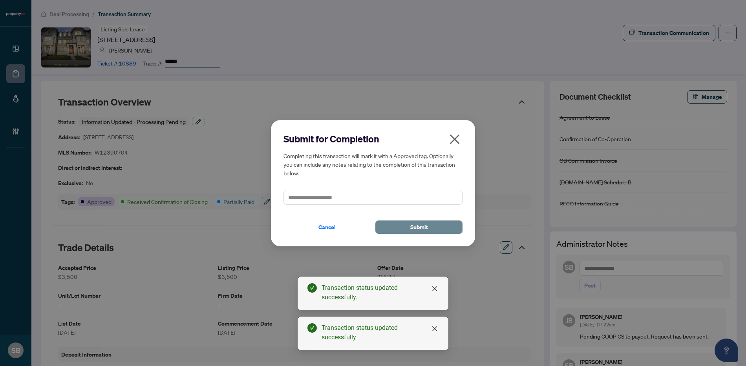
click at [399, 228] on button "Submit" at bounding box center [418, 227] width 87 height 13
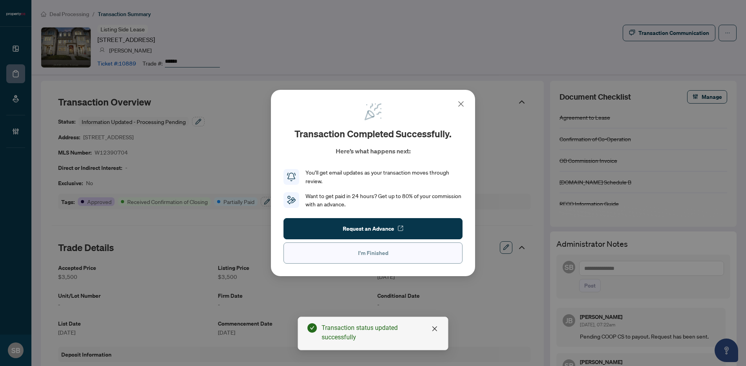
click at [355, 250] on button "I'm Finished" at bounding box center [373, 253] width 179 height 21
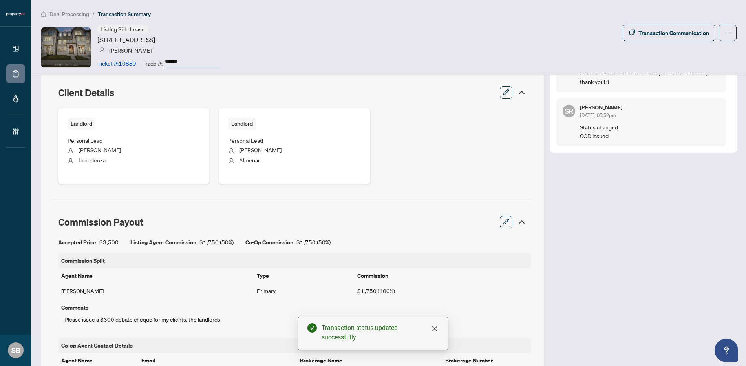
scroll to position [626, 0]
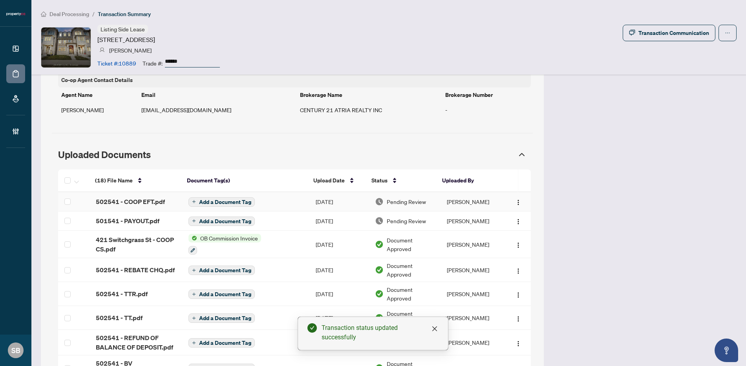
click at [414, 200] on span "Pending Review" at bounding box center [406, 202] width 39 height 9
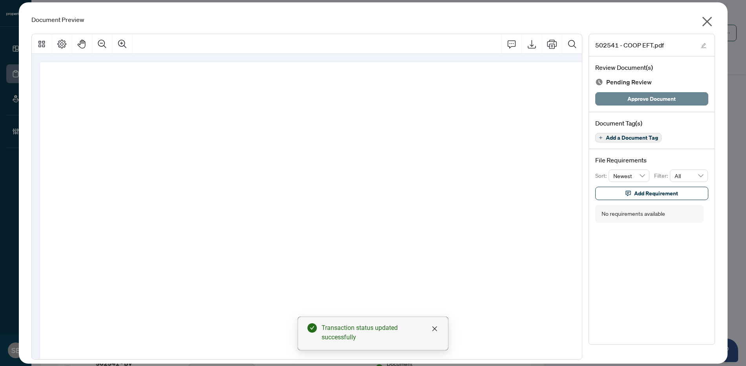
click at [643, 101] on span "Approve Document" at bounding box center [652, 99] width 48 height 13
click at [708, 16] on icon "close" at bounding box center [707, 21] width 13 height 13
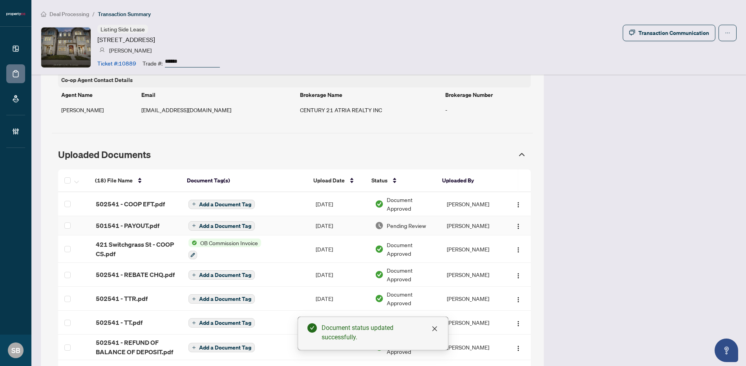
click at [412, 227] on span "Pending Review" at bounding box center [406, 226] width 39 height 9
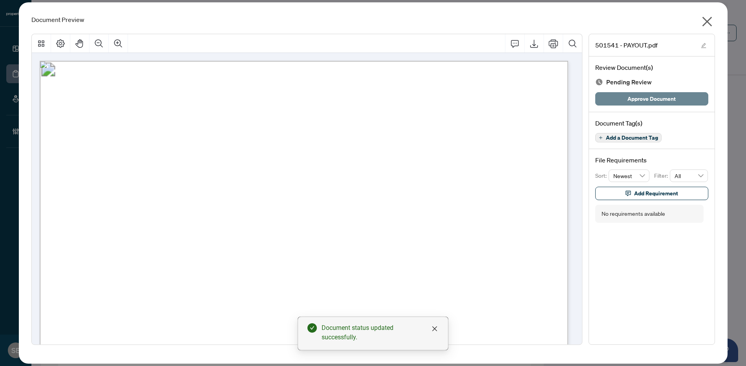
click at [653, 101] on span "Approve Document" at bounding box center [652, 99] width 48 height 13
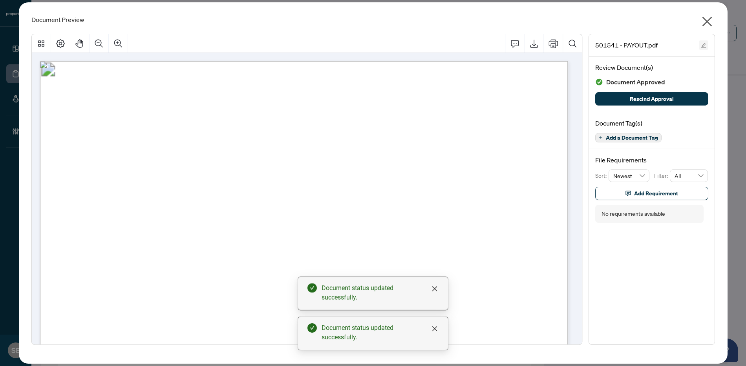
click at [707, 46] on button "button" at bounding box center [703, 44] width 9 height 9
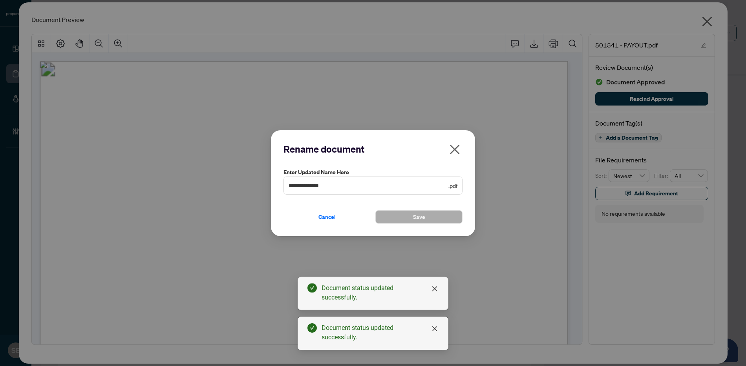
click at [706, 45] on div "**********" at bounding box center [373, 183] width 746 height 366
click at [297, 186] on input "**********" at bounding box center [368, 185] width 158 height 9
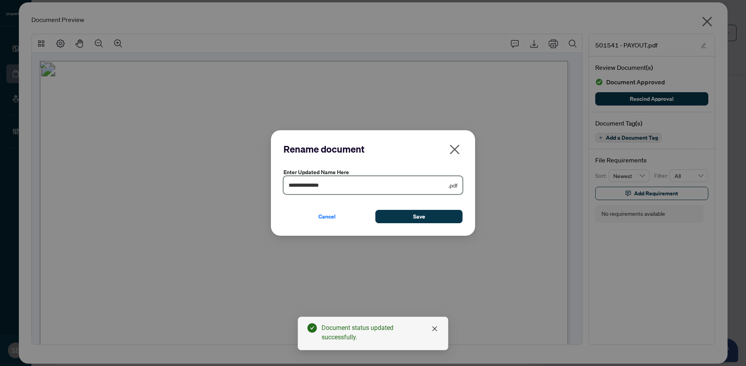
type input "**********"
click at [428, 209] on div "Cancel Save" at bounding box center [373, 212] width 179 height 23
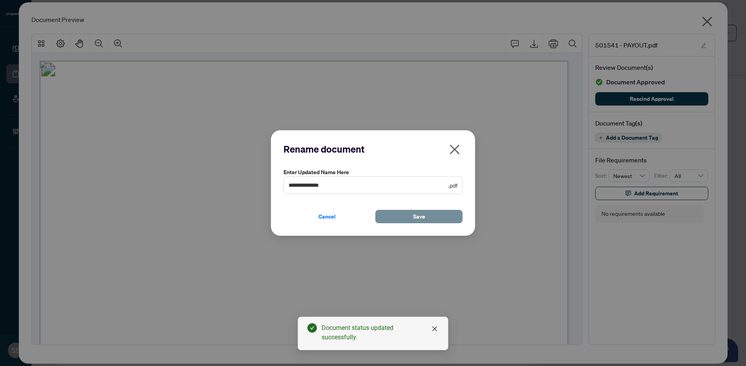
click at [429, 210] on div "Cancel Save" at bounding box center [373, 212] width 179 height 23
click at [429, 211] on button "Save" at bounding box center [418, 216] width 87 height 13
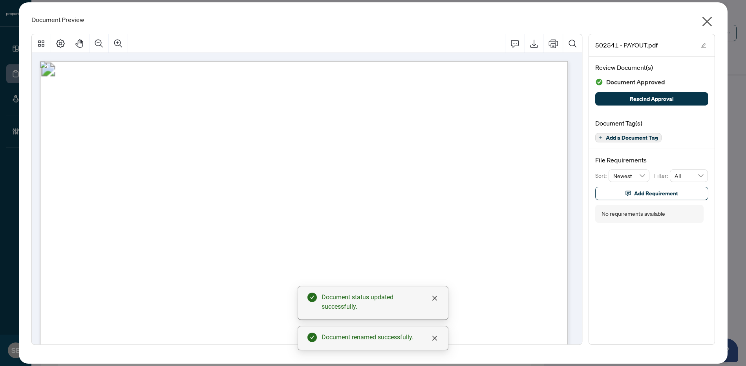
click at [709, 21] on icon "close" at bounding box center [707, 21] width 13 height 13
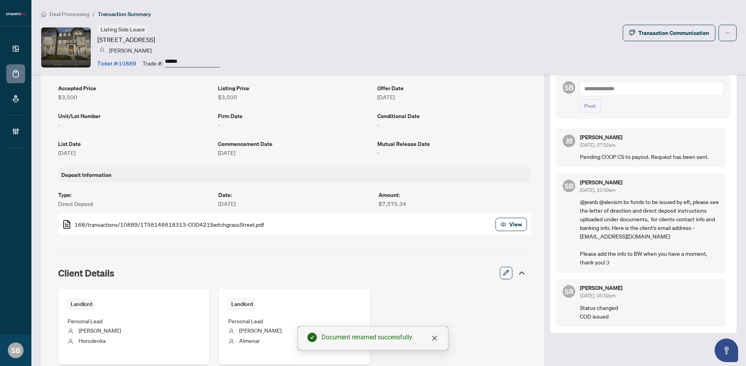
scroll to position [0, 0]
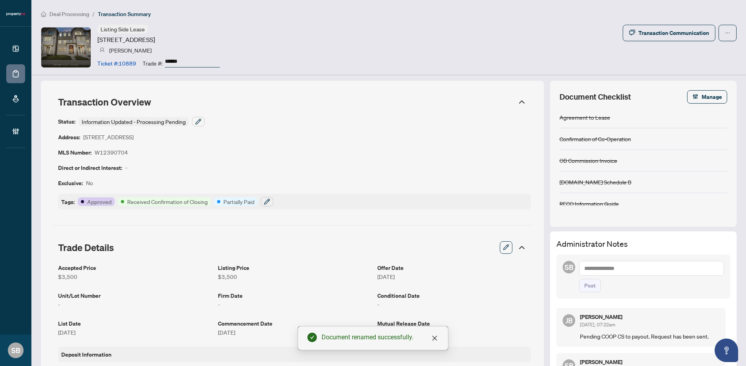
click at [71, 9] on li "Deal Processing" at bounding box center [65, 13] width 48 height 9
click at [71, 13] on span "Deal Processing" at bounding box center [69, 14] width 40 height 7
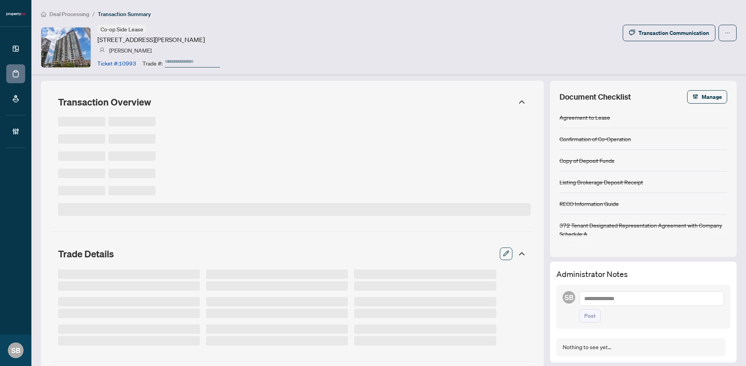
type input "******"
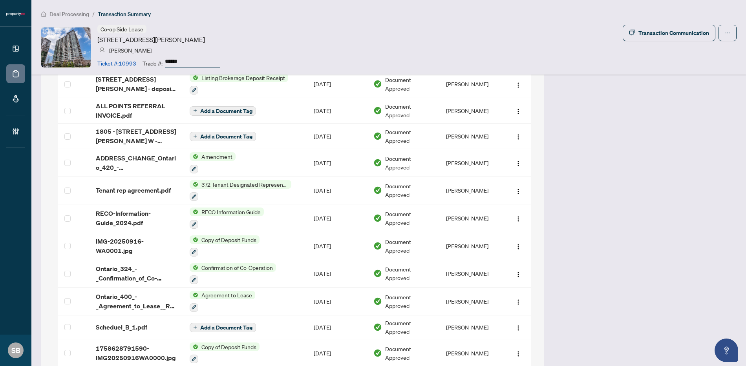
scroll to position [759, 0]
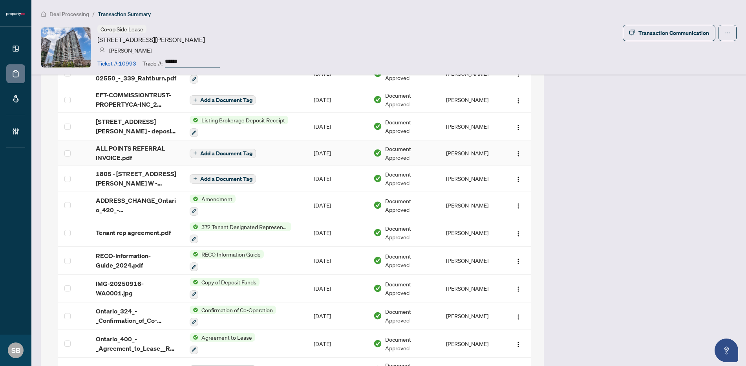
click at [447, 152] on td "[PERSON_NAME]" at bounding box center [472, 154] width 64 height 26
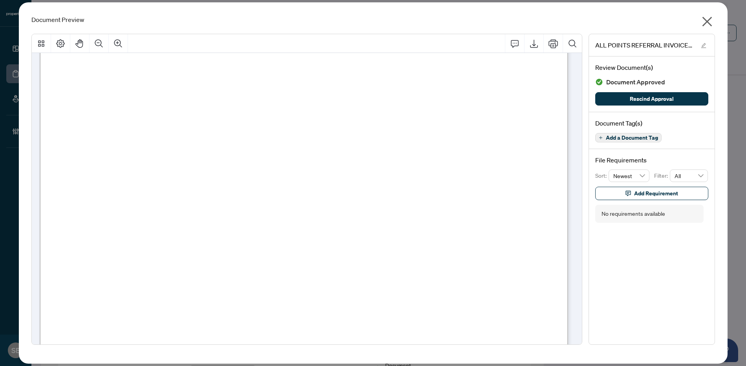
scroll to position [222, 0]
drag, startPoint x: 705, startPoint y: 24, endPoint x: 688, endPoint y: 25, distance: 17.7
click at [704, 25] on icon "close" at bounding box center [707, 21] width 13 height 13
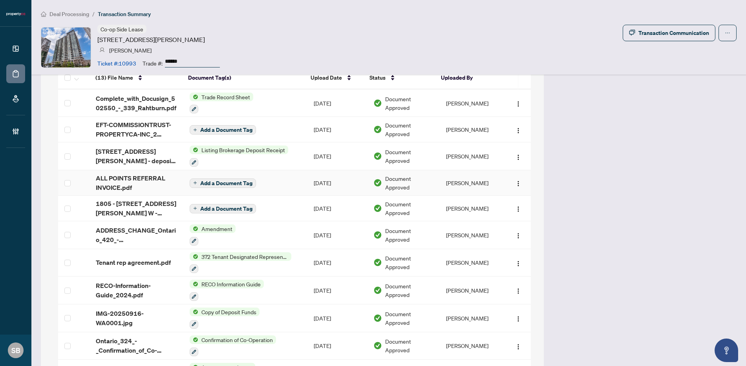
scroll to position [690, 0]
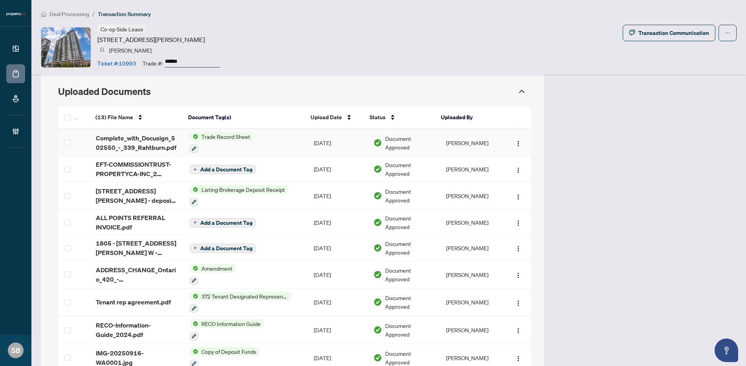
click at [154, 145] on span "Complete_with_Docusign_502550_-_339_Rahtburn.pdf" at bounding box center [136, 143] width 81 height 19
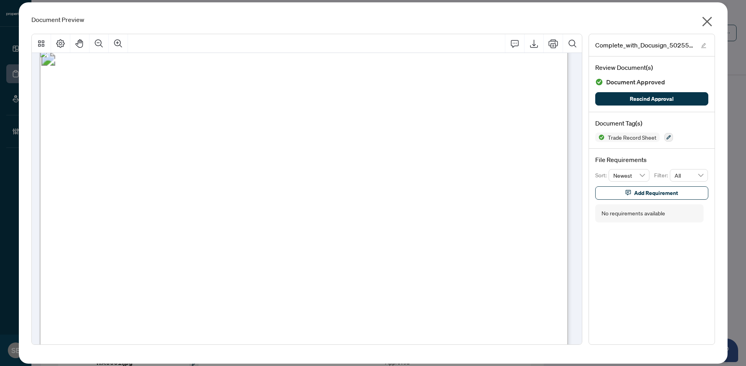
scroll to position [15, 0]
click at [706, 21] on icon "close" at bounding box center [707, 21] width 13 height 13
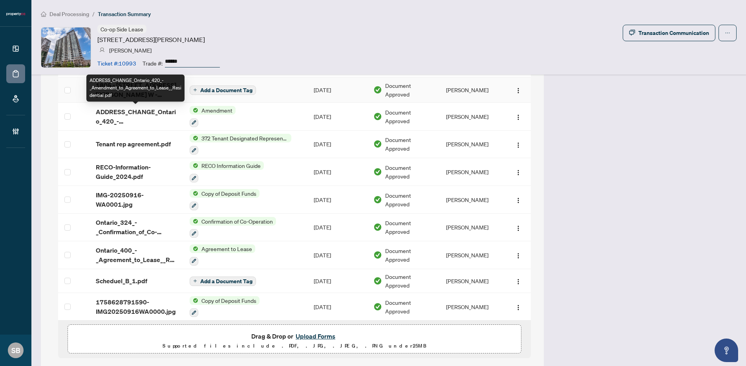
scroll to position [809, 0]
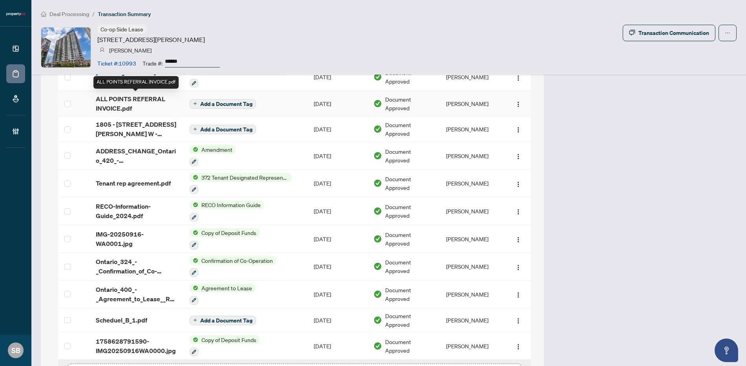
click at [154, 96] on span "ALL POINTS REFERRAL INVOICE.pdf" at bounding box center [136, 103] width 81 height 19
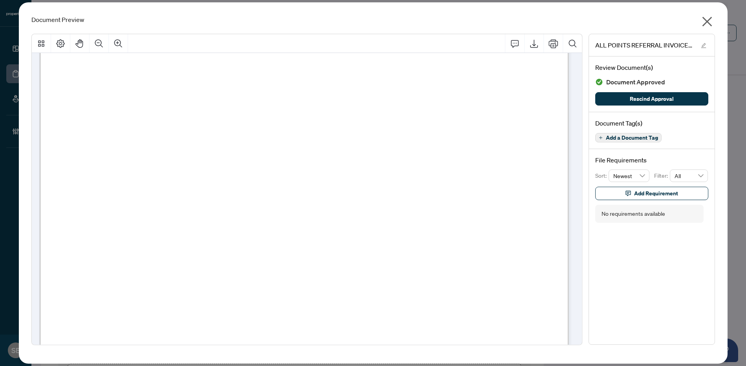
scroll to position [167, 0]
click at [709, 21] on icon "close" at bounding box center [707, 21] width 13 height 13
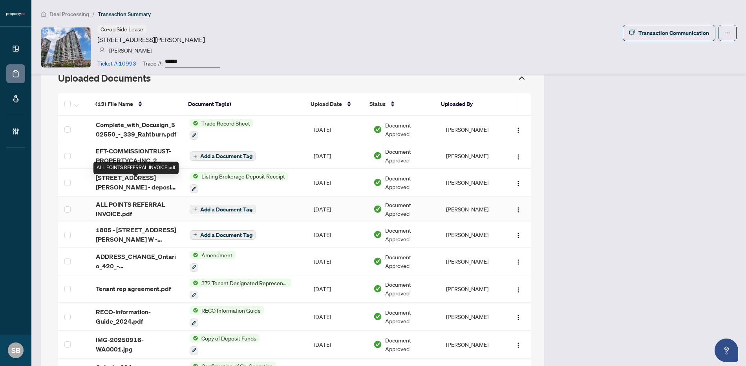
scroll to position [692, 0]
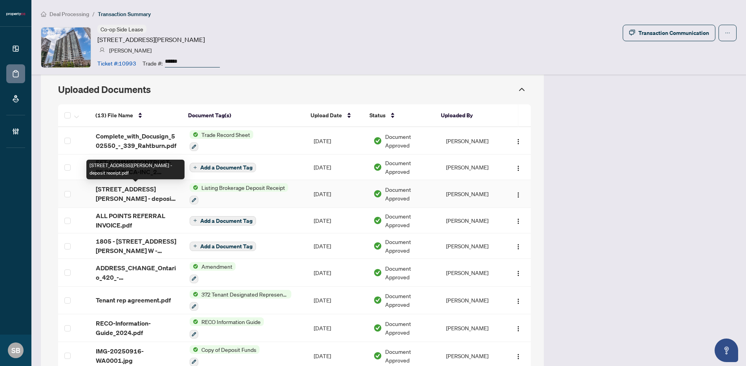
click at [145, 197] on span "339 Rathburn Rd W 1805 - deposit receipt.pdf" at bounding box center [136, 194] width 81 height 19
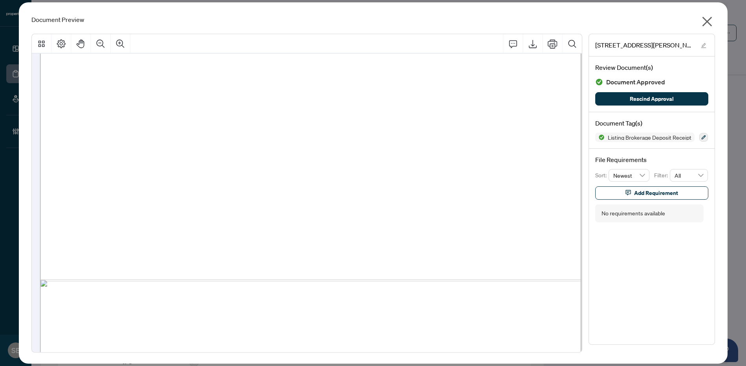
scroll to position [401, 0]
drag, startPoint x: 710, startPoint y: 21, endPoint x: 661, endPoint y: 43, distance: 53.6
click at [710, 22] on icon "close" at bounding box center [707, 21] width 13 height 13
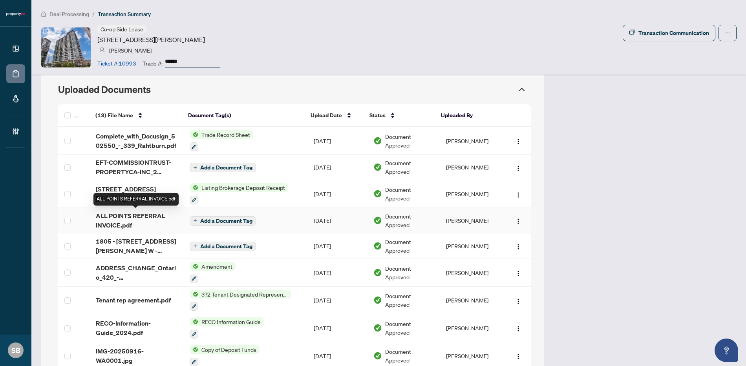
click at [154, 212] on span "ALL POINTS REFERRAL INVOICE.pdf" at bounding box center [136, 220] width 81 height 19
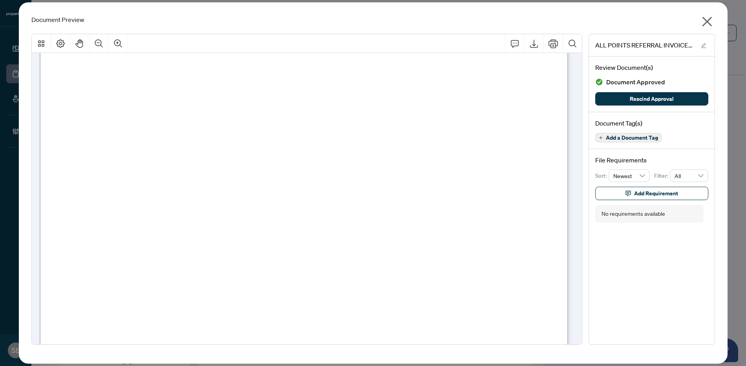
scroll to position [71, 0]
drag, startPoint x: 149, startPoint y: 208, endPoint x: 264, endPoint y: 211, distance: 114.7
click at [264, 211] on span "Email remittance details to advice@allpointsrelocation.com" at bounding box center [164, 208] width 214 height 8
drag, startPoint x: 123, startPoint y: 180, endPoint x: 150, endPoint y: 188, distance: 27.7
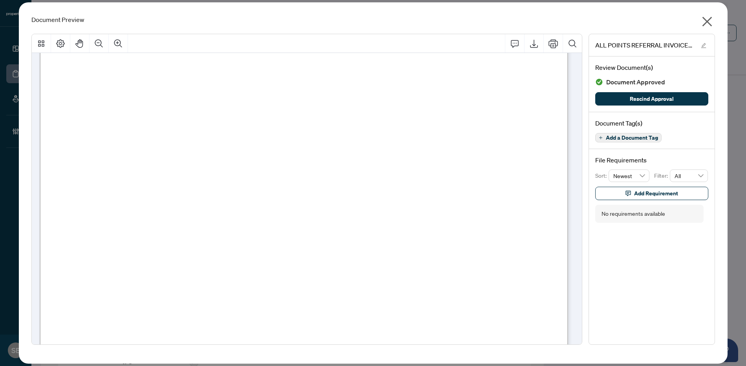
click at [137, 181] on span "0001" at bounding box center [130, 181] width 14 height 8
click at [135, 190] on span "00022" at bounding box center [132, 191] width 18 height 8
drag, startPoint x: 123, startPoint y: 192, endPoint x: 156, endPoint y: 192, distance: 33.8
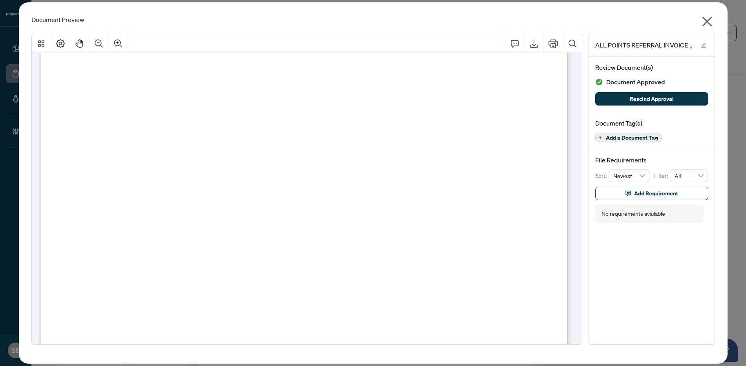
drag, startPoint x: 121, startPoint y: 200, endPoint x: 175, endPoint y: 200, distance: 53.8
drag, startPoint x: 123, startPoint y: 182, endPoint x: 144, endPoint y: 181, distance: 20.4
click at [137, 181] on span "0001" at bounding box center [130, 181] width 14 height 8
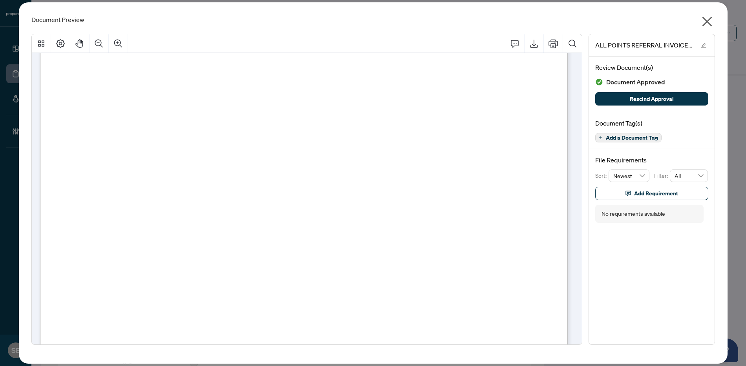
click at [711, 21] on icon "close" at bounding box center [707, 21] width 13 height 13
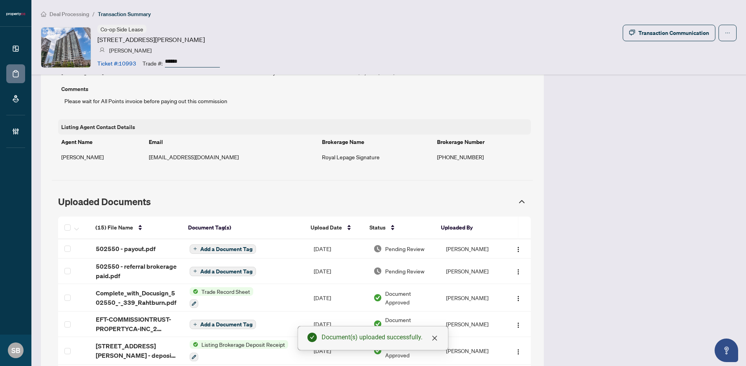
scroll to position [580, 0]
click at [400, 250] on span "Pending Review" at bounding box center [404, 248] width 39 height 9
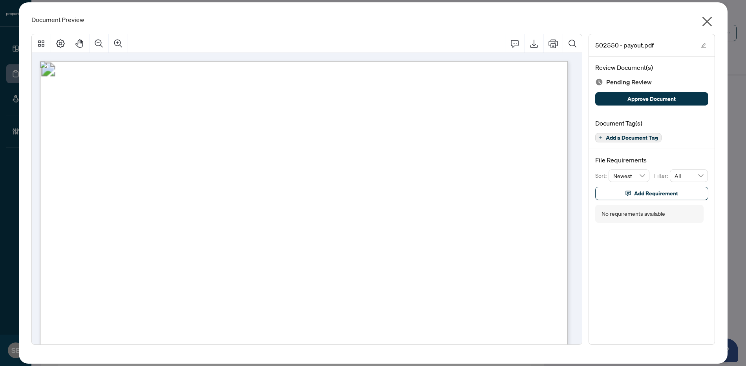
click at [633, 113] on div "Document Tag(s) Add a Document Tag" at bounding box center [652, 130] width 126 height 37
click at [625, 98] on button "Approve Document" at bounding box center [651, 98] width 113 height 13
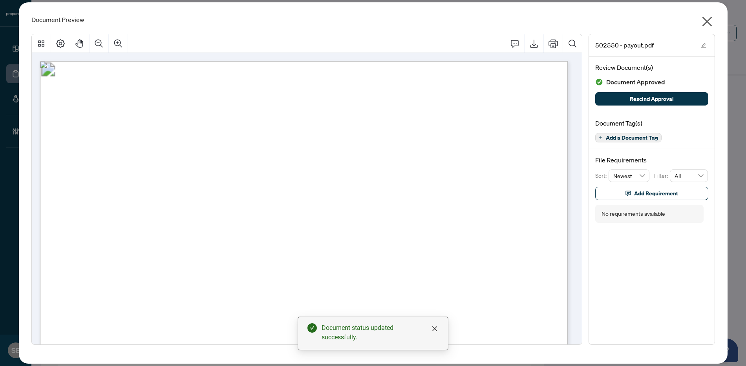
click at [712, 28] on span "button" at bounding box center [707, 23] width 13 height 16
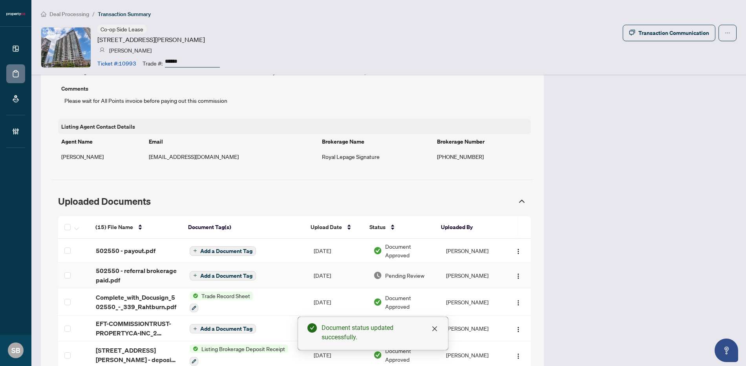
drag, startPoint x: 396, startPoint y: 274, endPoint x: 471, endPoint y: 176, distance: 122.7
click at [396, 274] on span "Pending Review" at bounding box center [404, 275] width 39 height 9
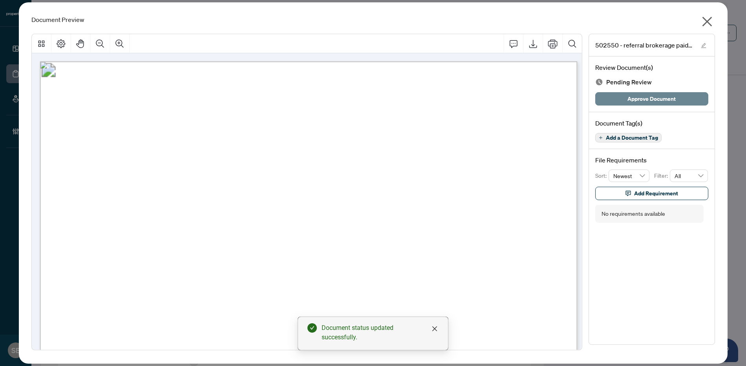
click at [640, 100] on span "Approve Document" at bounding box center [652, 99] width 48 height 13
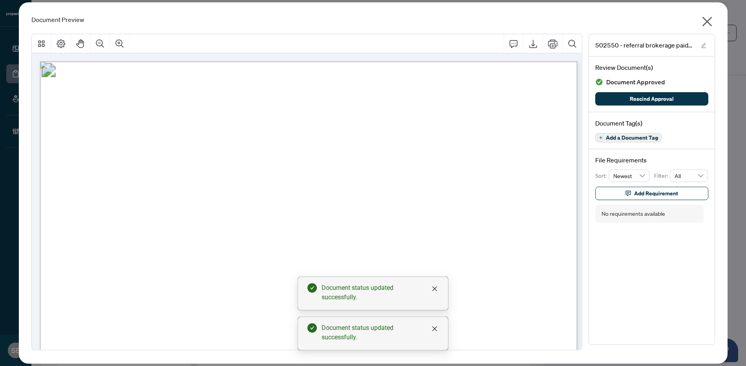
click at [707, 22] on icon "close" at bounding box center [707, 22] width 10 height 10
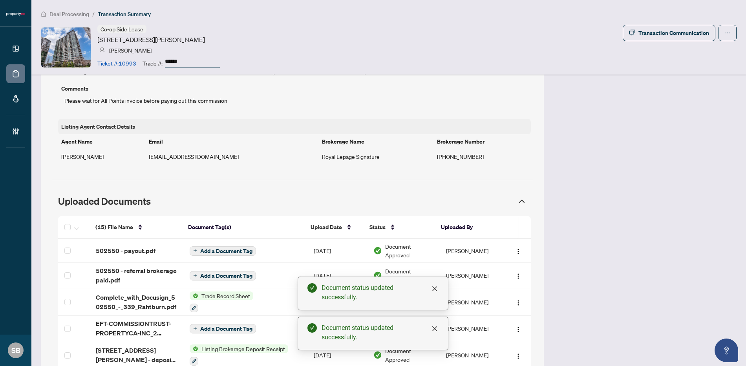
scroll to position [0, 0]
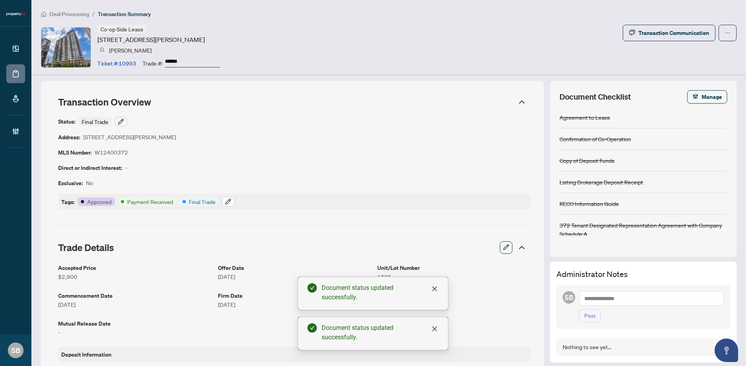
click at [230, 204] on icon "button" at bounding box center [228, 202] width 6 height 6
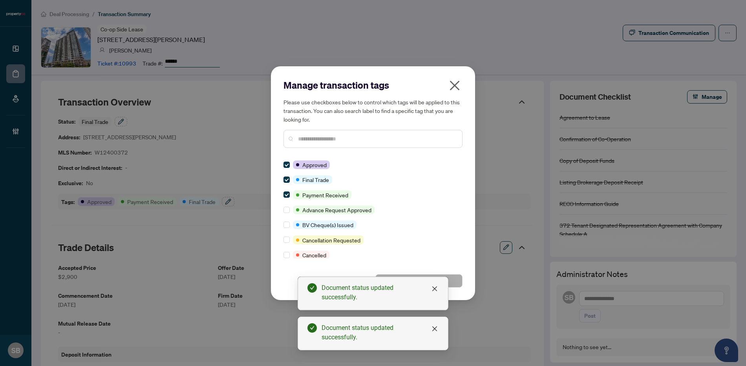
click at [353, 141] on input "text" at bounding box center [377, 139] width 158 height 9
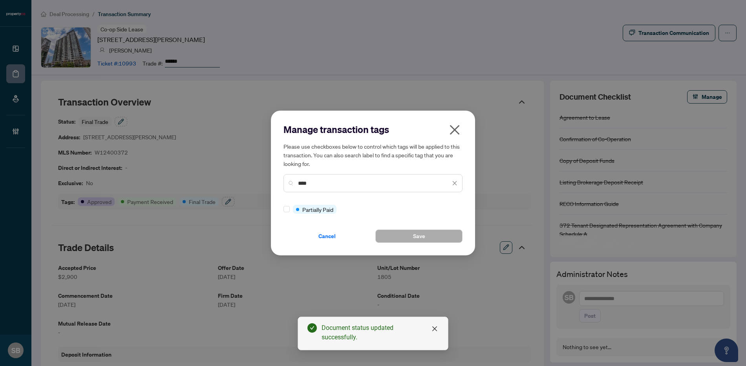
drag, startPoint x: 334, startPoint y: 184, endPoint x: 146, endPoint y: 162, distance: 189.0
click at [132, 172] on div "Manage transaction tags Please use checkboxes below to control which tags will …" at bounding box center [373, 183] width 746 height 366
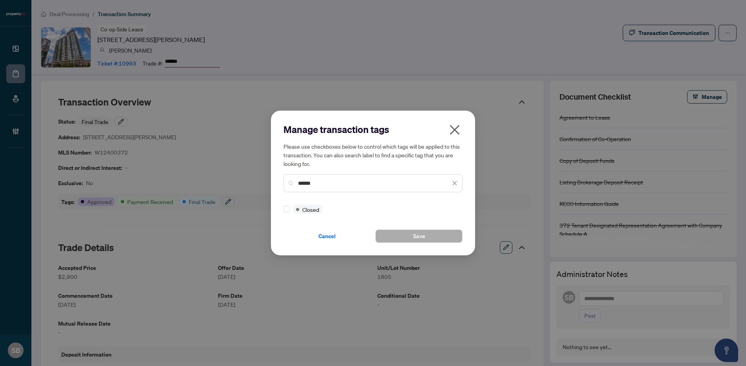
type input "******"
drag, startPoint x: 282, startPoint y: 207, endPoint x: 290, endPoint y: 212, distance: 9.3
click at [282, 207] on div "Manage transaction tags Please use checkboxes below to control which tags will …" at bounding box center [373, 183] width 204 height 145
click at [425, 236] on button "Save" at bounding box center [418, 236] width 87 height 13
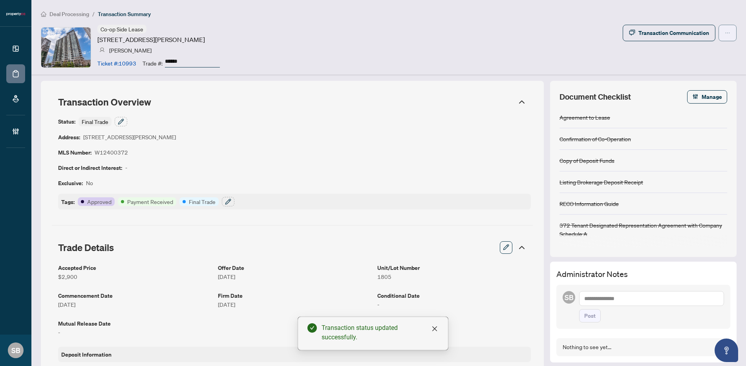
click at [725, 37] on span "button" at bounding box center [727, 33] width 5 height 13
click at [693, 77] on span "Submit for Completion" at bounding box center [695, 75] width 60 height 9
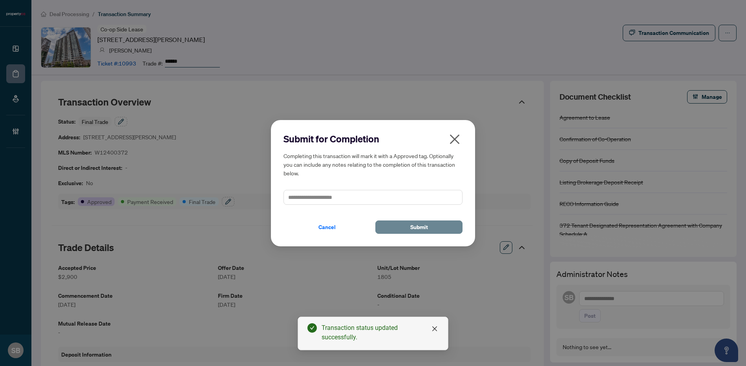
click at [421, 223] on span "Submit" at bounding box center [419, 227] width 18 height 13
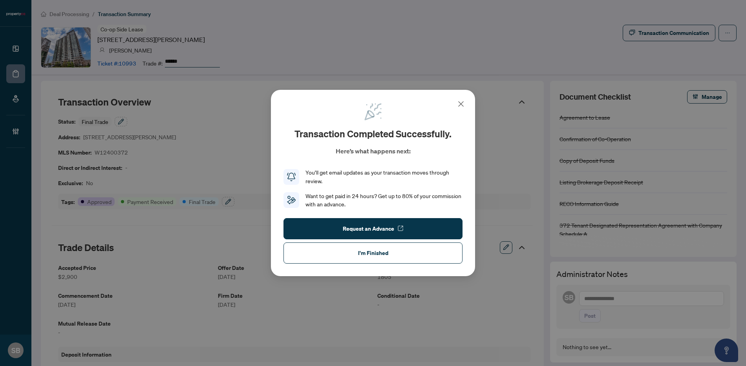
click at [376, 252] on span "I'm Finished" at bounding box center [373, 253] width 30 height 13
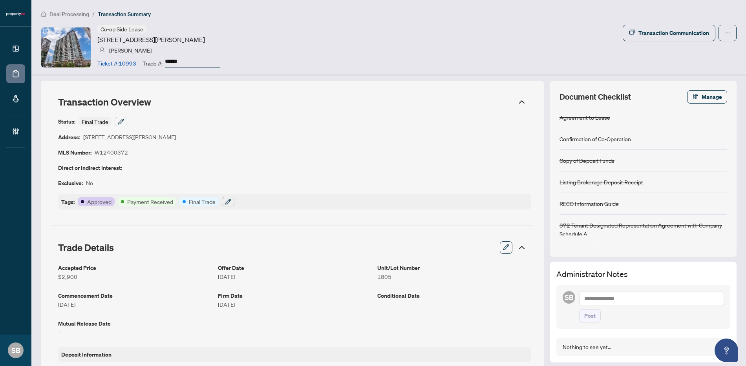
click at [74, 9] on li "Deal Processing" at bounding box center [65, 13] width 48 height 9
click at [75, 16] on span "Deal Processing" at bounding box center [69, 14] width 40 height 7
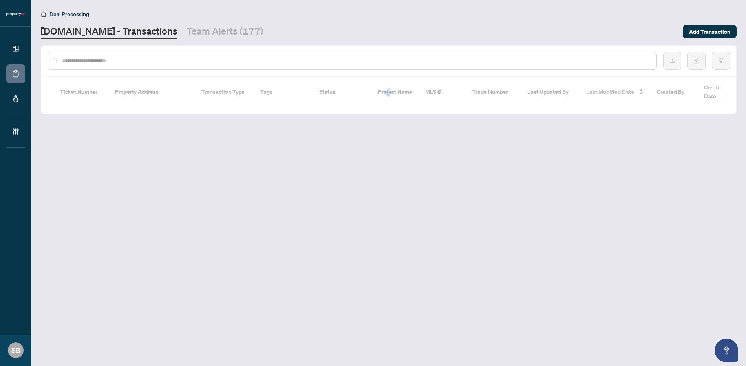
click at [97, 59] on input "text" at bounding box center [356, 61] width 588 height 9
paste input "******"
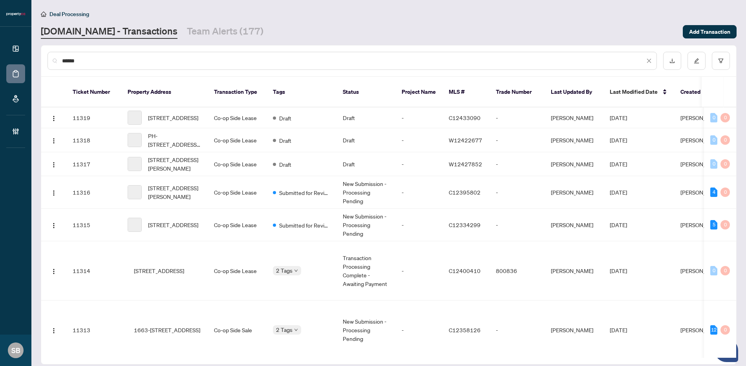
type input "******"
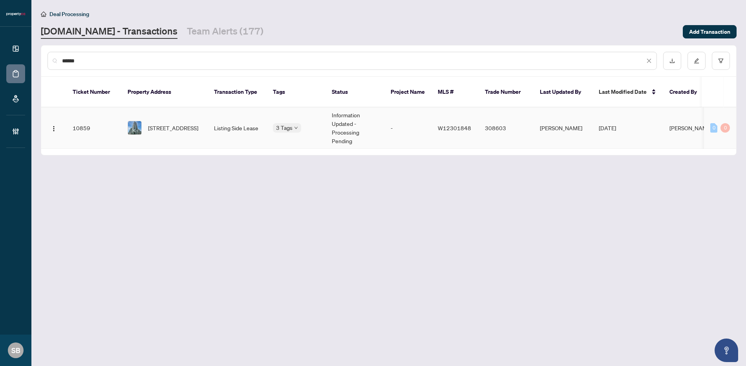
click at [191, 125] on span "3604-4011 Brickstone Mews, Mississauga, Ontario L5B 0J7, Canada" at bounding box center [173, 128] width 50 height 9
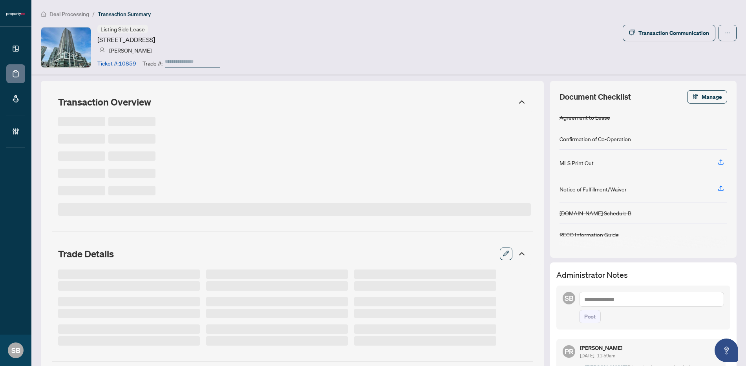
type input "******"
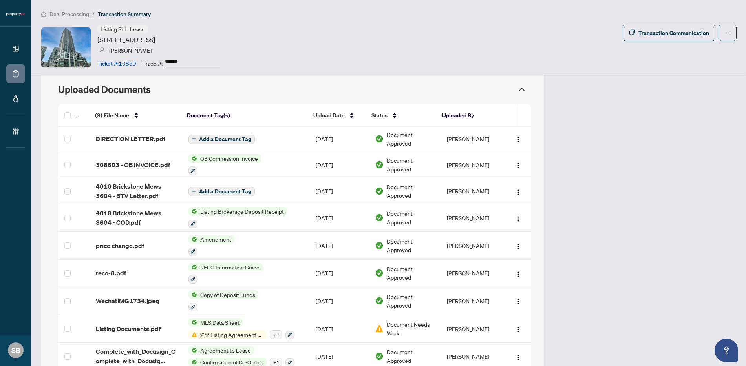
scroll to position [636, 0]
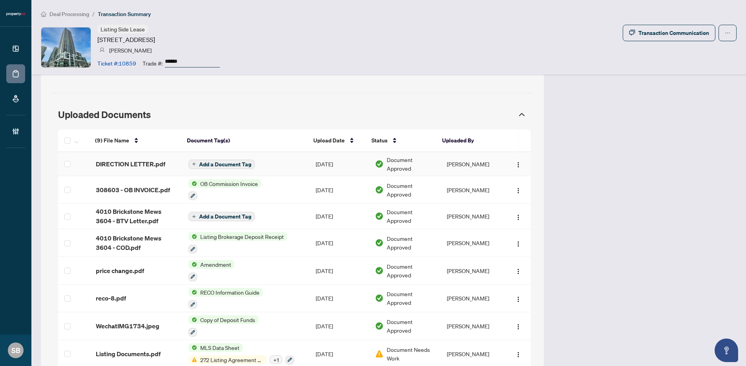
click at [144, 174] on td "DIRECTION LETTER.pdf" at bounding box center [136, 164] width 93 height 24
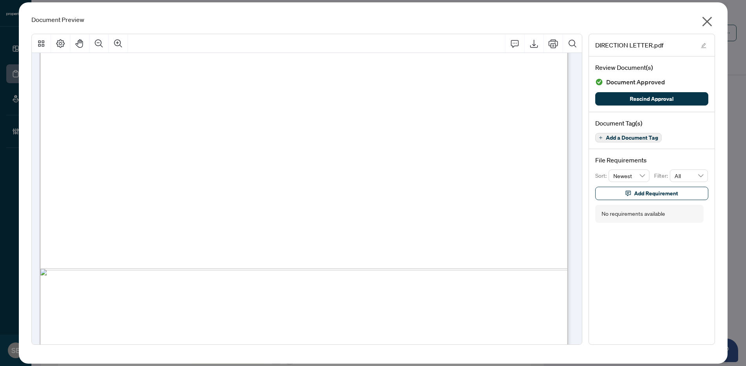
scroll to position [408, 0]
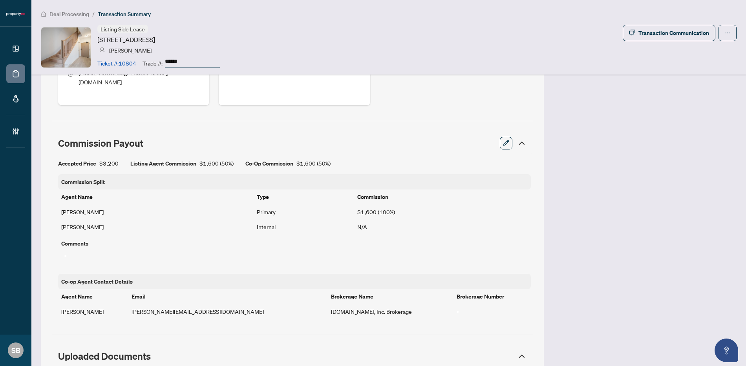
scroll to position [756, 0]
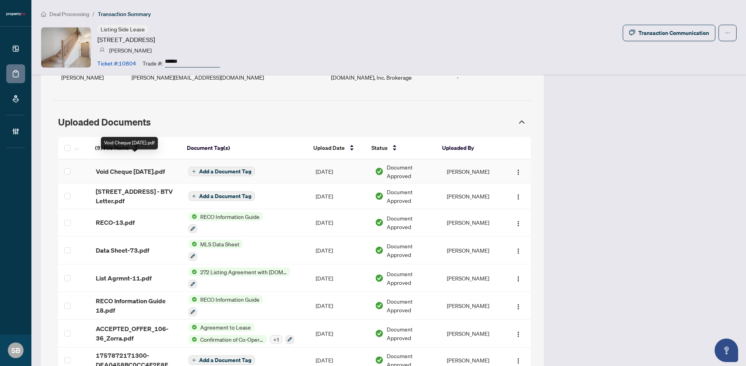
click at [119, 167] on span "Void Cheque [DATE].pdf" at bounding box center [130, 171] width 69 height 9
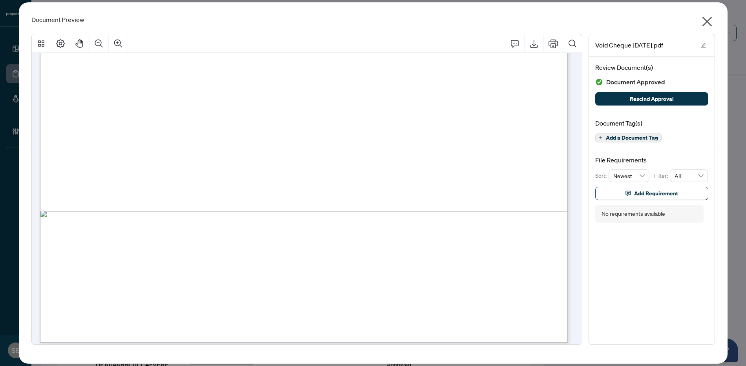
scroll to position [458, 0]
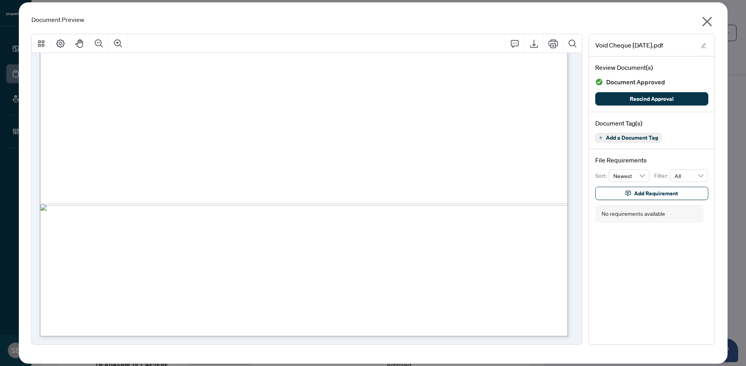
click at [710, 22] on icon "close" at bounding box center [707, 21] width 13 height 13
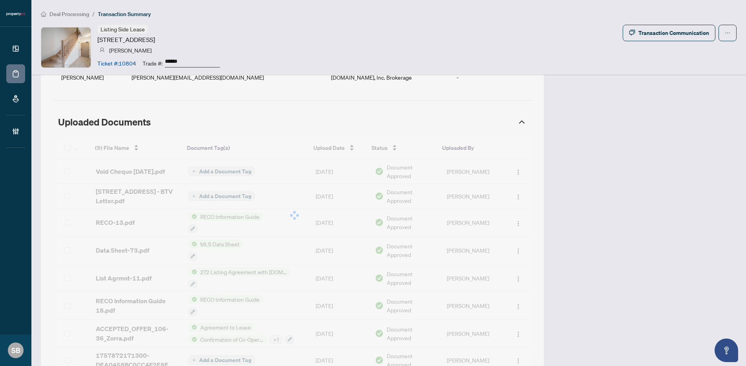
click at [708, 22] on div "Deal Processing / Transaction Summary Listing Side Lease 36 Zorra St, Toronto, …" at bounding box center [388, 37] width 715 height 75
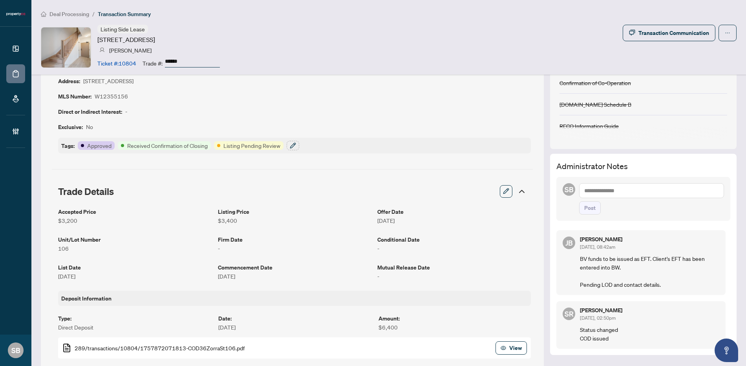
scroll to position [137, 0]
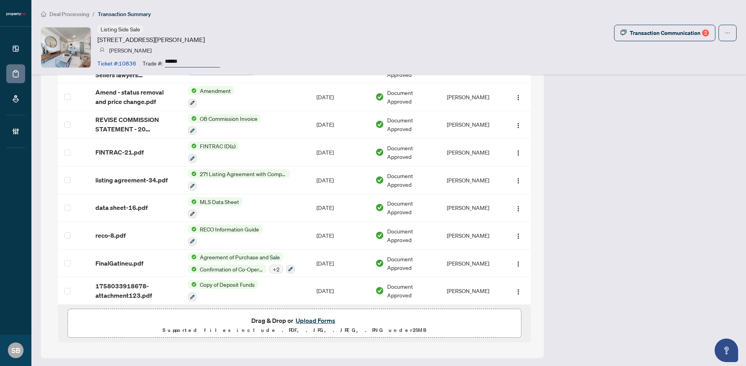
scroll to position [484, 0]
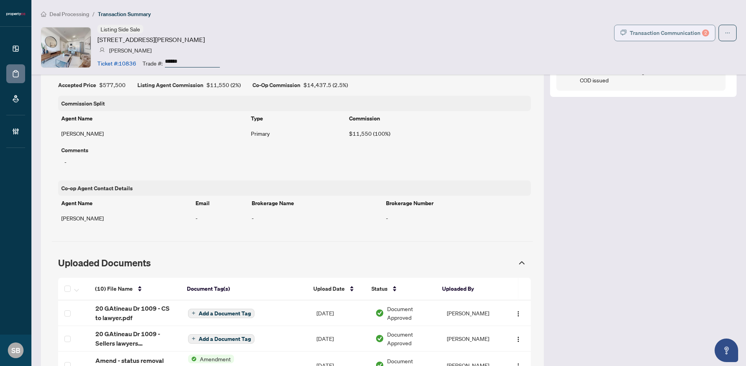
click at [657, 32] on div "Transaction Communication 2" at bounding box center [669, 33] width 79 height 13
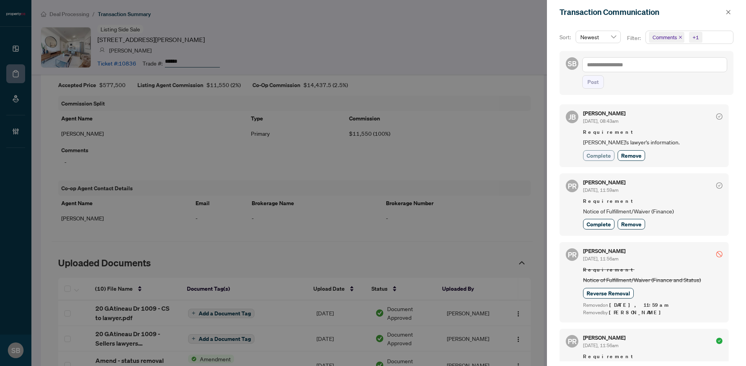
click at [599, 156] on span "Complete" at bounding box center [599, 156] width 24 height 8
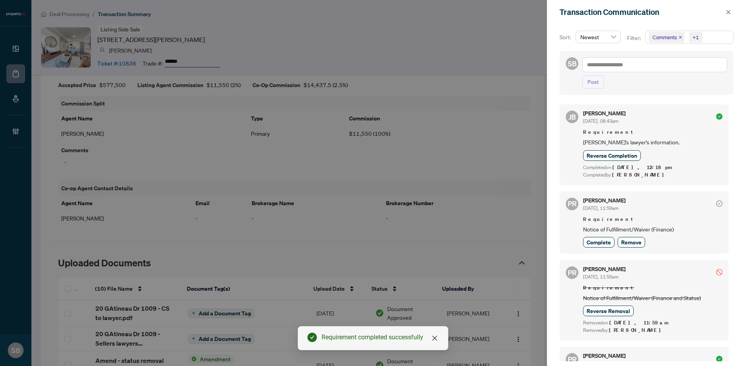
drag, startPoint x: 733, startPoint y: 11, endPoint x: 745, endPoint y: 14, distance: 12.0
click at [733, 11] on button "button" at bounding box center [728, 11] width 10 height 9
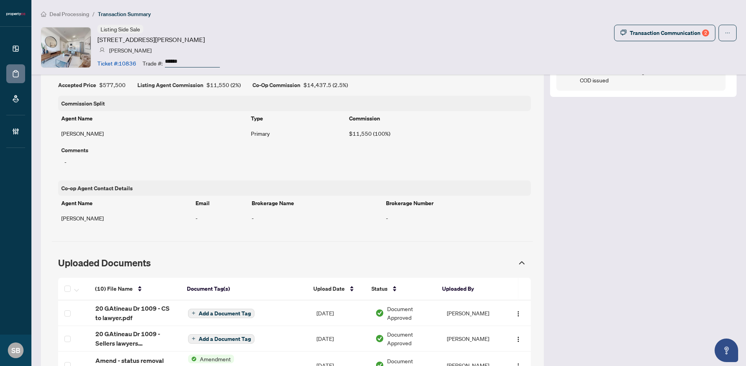
scroll to position [101, 0]
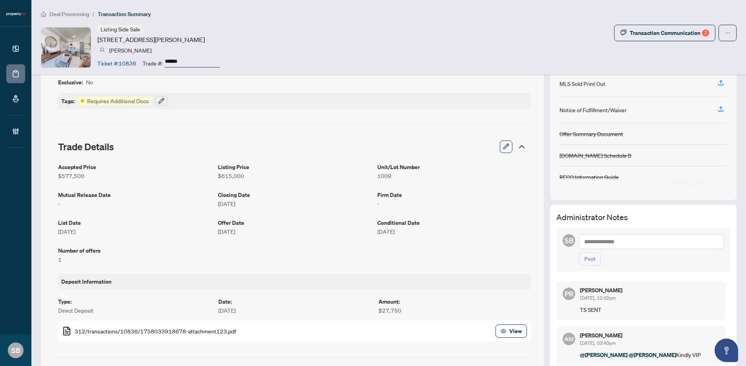
click at [69, 15] on span "Deal Processing" at bounding box center [69, 14] width 40 height 7
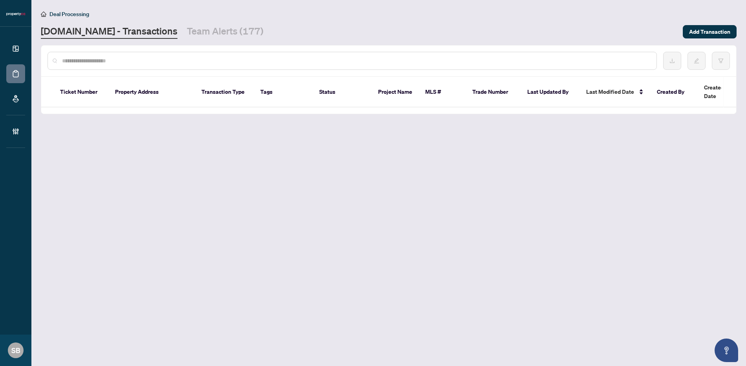
click at [178, 60] on input "text" at bounding box center [356, 61] width 588 height 9
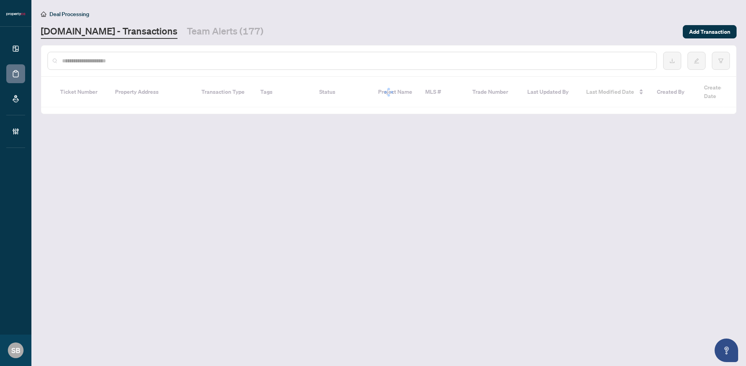
paste input "******"
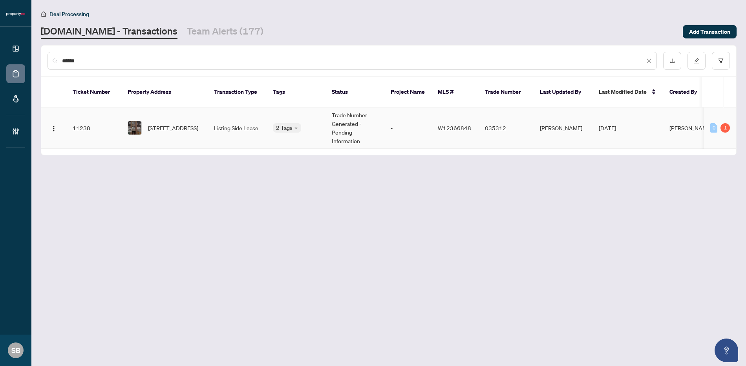
type input "******"
click at [189, 126] on span "248-19 Applewood Lane, Toronto, Ontario M9C 0C1, Canada" at bounding box center [173, 128] width 50 height 9
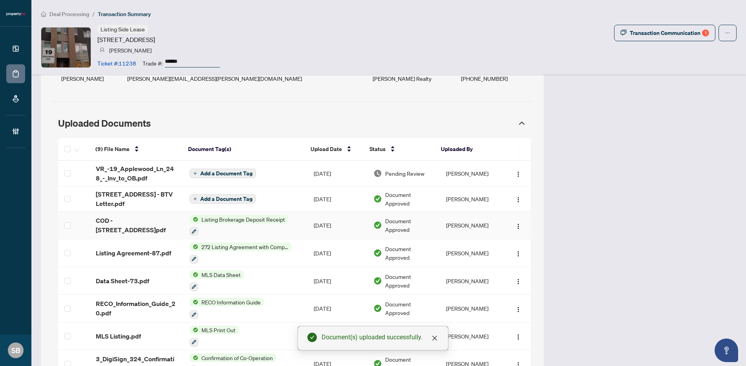
scroll to position [592, 0]
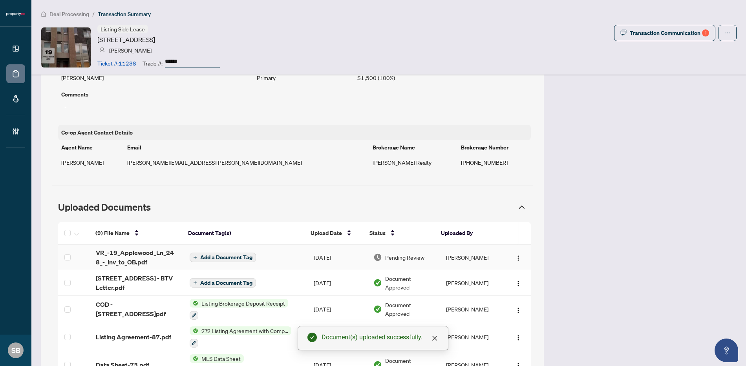
click at [224, 255] on span "Add a Document Tag" at bounding box center [226, 257] width 52 height 5
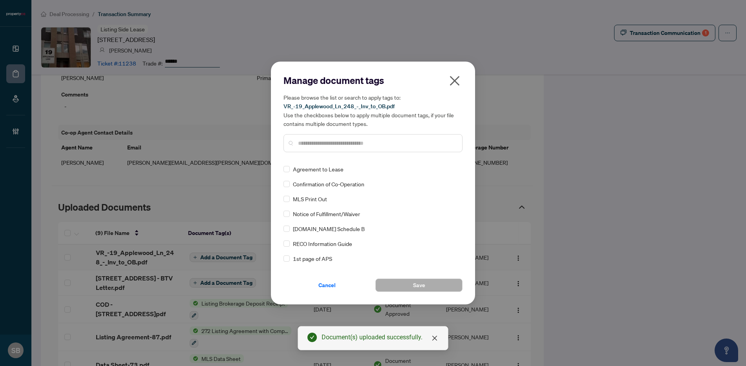
click at [344, 141] on input "text" at bounding box center [377, 143] width 158 height 9
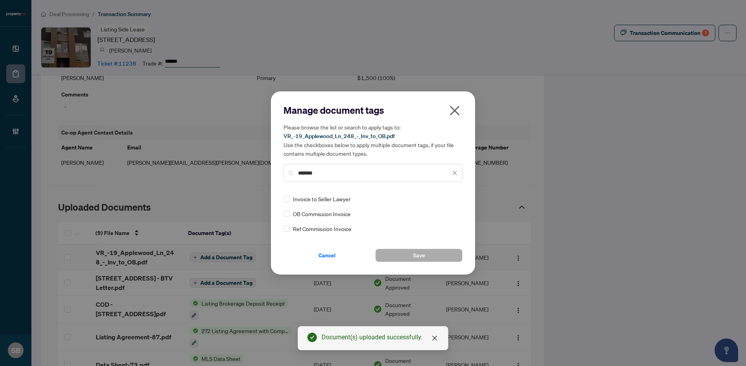
type input "*******"
click at [447, 196] on img at bounding box center [447, 199] width 8 height 8
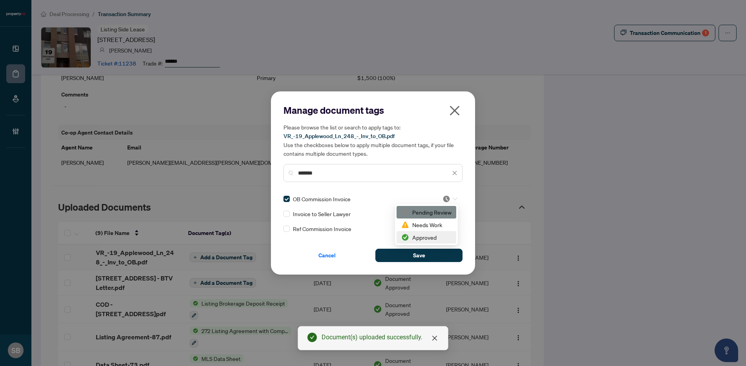
click at [425, 236] on div "Approved" at bounding box center [426, 237] width 50 height 9
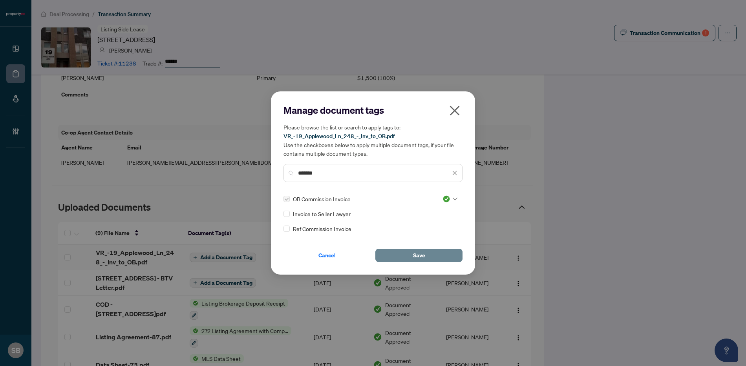
click at [435, 258] on button "Save" at bounding box center [418, 255] width 87 height 13
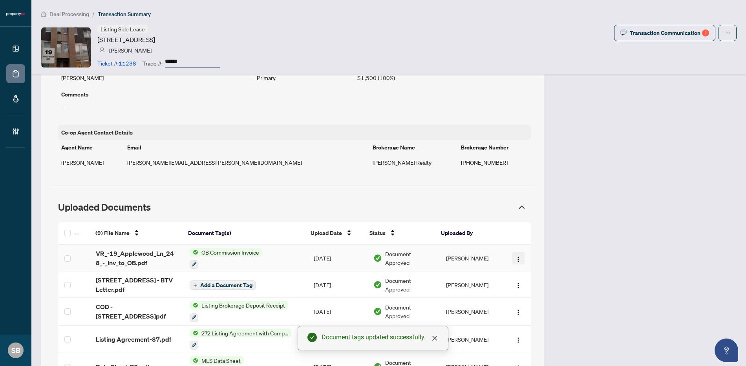
click at [515, 256] on img "button" at bounding box center [518, 259] width 6 height 6
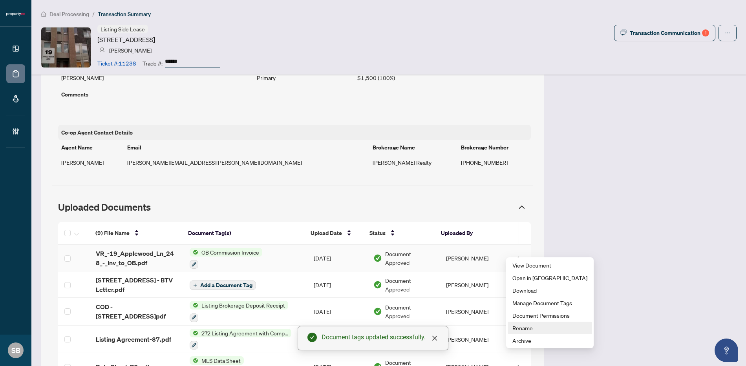
click at [526, 328] on span "Rename" at bounding box center [550, 328] width 75 height 9
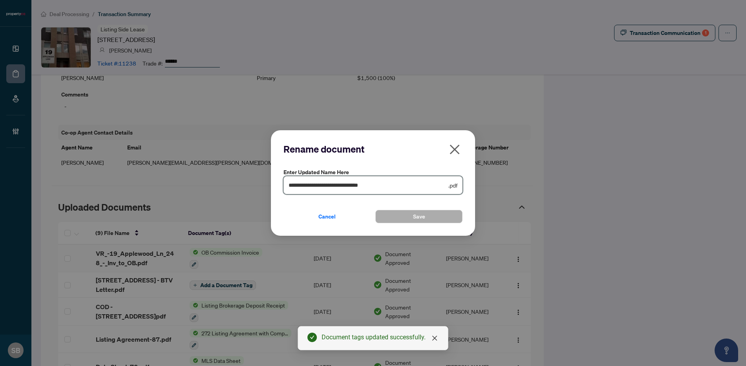
drag, startPoint x: 414, startPoint y: 189, endPoint x: 242, endPoint y: 170, distance: 173.1
click at [242, 170] on div "**********" at bounding box center [373, 183] width 746 height 366
paste input "text"
click at [408, 188] on input "******" at bounding box center [368, 185] width 158 height 9
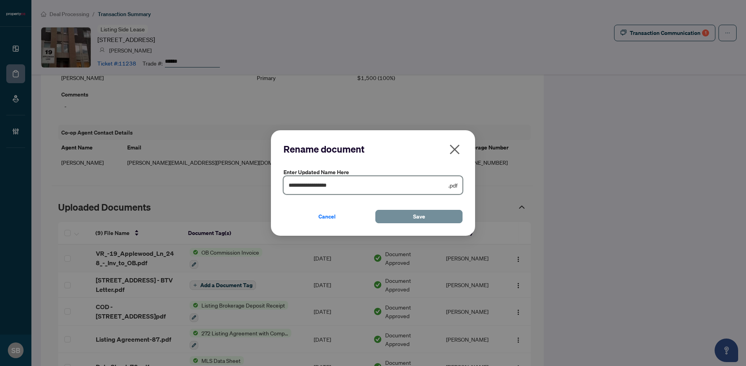
type input "**********"
click at [432, 217] on button "Save" at bounding box center [418, 216] width 87 height 13
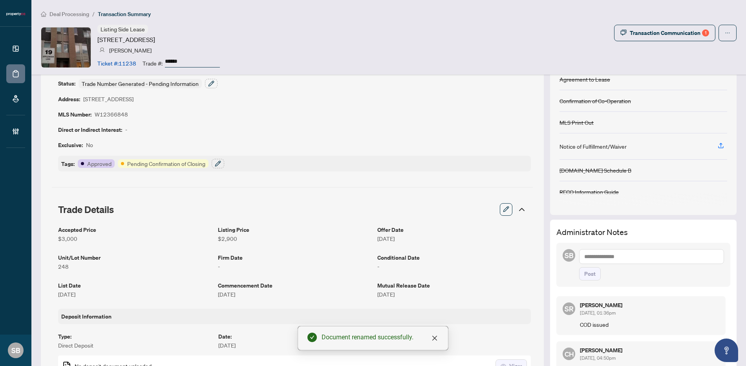
scroll to position [0, 0]
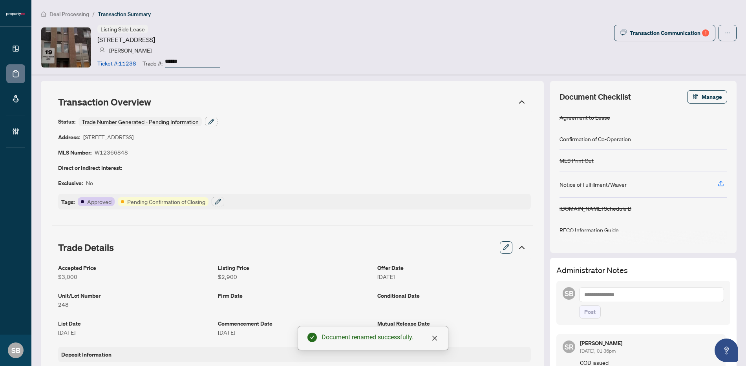
click at [56, 16] on span "Deal Processing" at bounding box center [69, 14] width 40 height 7
